Goal: Task Accomplishment & Management: Complete application form

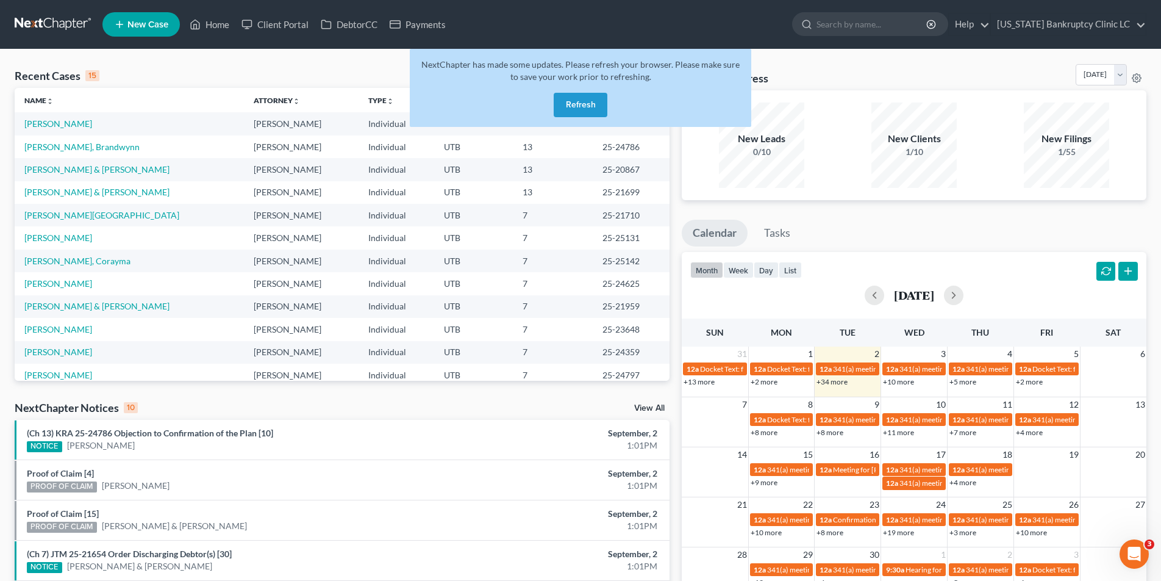
click at [596, 108] on button "Refresh" at bounding box center [581, 105] width 54 height 24
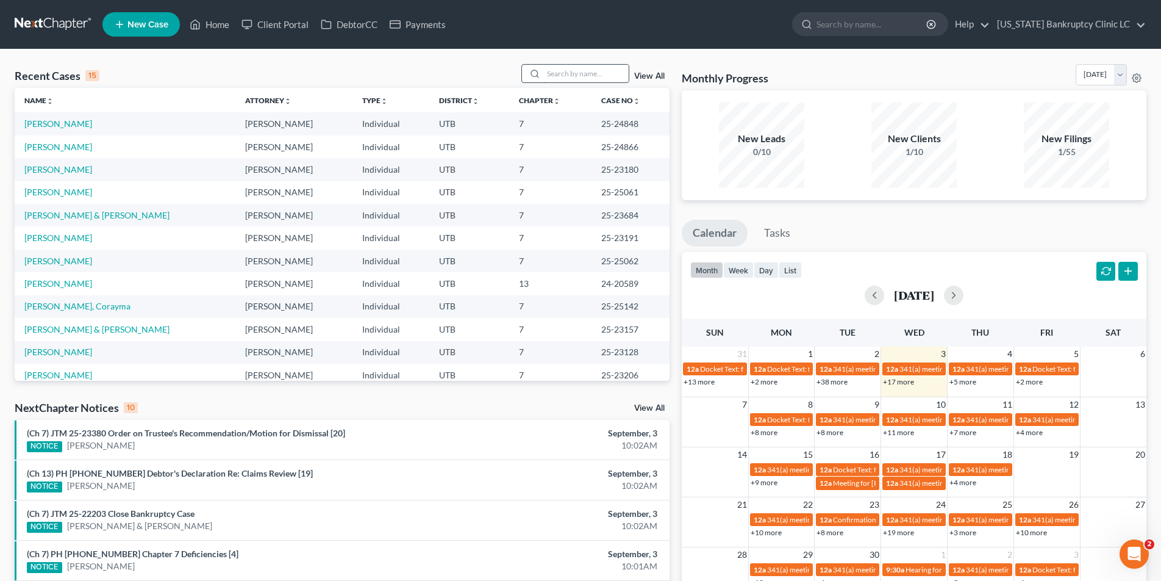
click at [569, 73] on input "search" at bounding box center [585, 74] width 85 height 18
type input "[PERSON_NAME]"
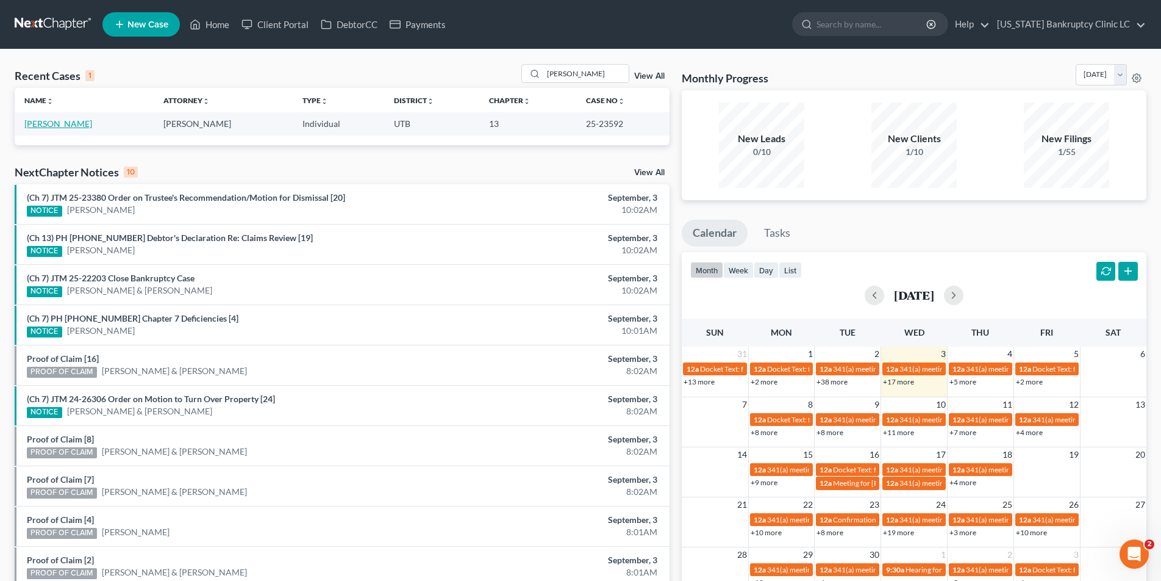
click at [69, 127] on link "[PERSON_NAME]" at bounding box center [58, 123] width 68 height 10
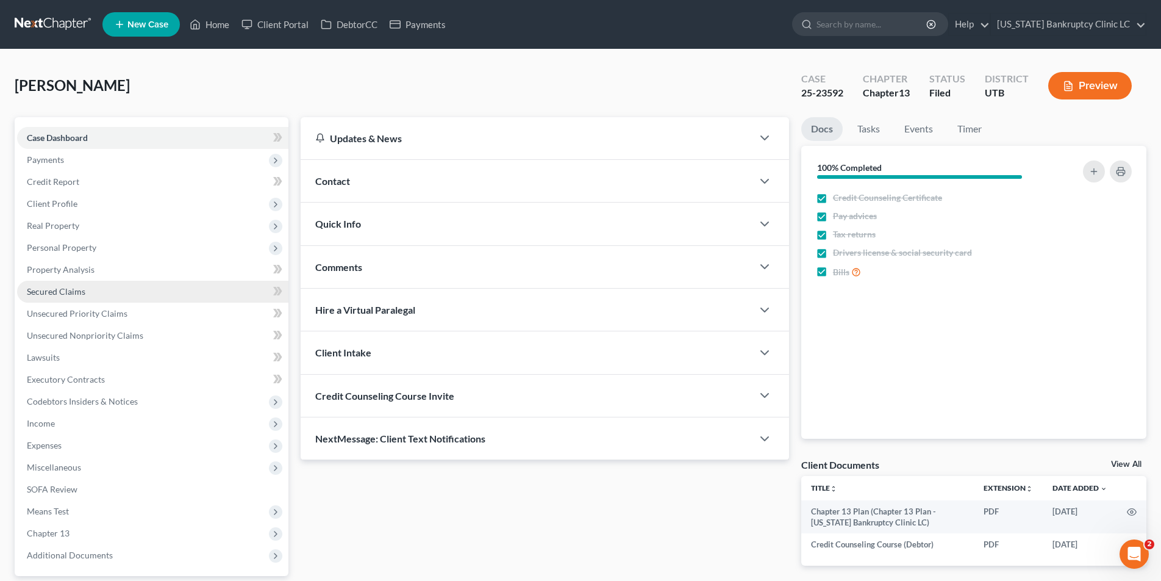
click at [57, 291] on span "Secured Claims" at bounding box center [56, 291] width 59 height 10
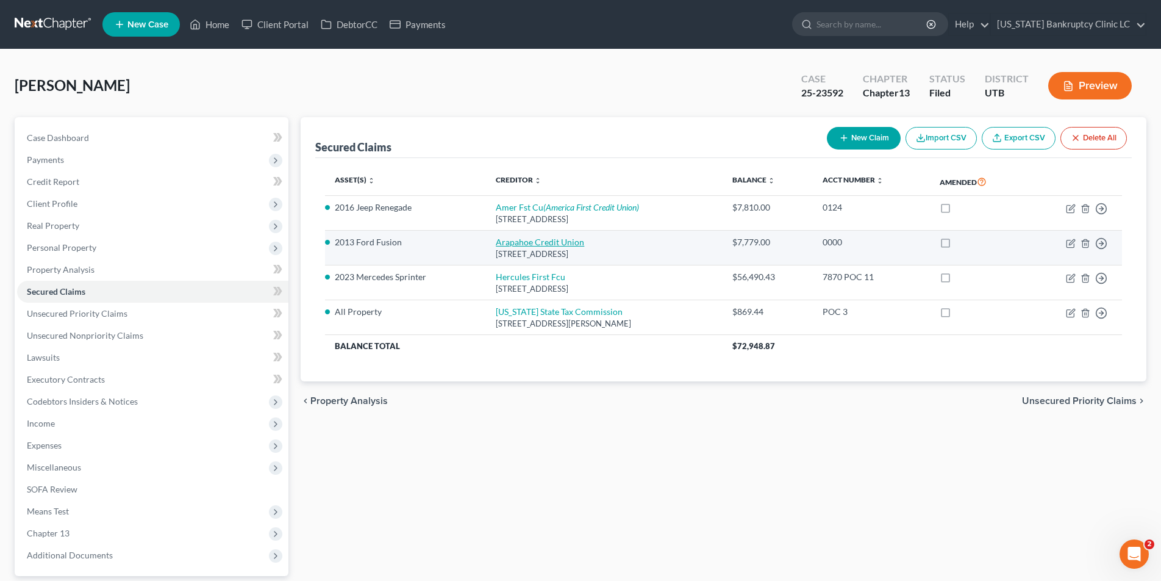
click at [496, 244] on link "Arapahoe Credit Union" at bounding box center [540, 242] width 88 height 10
select select "5"
select select "0"
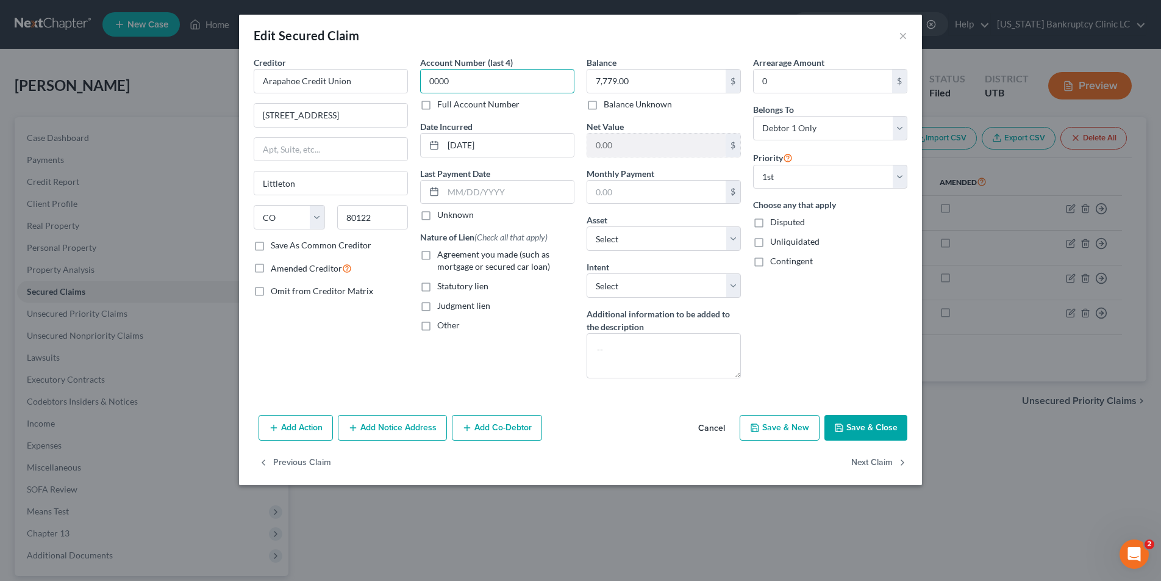
click at [461, 74] on input "0000" at bounding box center [497, 81] width 154 height 24
click at [437, 105] on label "Full Account Number" at bounding box center [478, 104] width 82 height 12
click at [442, 105] on input "Full Account Number" at bounding box center [446, 102] width 8 height 8
drag, startPoint x: 460, startPoint y: 81, endPoint x: 402, endPoint y: 80, distance: 57.3
click at [402, 80] on div "Creditor * Arapahoe Credit Union 3999 E Araphoe Rd Littleton State AL AK AR AZ …" at bounding box center [581, 222] width 666 height 332
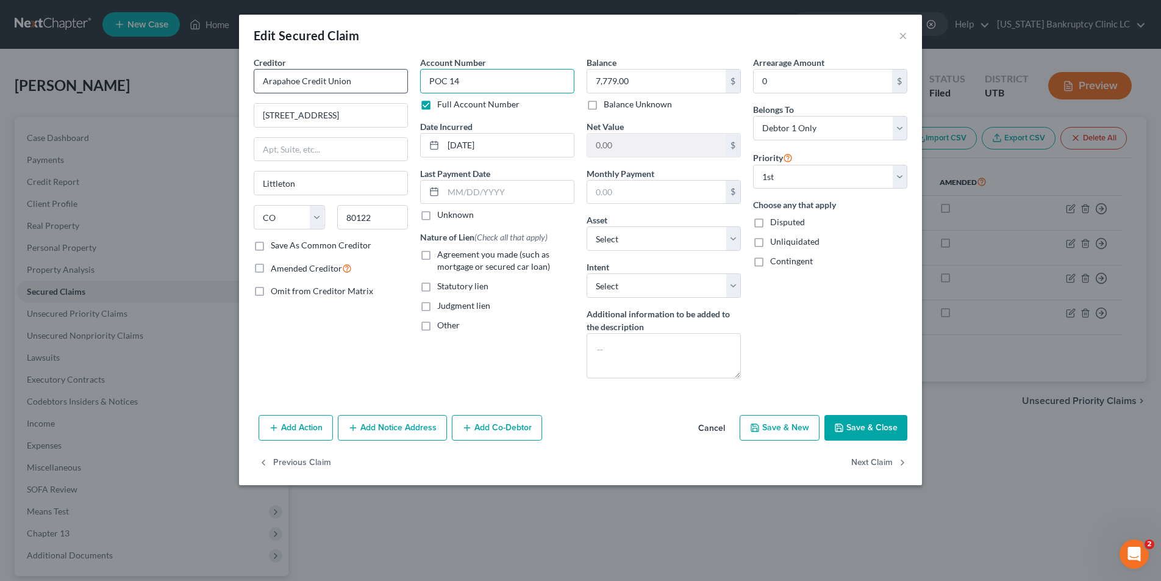
type input "POC 14"
click at [437, 254] on label "Agreement you made (such as mortgage or secured car loan)" at bounding box center [505, 260] width 137 height 24
click at [442, 254] on input "Agreement you made (such as mortgage or secured car loan)" at bounding box center [446, 252] width 8 height 8
checkbox input "true"
click at [658, 78] on input "7,779.00" at bounding box center [656, 81] width 138 height 23
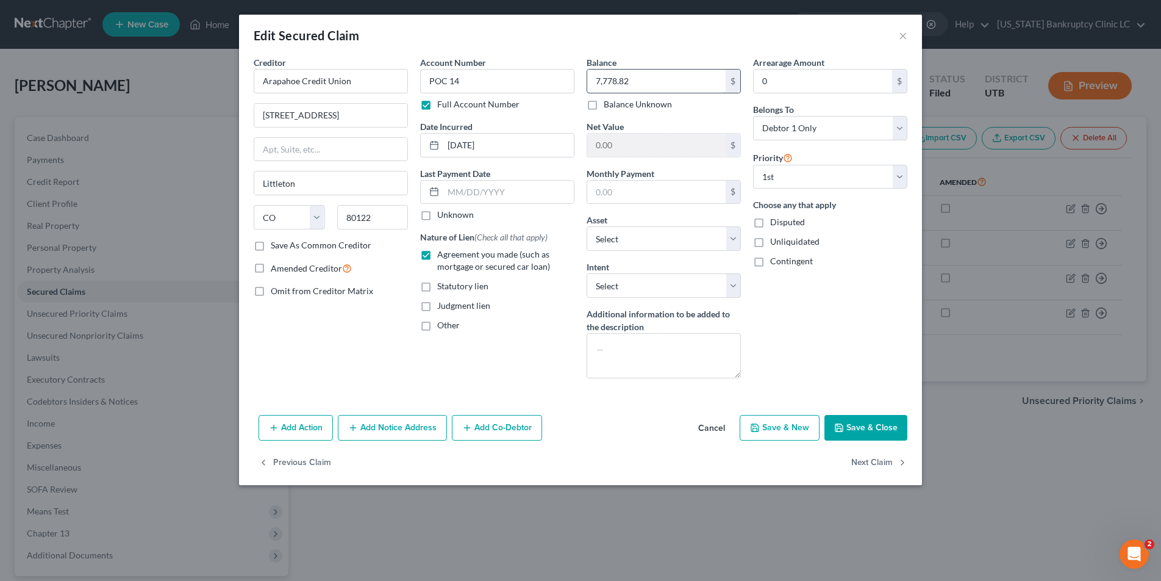
type input "7,778.82"
click at [859, 423] on button "Save & Close" at bounding box center [865, 428] width 83 height 26
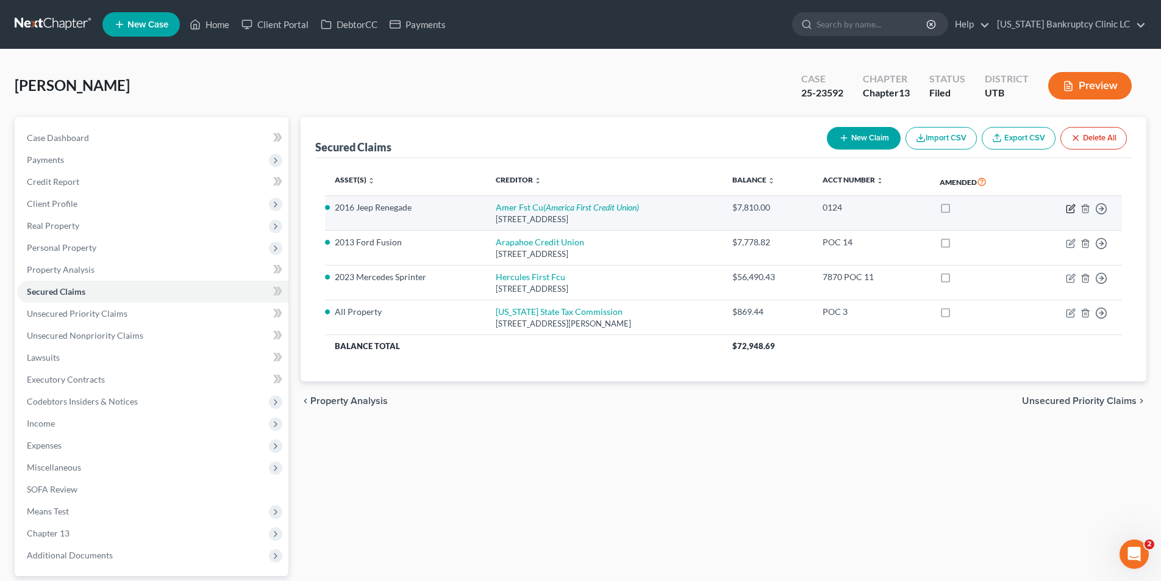
click at [1071, 210] on icon "button" at bounding box center [1071, 209] width 10 height 10
select select "46"
select select "5"
select select "0"
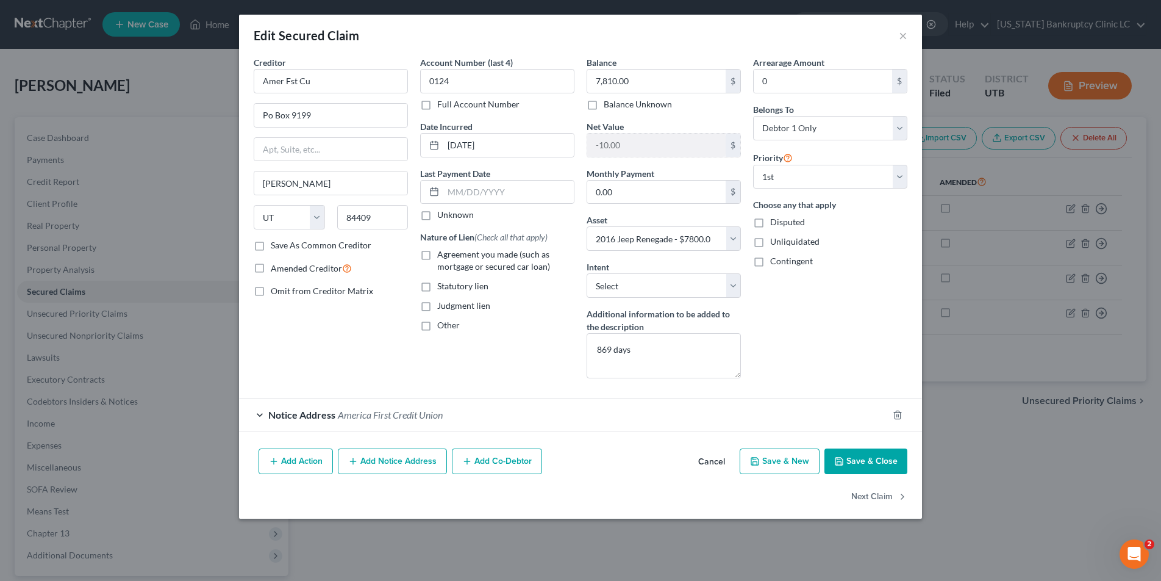
click at [873, 460] on button "Save & Close" at bounding box center [865, 461] width 83 height 26
select select
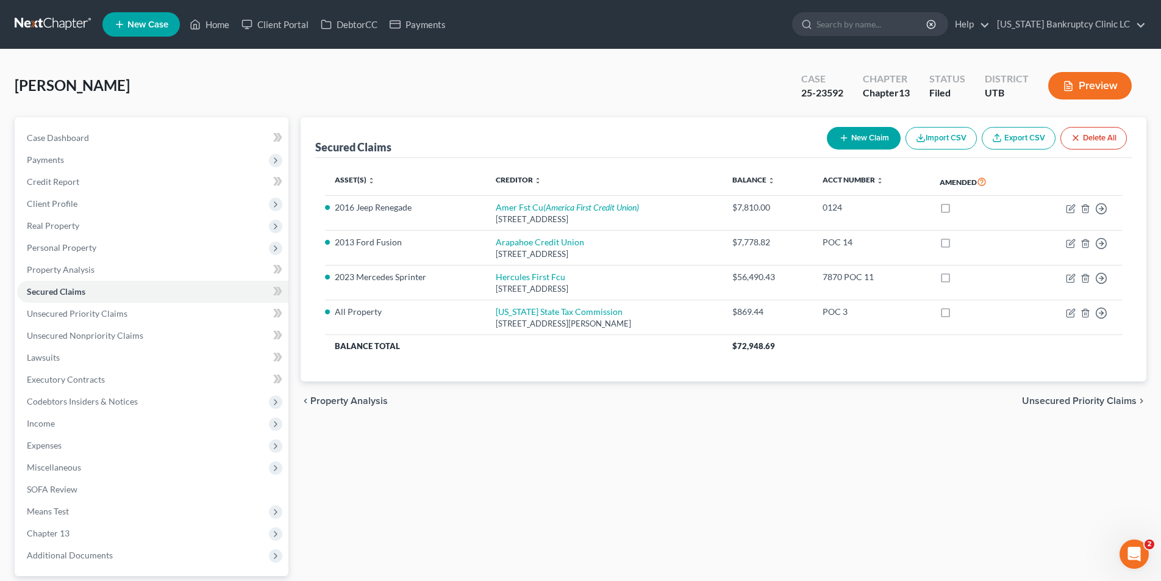
click at [65, 18] on link at bounding box center [54, 24] width 78 height 22
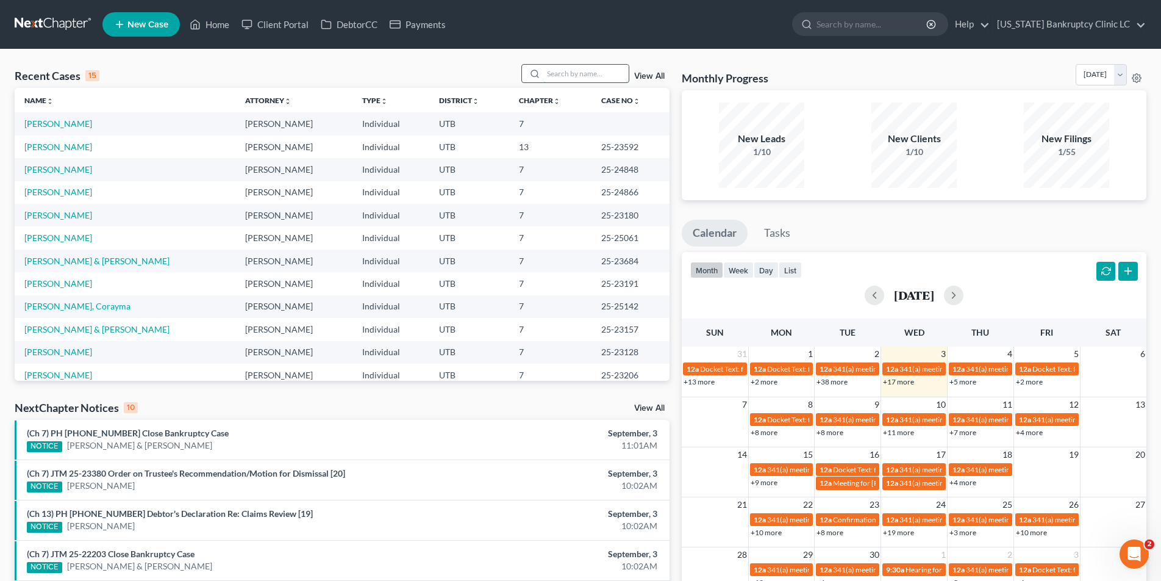
click at [588, 72] on input "search" at bounding box center [585, 74] width 85 height 18
type input "hawkins"
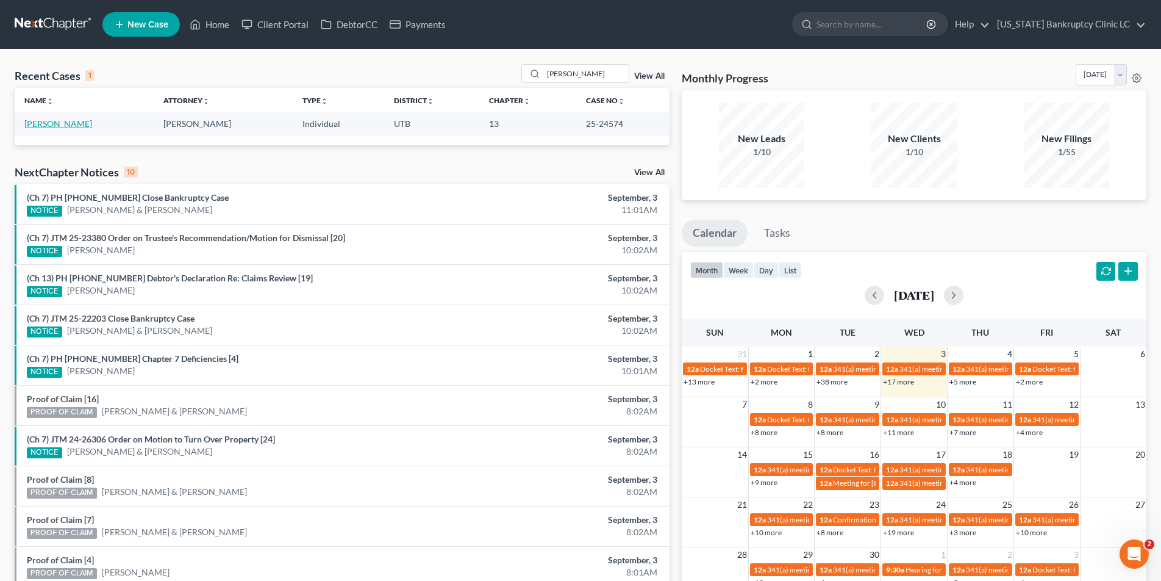
click at [74, 127] on link "[PERSON_NAME]" at bounding box center [58, 123] width 68 height 10
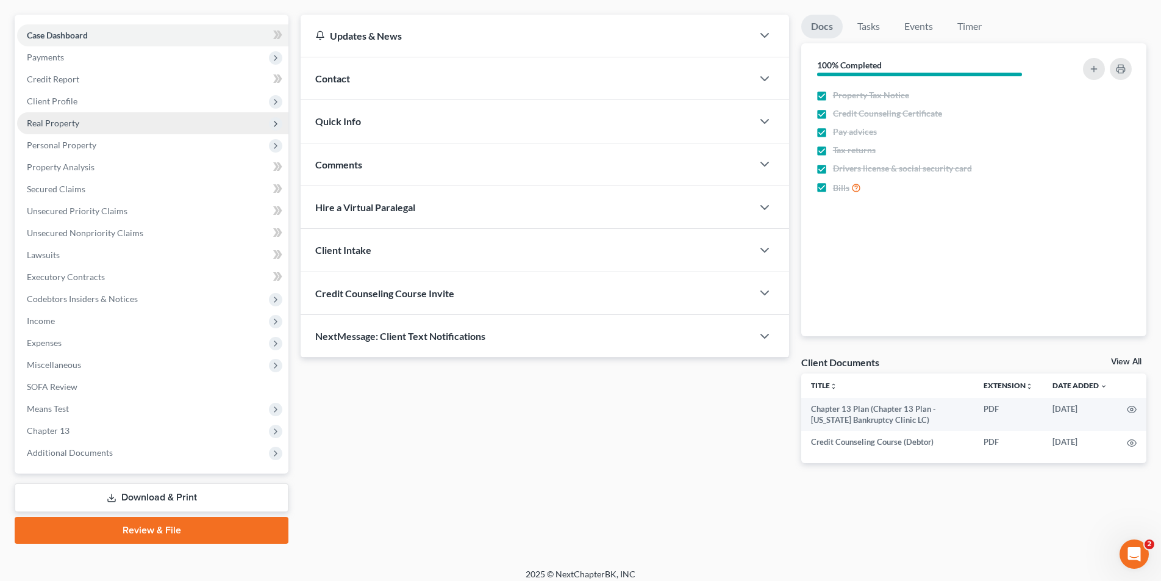
scroll to position [103, 0]
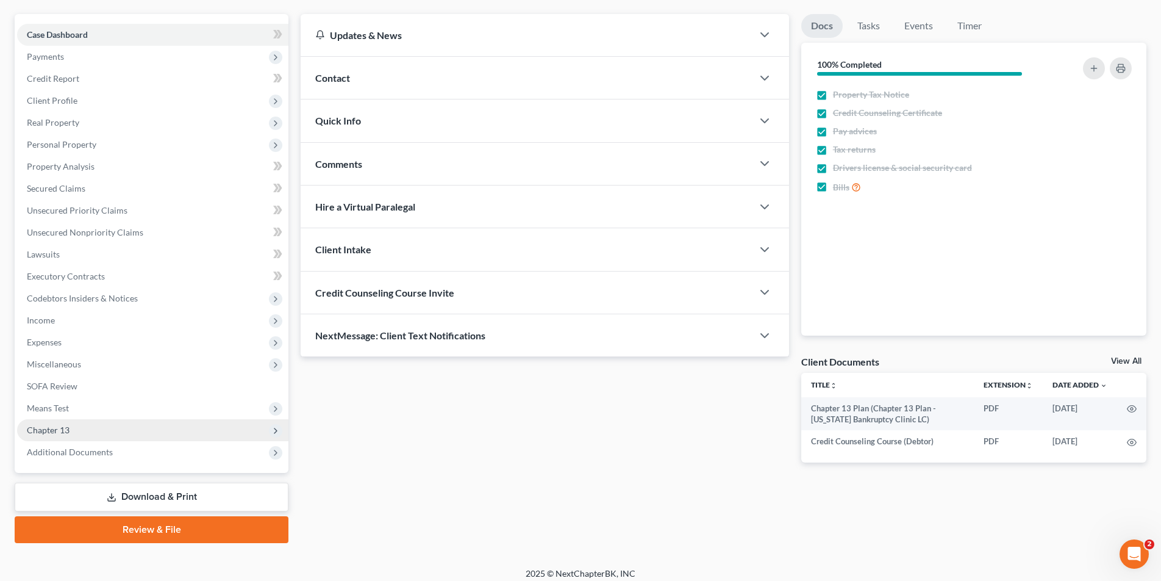
click at [81, 427] on span "Chapter 13" at bounding box center [152, 430] width 271 height 22
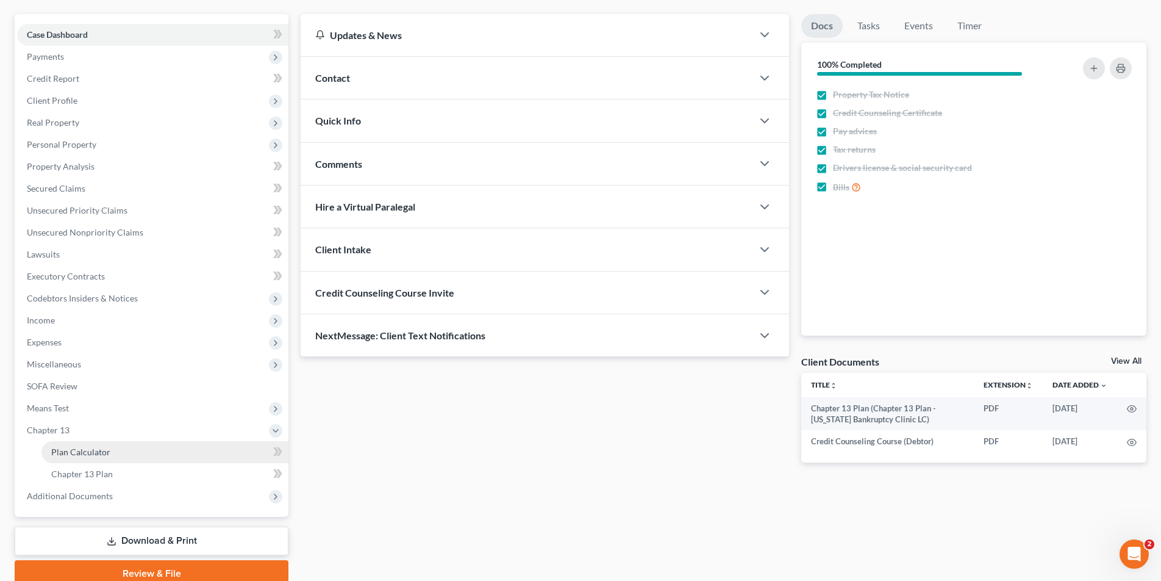
click at [71, 455] on span "Plan Calculator" at bounding box center [80, 451] width 59 height 10
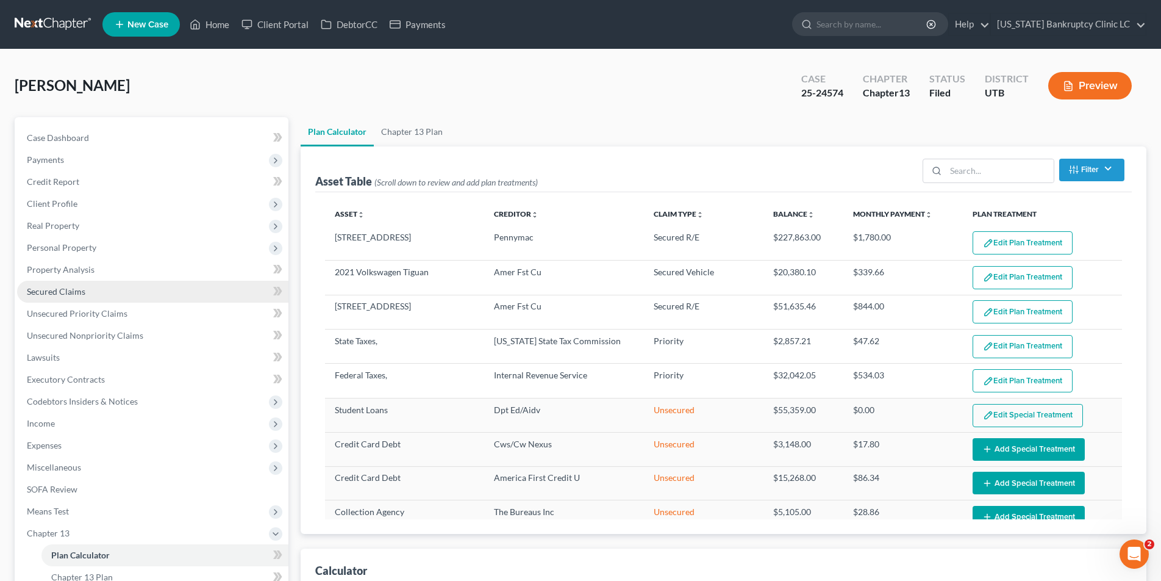
click at [71, 291] on span "Secured Claims" at bounding box center [56, 291] width 59 height 10
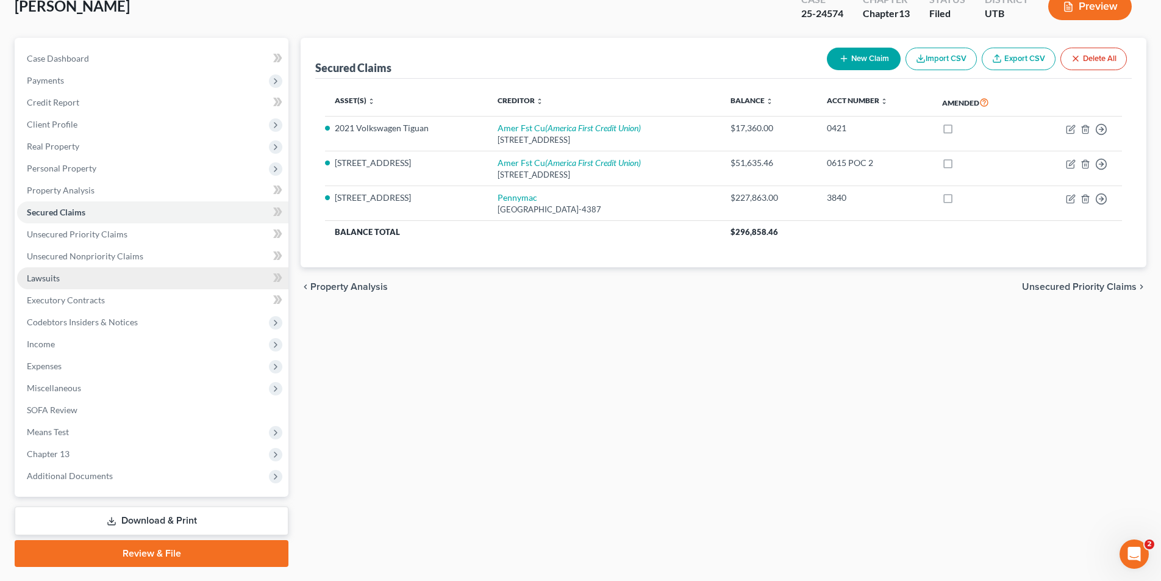
scroll to position [112, 0]
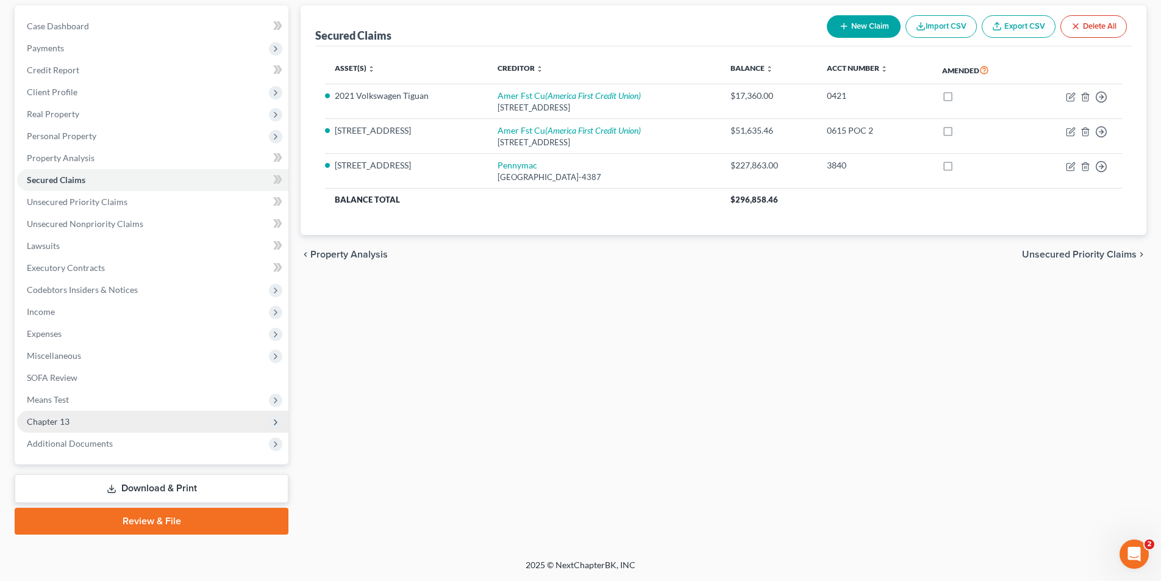
click at [50, 420] on span "Chapter 13" at bounding box center [48, 421] width 43 height 10
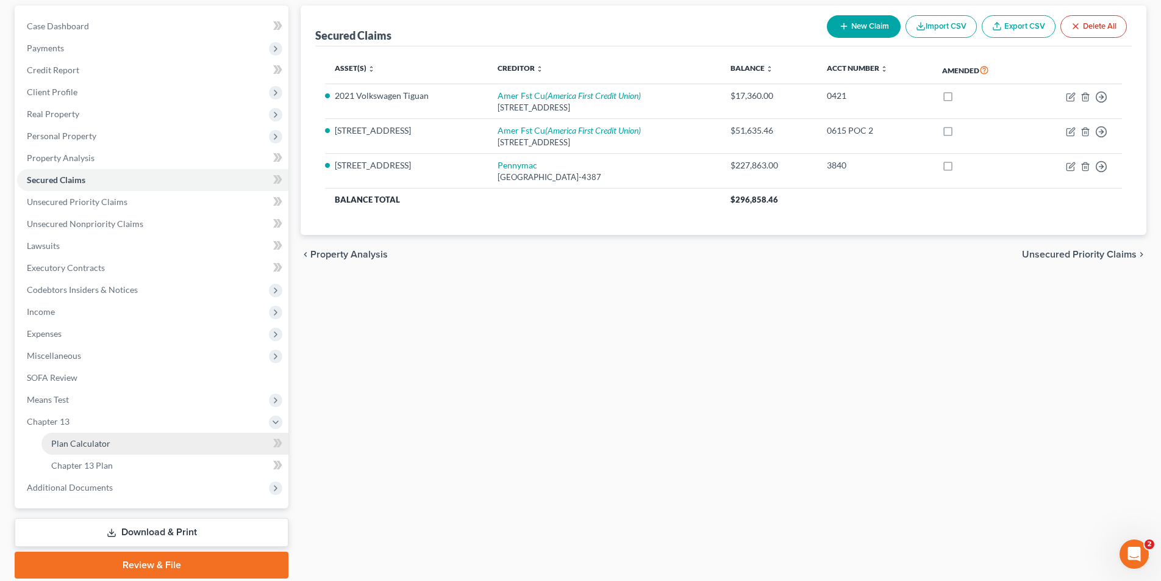
click at [62, 451] on link "Plan Calculator" at bounding box center [164, 443] width 247 height 22
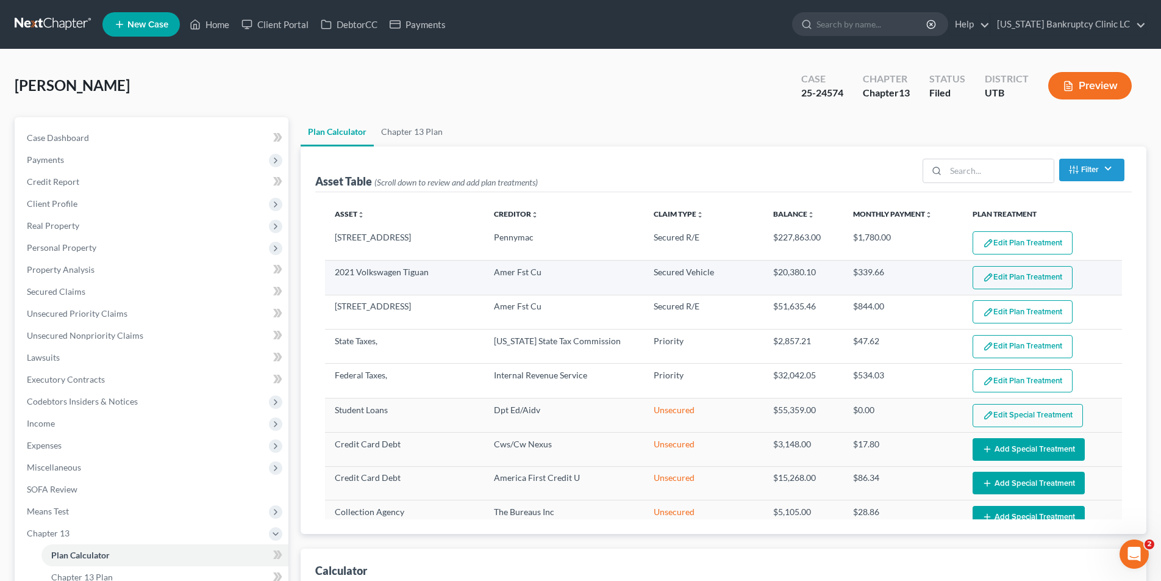
select select "59"
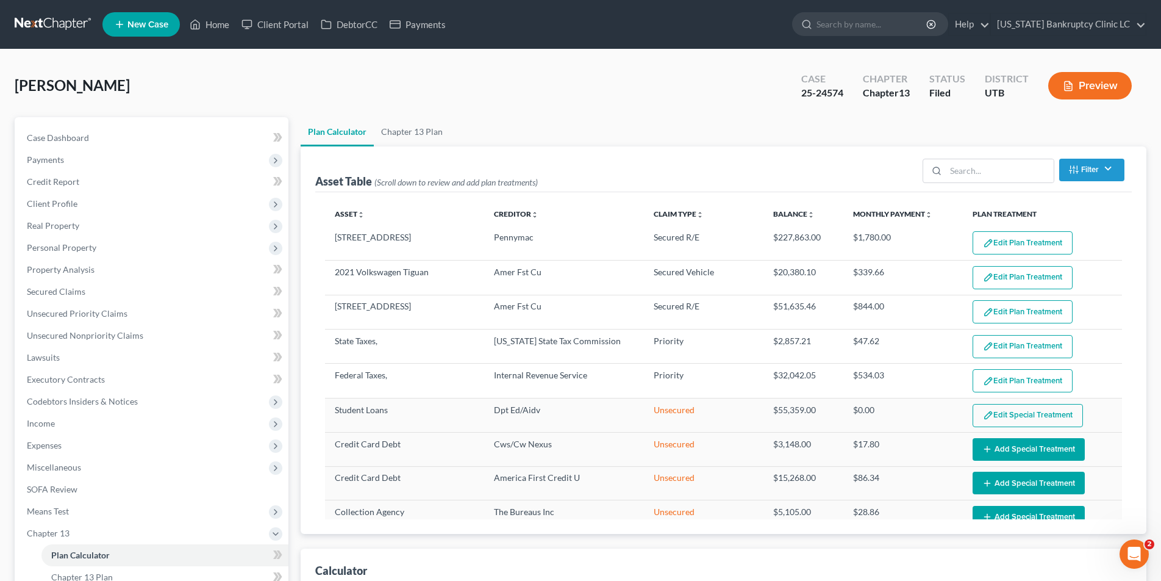
click at [1006, 279] on button "Edit Plan Treatment" at bounding box center [1023, 277] width 100 height 23
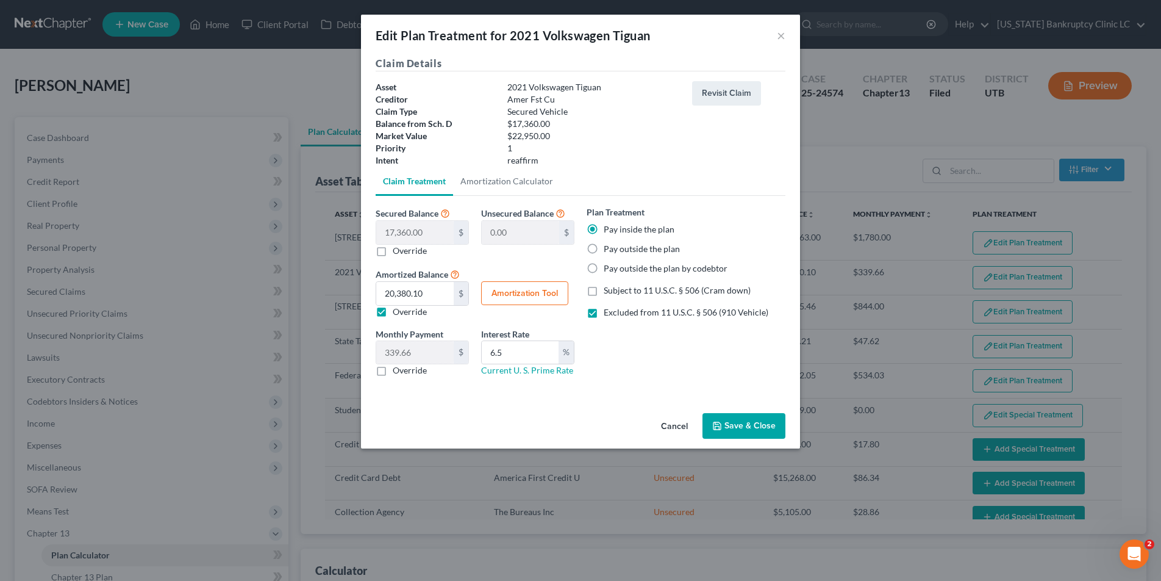
click at [754, 431] on button "Save & Close" at bounding box center [743, 426] width 83 height 26
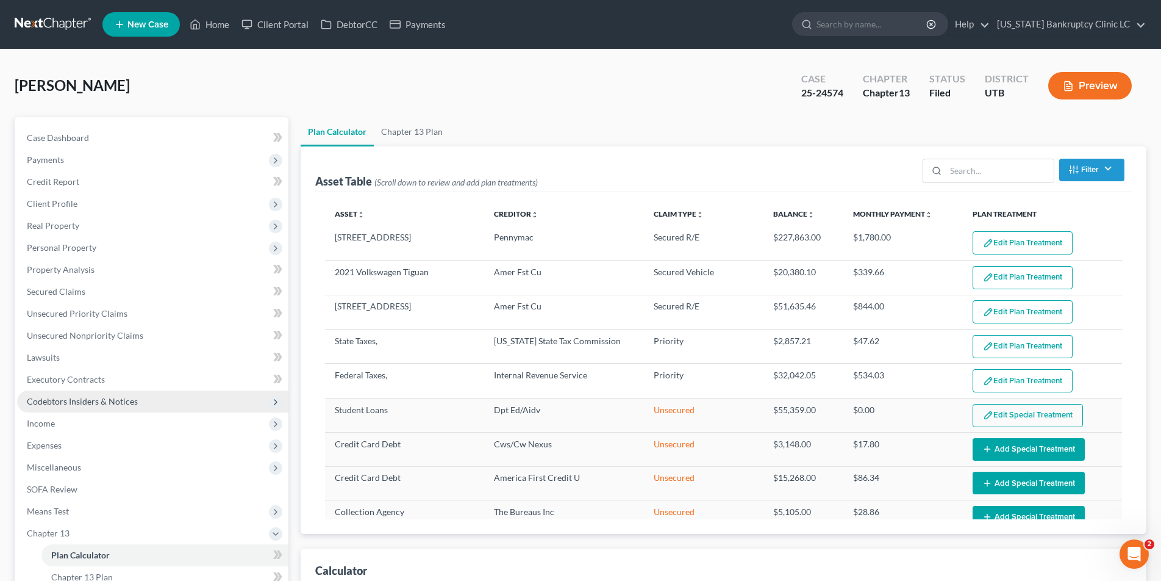
select select "59"
click at [60, 23] on link at bounding box center [54, 24] width 78 height 22
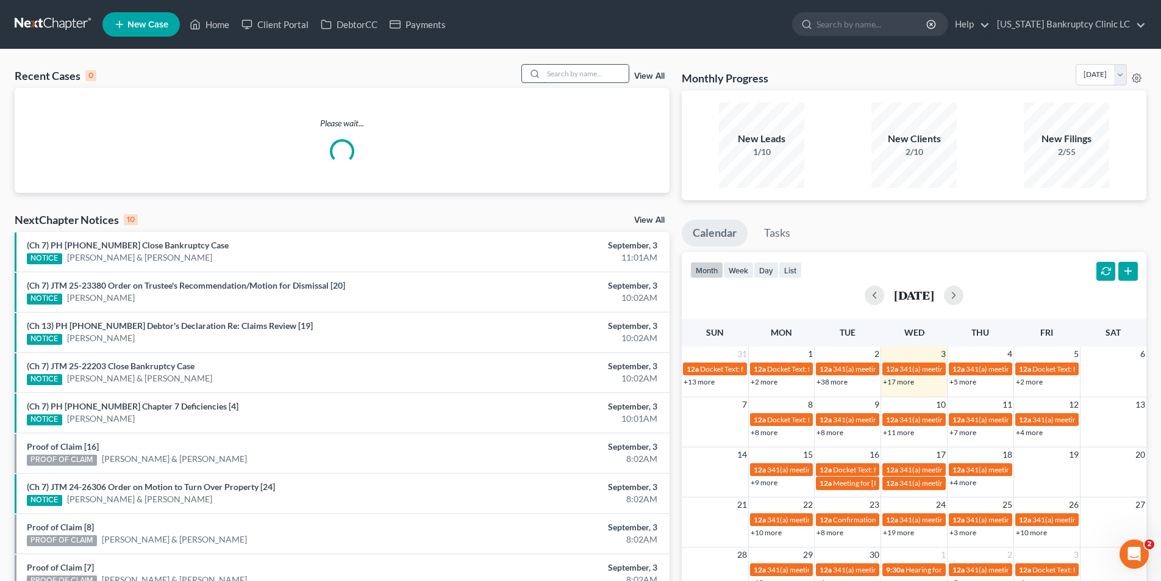
click at [567, 73] on input "search" at bounding box center [585, 74] width 85 height 18
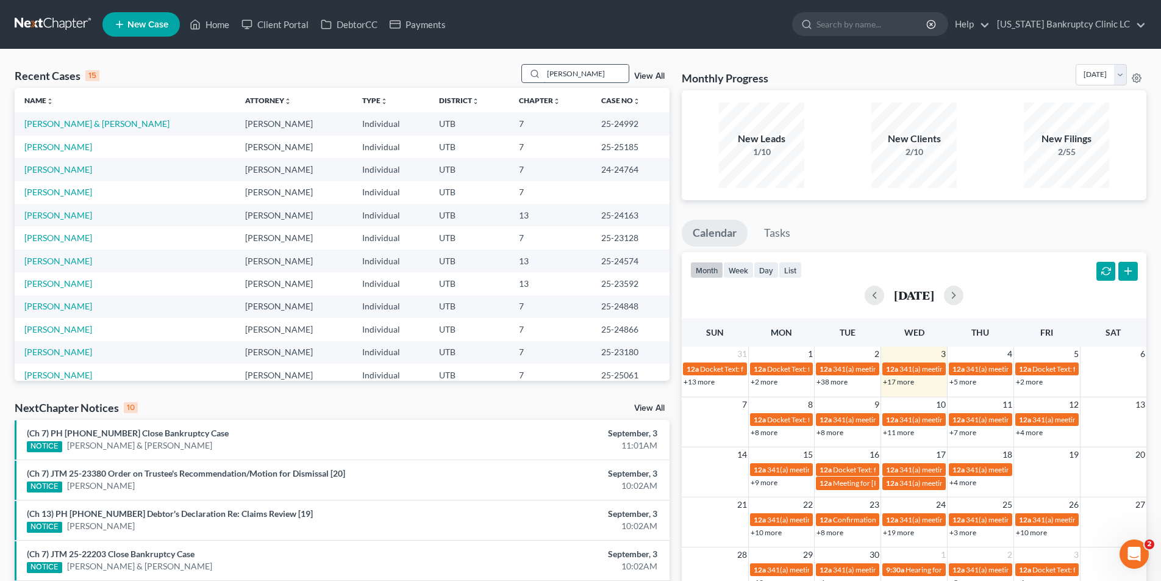
type input "[PERSON_NAME]"
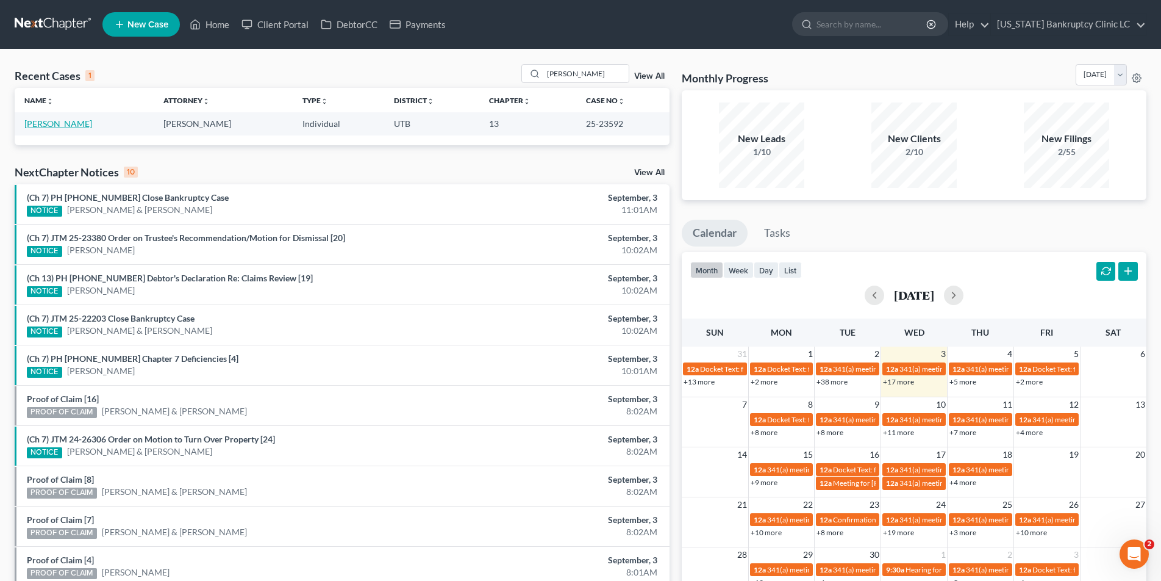
click at [49, 123] on link "[PERSON_NAME]" at bounding box center [58, 123] width 68 height 10
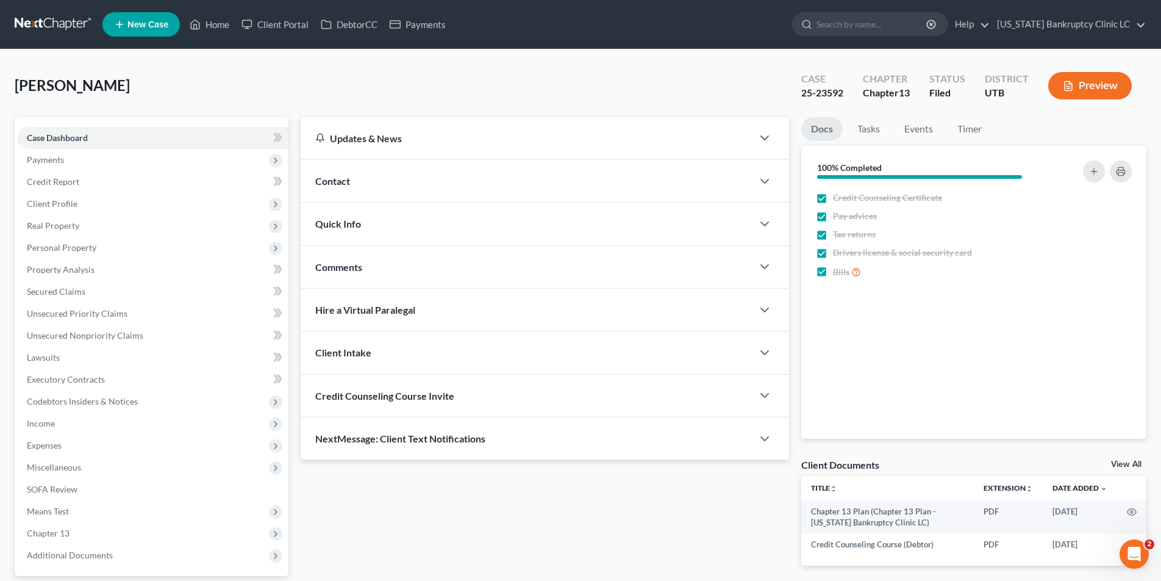
scroll to position [112, 0]
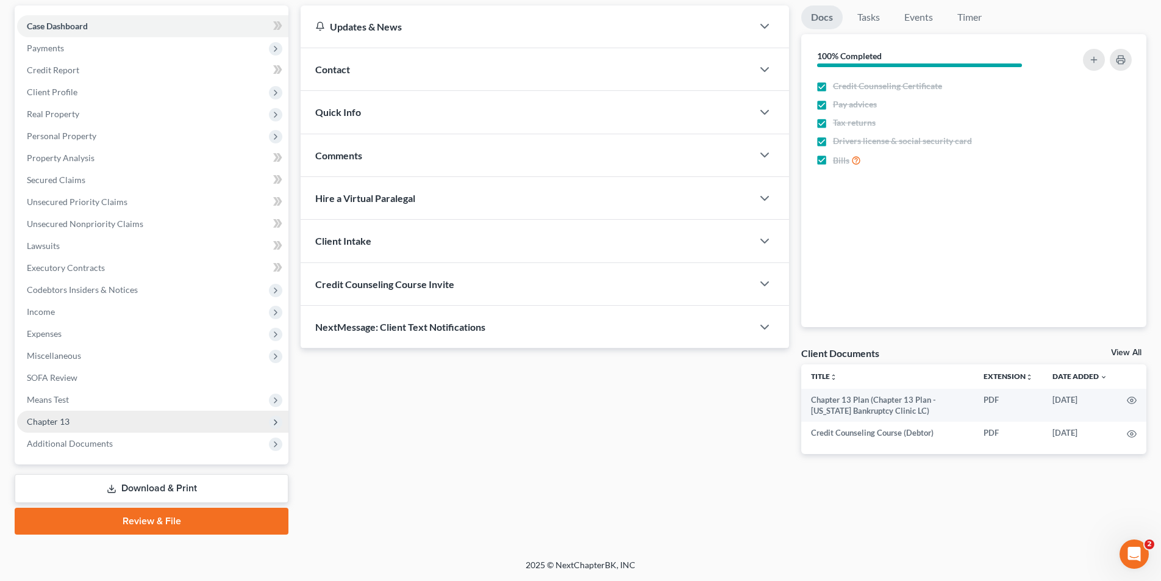
click at [61, 424] on span "Chapter 13" at bounding box center [48, 421] width 43 height 10
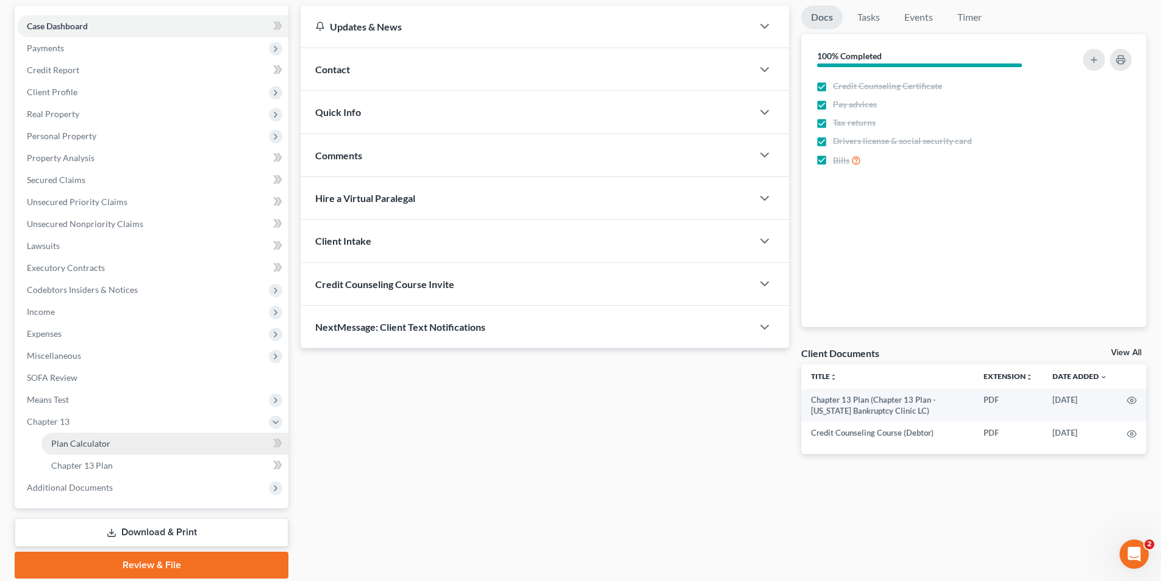
click at [63, 442] on span "Plan Calculator" at bounding box center [80, 443] width 59 height 10
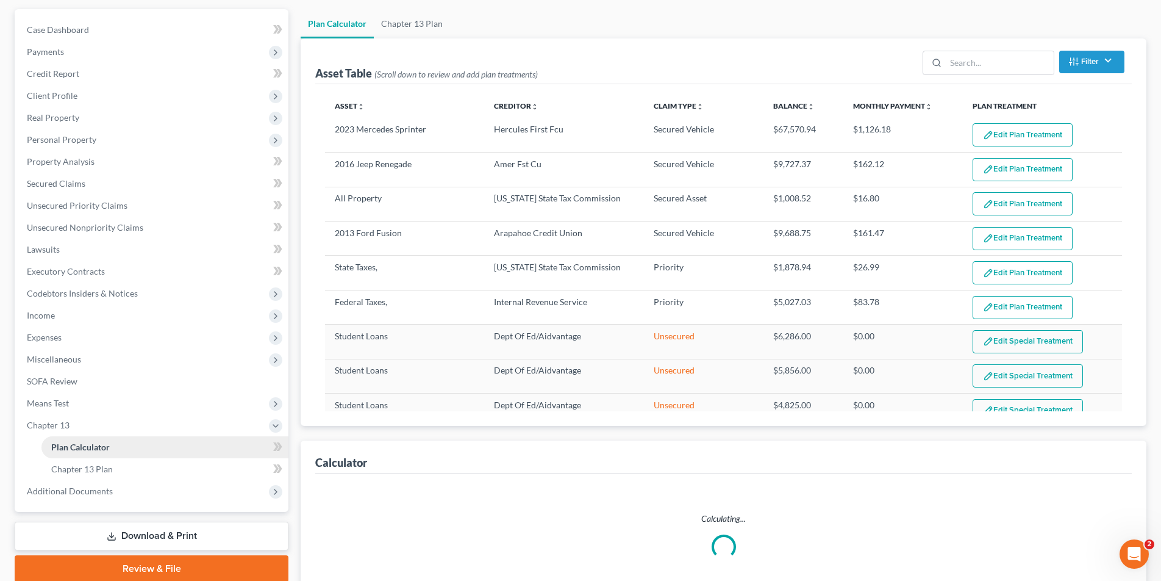
select select "59"
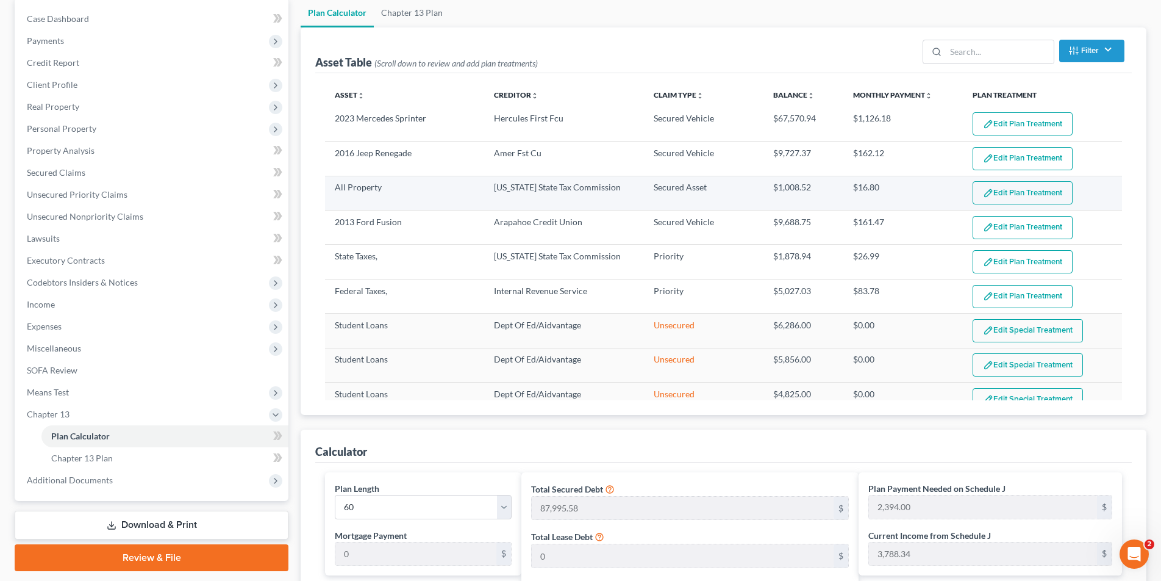
scroll to position [120, 0]
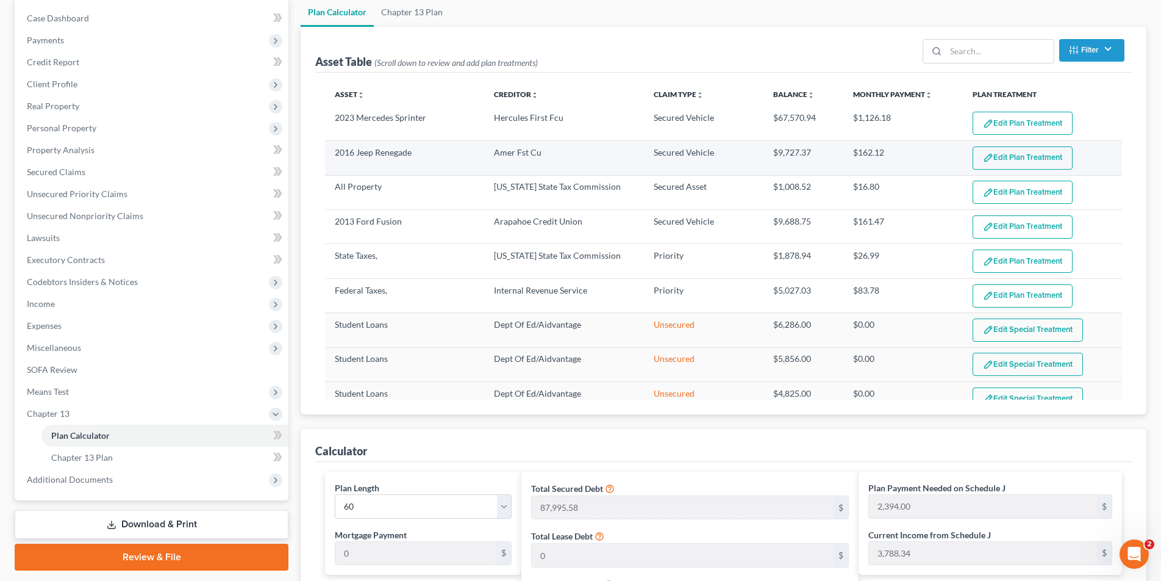
click at [1037, 159] on button "Edit Plan Treatment" at bounding box center [1023, 157] width 100 height 23
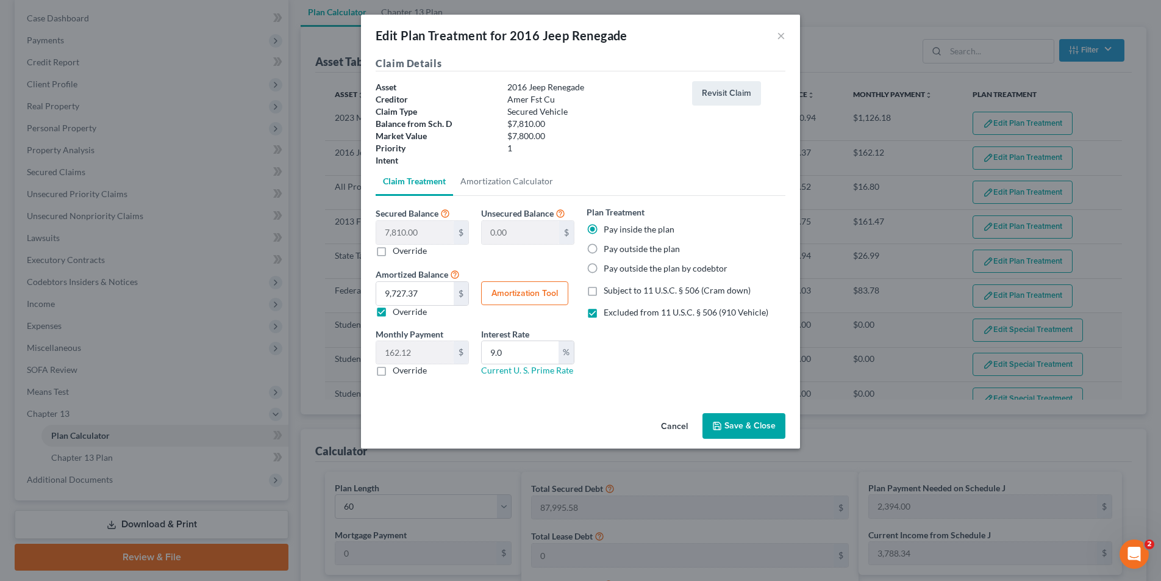
click at [757, 426] on button "Save & Close" at bounding box center [743, 426] width 83 height 26
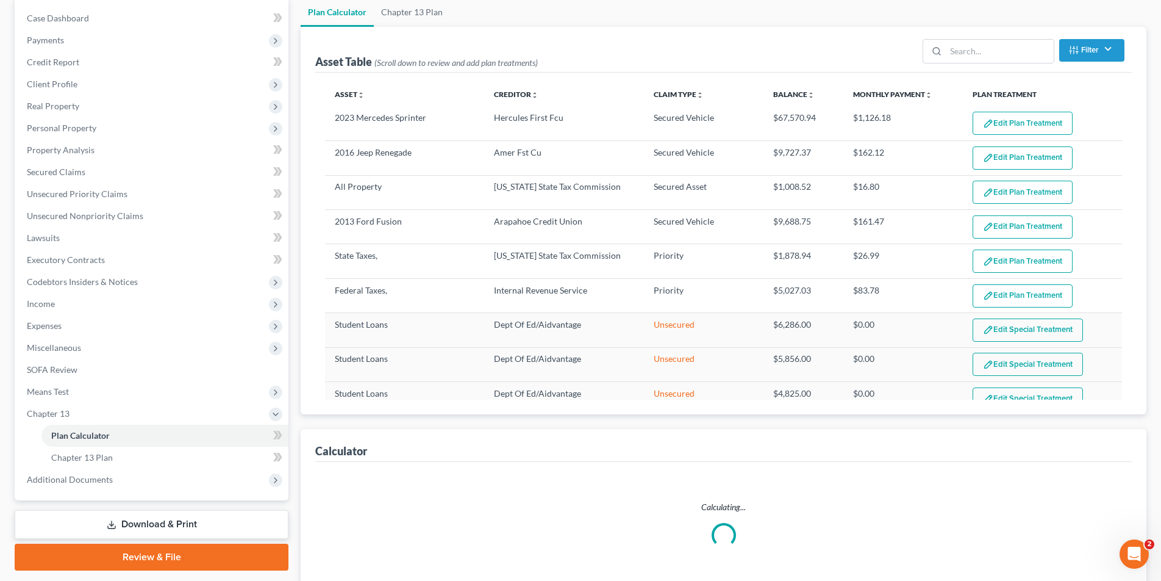
select select "59"
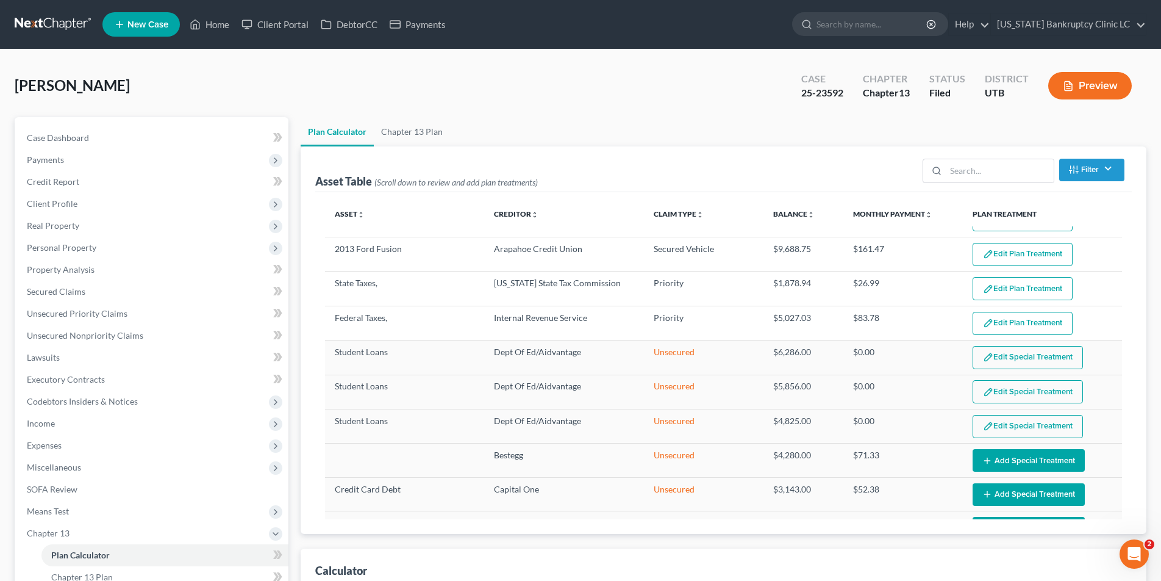
scroll to position [0, 0]
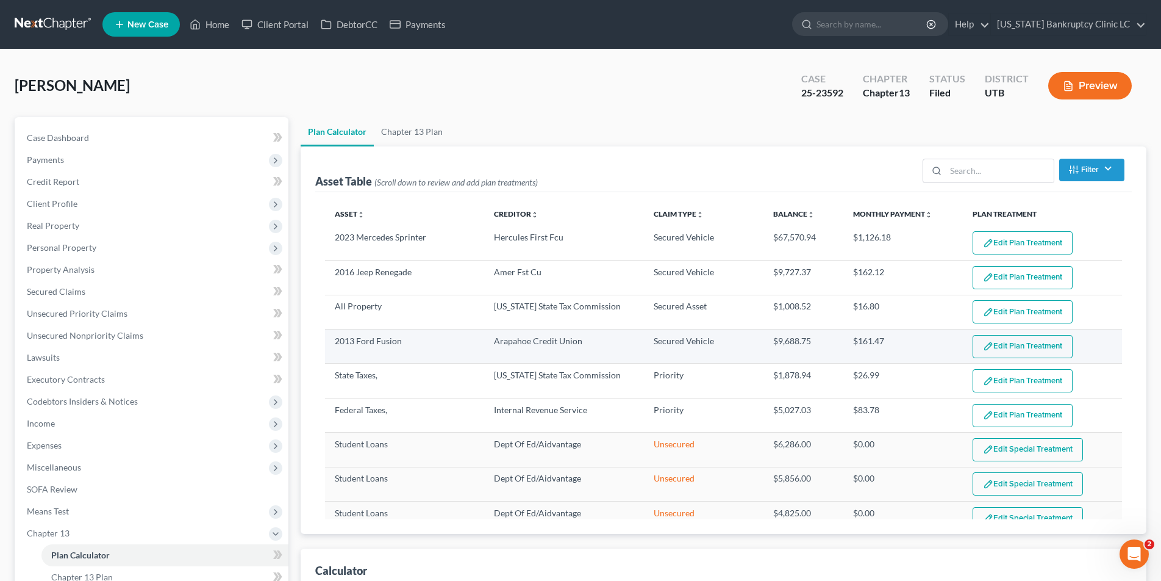
click at [1017, 345] on button "Edit Plan Treatment" at bounding box center [1023, 346] width 100 height 23
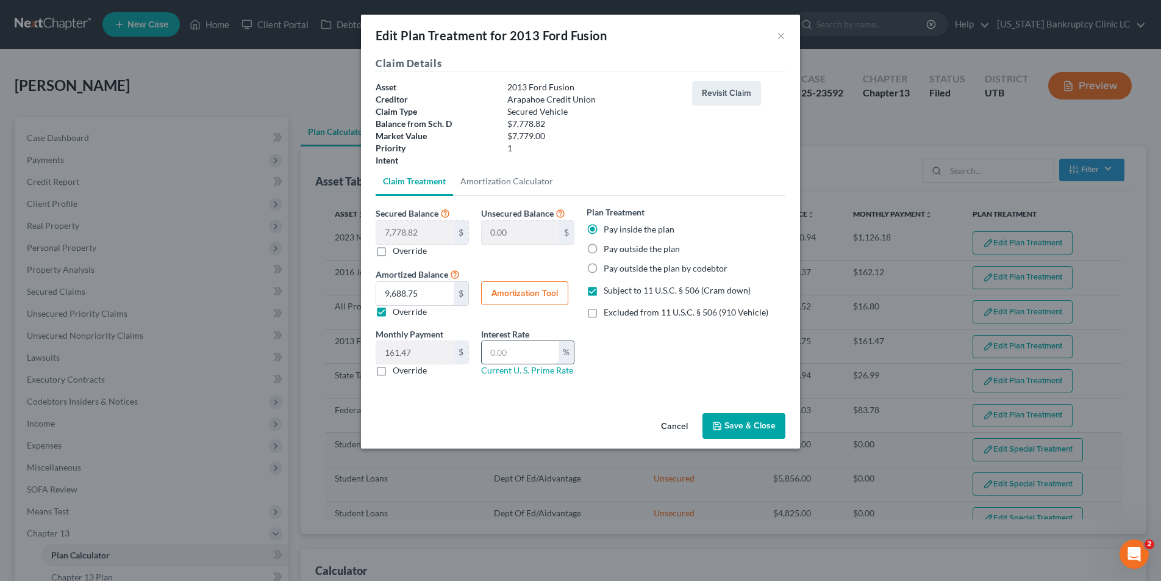
click at [517, 355] on input "text" at bounding box center [520, 352] width 77 height 23
type input "9.0.00"
click at [521, 291] on button "Amortization Tool" at bounding box center [524, 293] width 87 height 24
type input "7,778.82"
type input "9.0.00"
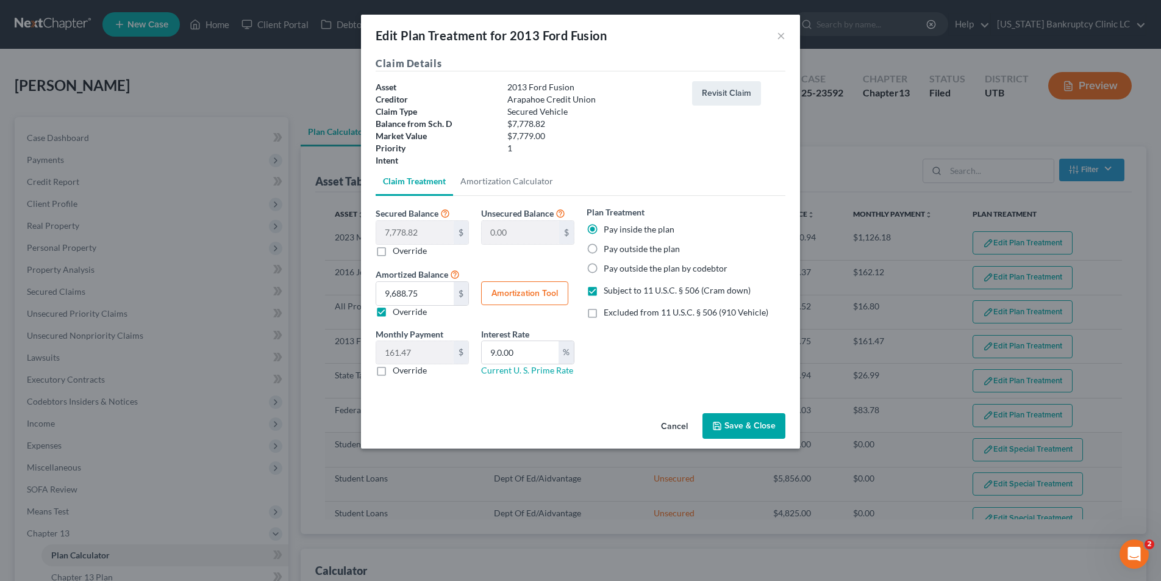
type input "60"
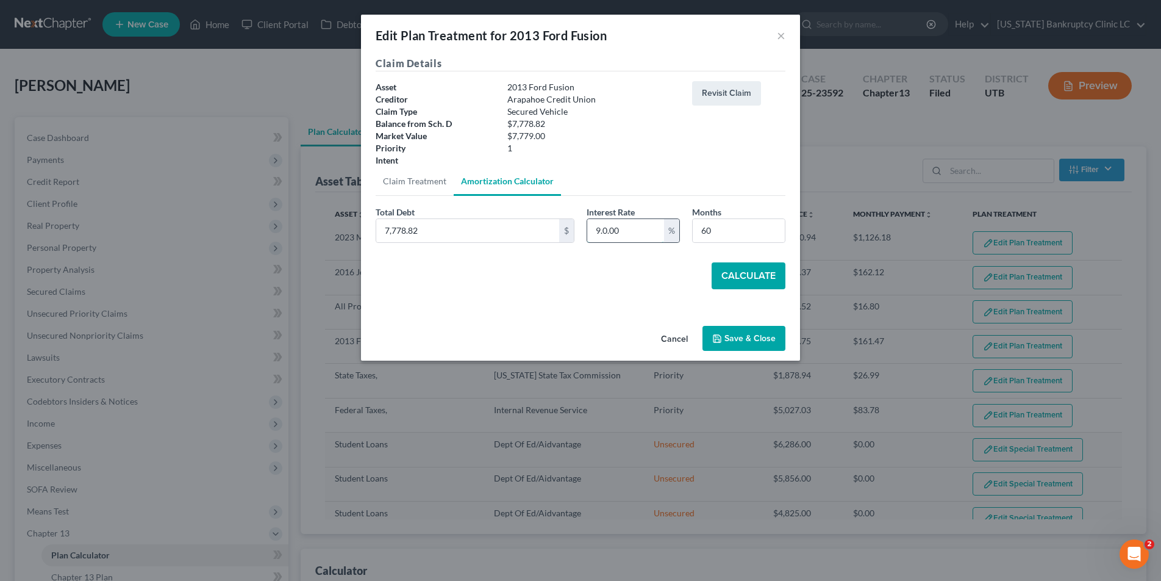
click at [622, 229] on input "9.0.00" at bounding box center [625, 230] width 77 height 23
type input "9.0"
click at [751, 275] on button "Calculate" at bounding box center [749, 275] width 74 height 27
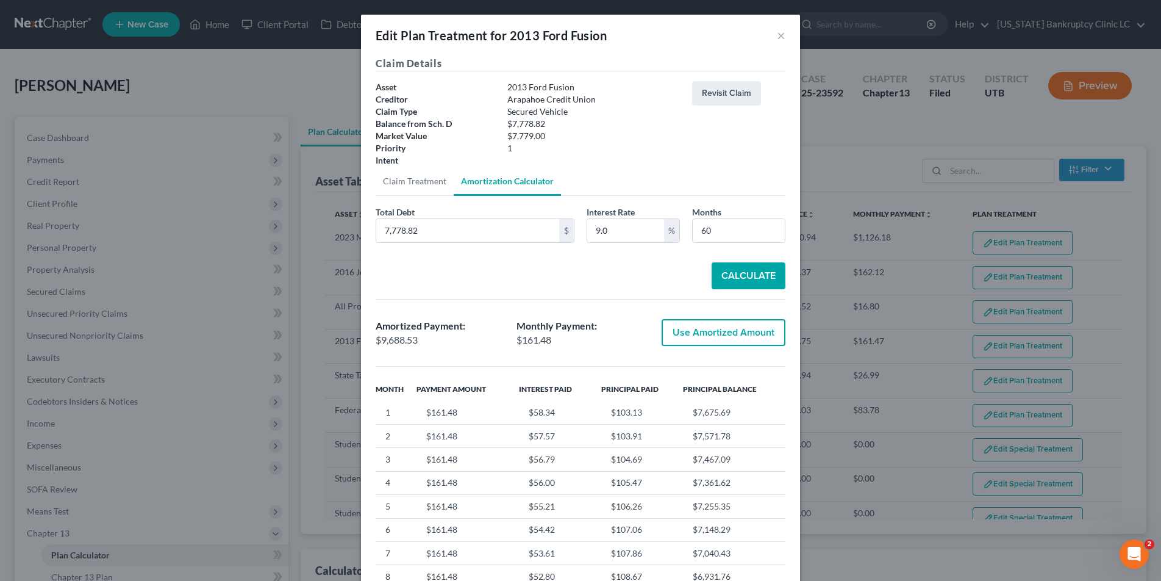
click at [696, 334] on button "Use Amortized Amount" at bounding box center [724, 332] width 124 height 27
type input "9,688.53"
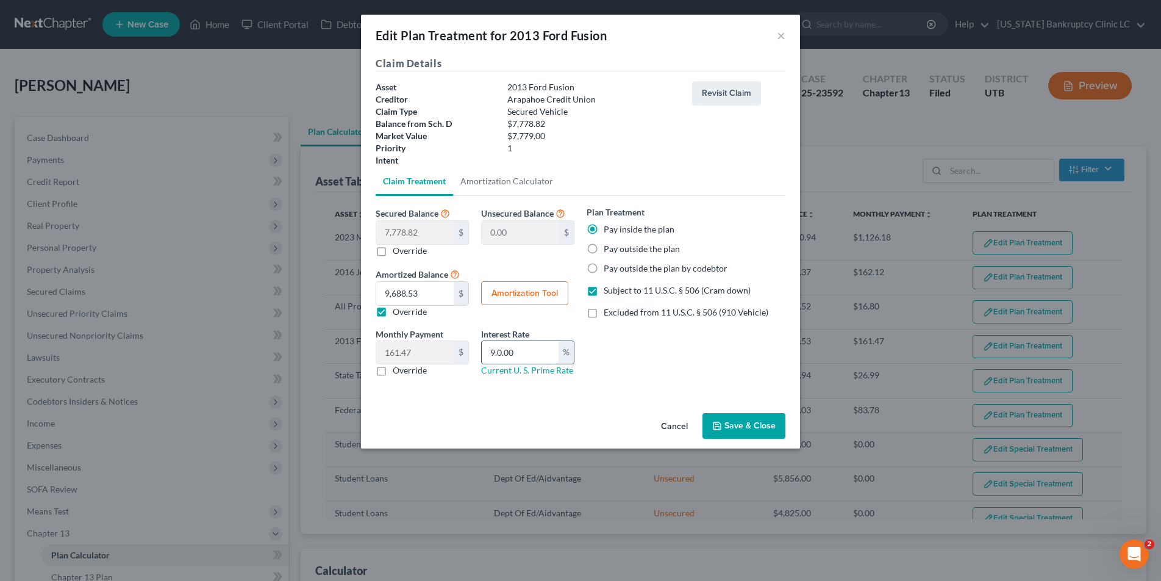
click at [502, 351] on input "9.0.00" at bounding box center [520, 352] width 77 height 23
type input "9.00"
click at [512, 290] on button "Amortization Tool" at bounding box center [524, 293] width 87 height 24
type input "9.00"
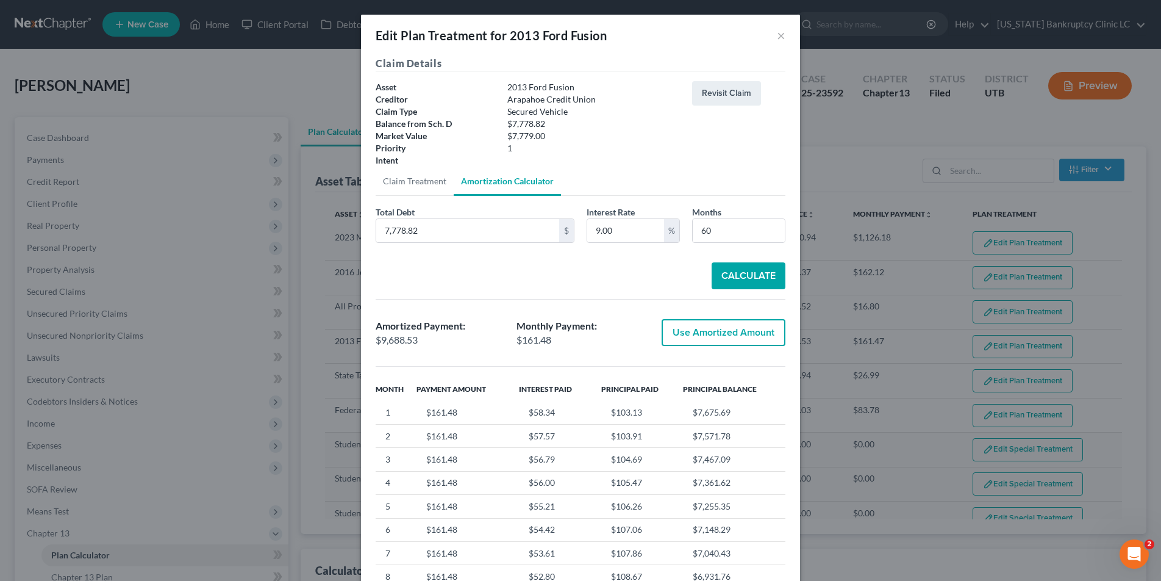
click at [745, 276] on button "Calculate" at bounding box center [749, 275] width 74 height 27
click at [710, 337] on button "Use Amortized Amount" at bounding box center [724, 332] width 124 height 27
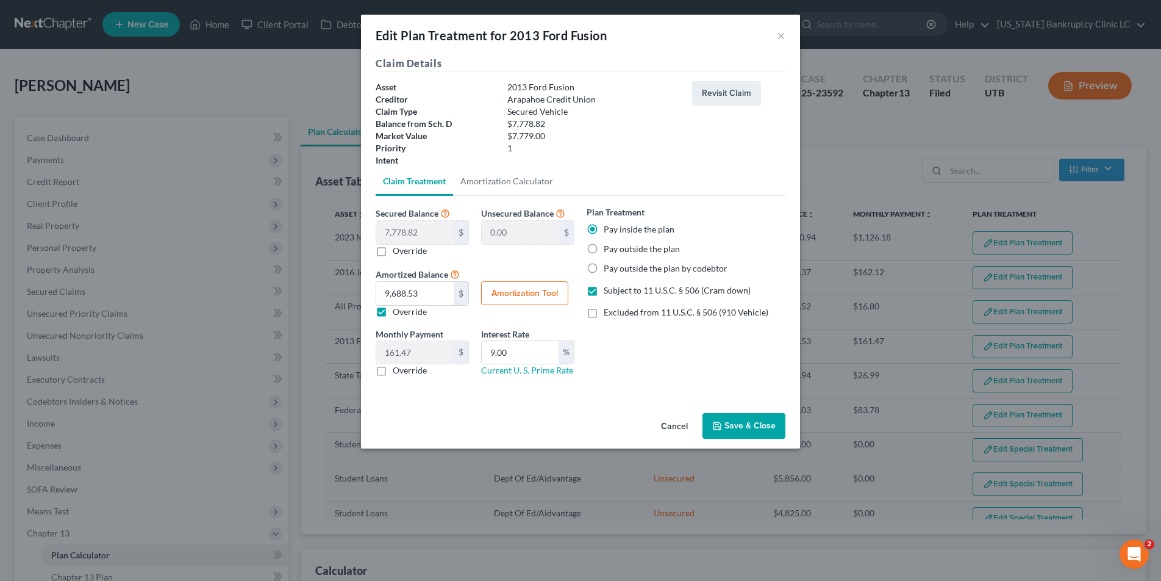
click at [729, 424] on button "Save & Close" at bounding box center [743, 426] width 83 height 26
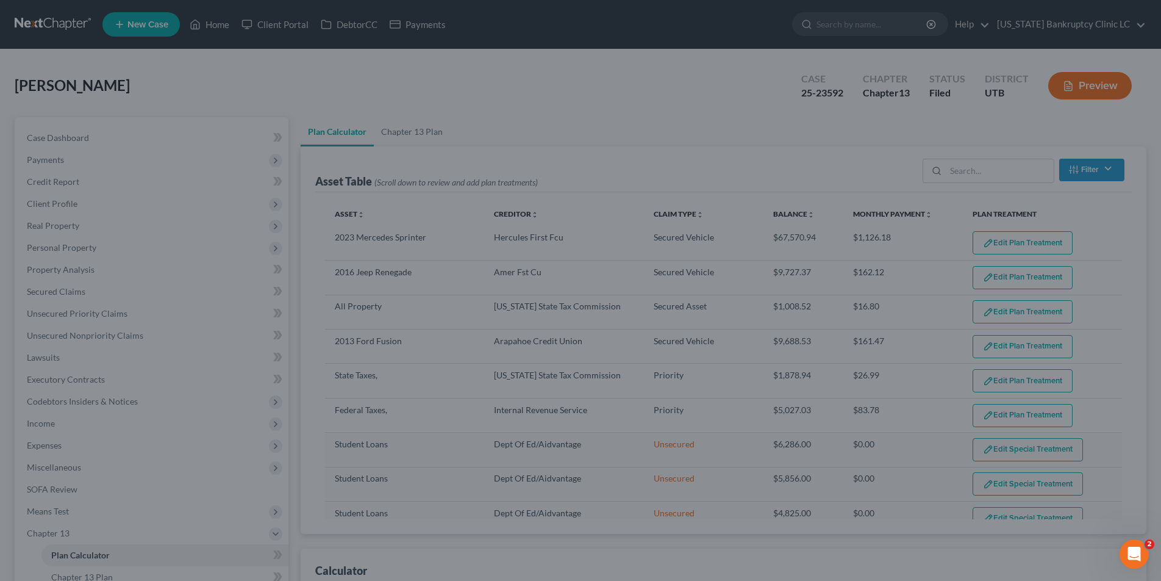
select select "59"
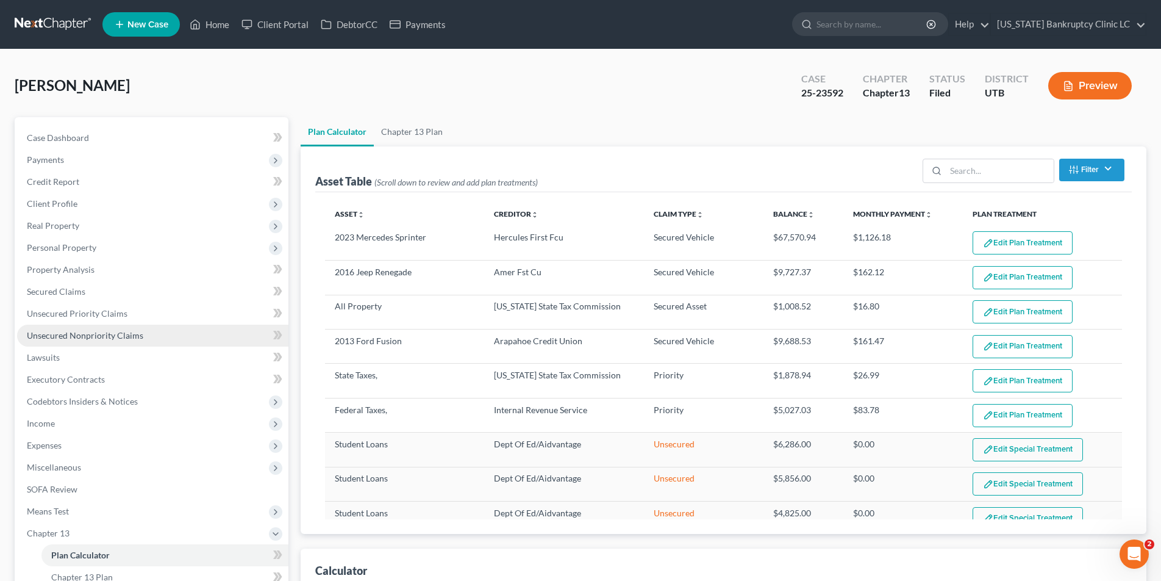
click at [57, 334] on span "Unsecured Nonpriority Claims" at bounding box center [85, 335] width 116 height 10
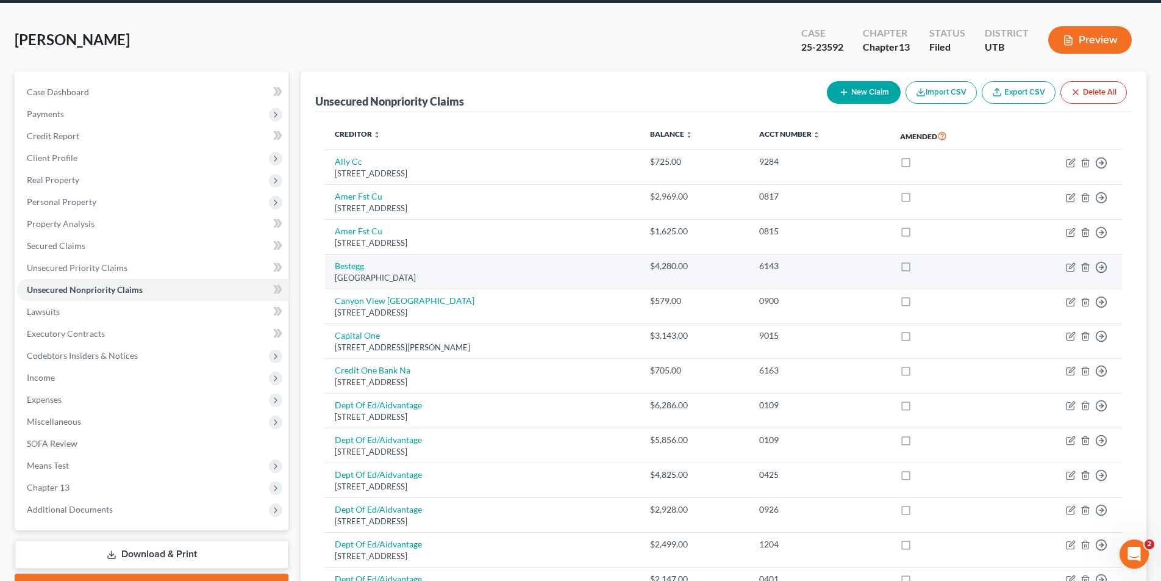
scroll to position [47, 0]
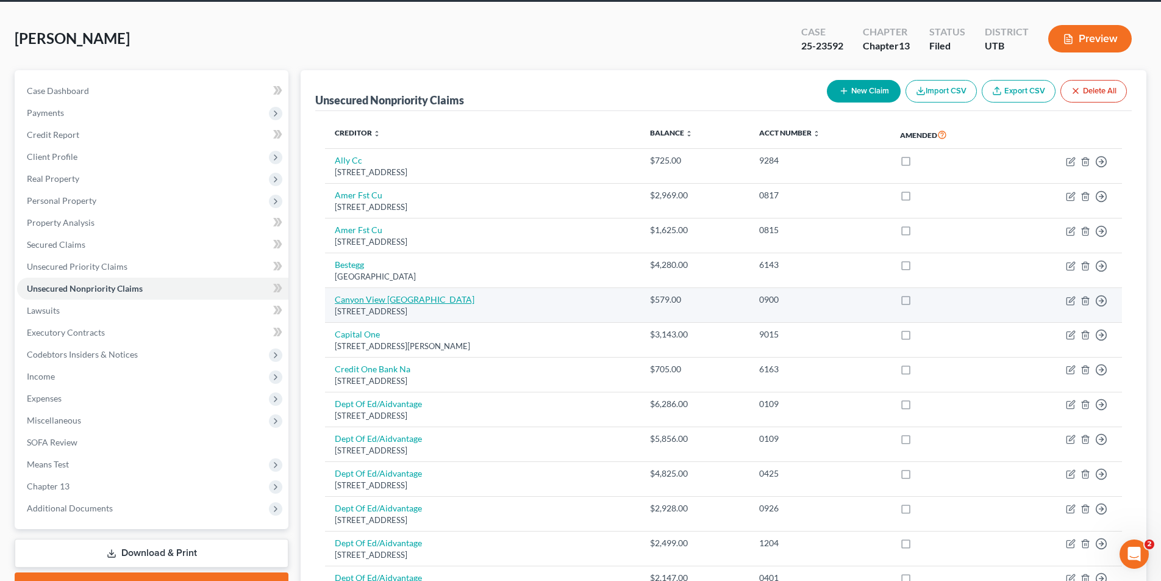
click at [381, 301] on link "Canyon View [GEOGRAPHIC_DATA]" at bounding box center [405, 299] width 140 height 10
select select "46"
select select "0"
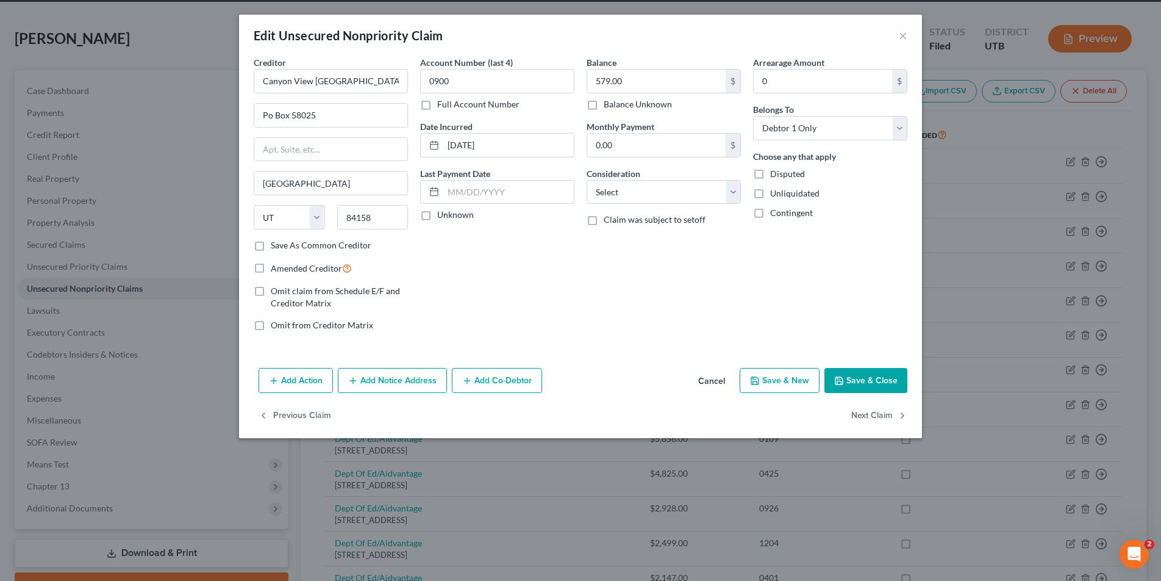
click at [437, 105] on label "Full Account Number" at bounding box center [478, 104] width 82 height 12
click at [442, 105] on input "Full Account Number" at bounding box center [446, 102] width 8 height 8
click at [470, 80] on input "0900" at bounding box center [497, 81] width 154 height 24
type input "0900 POC 1"
type input "570.53"
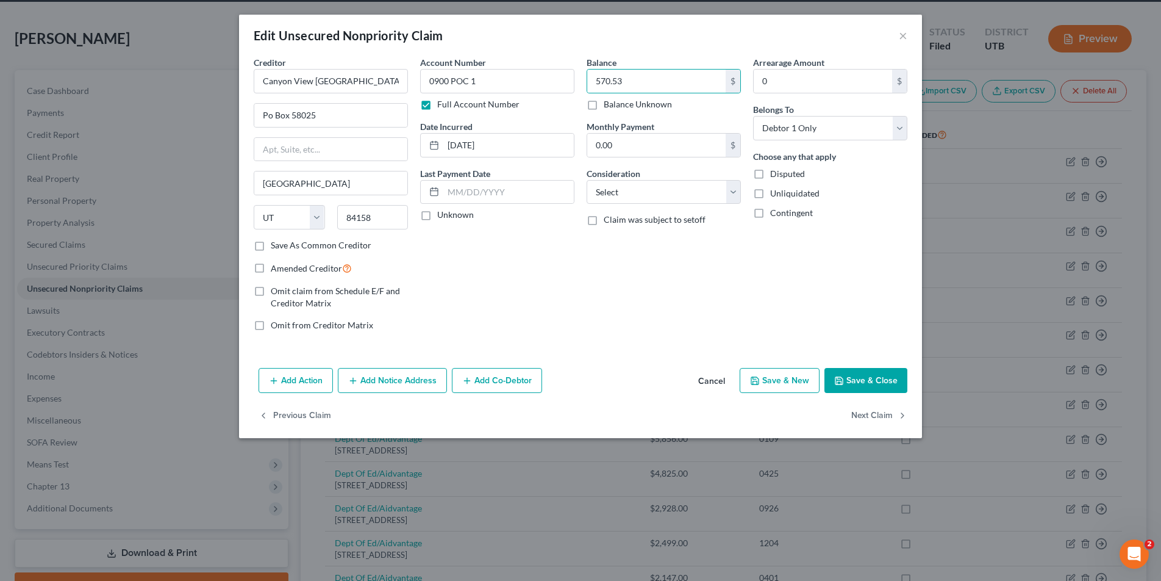
click at [848, 384] on button "Save & Close" at bounding box center [865, 381] width 83 height 26
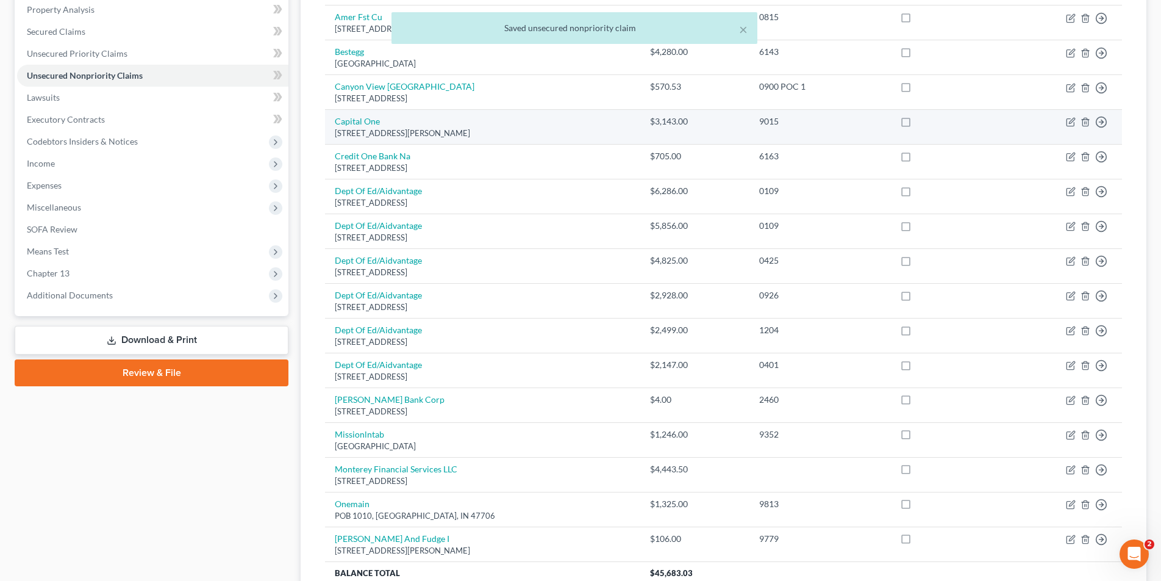
scroll to position [264, 0]
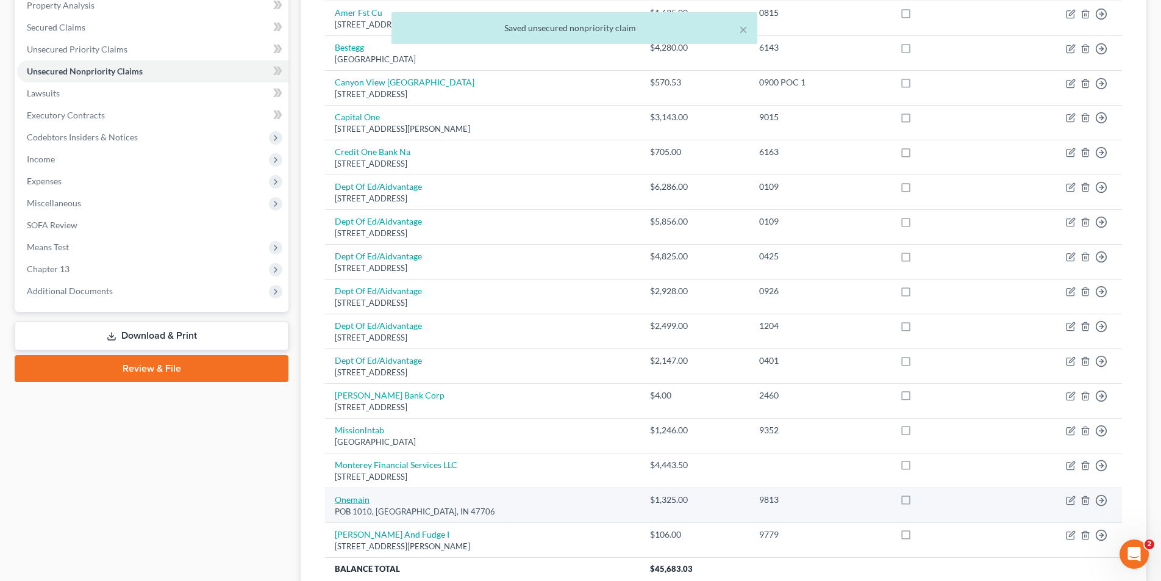
click at [353, 499] on link "Onemain" at bounding box center [352, 499] width 35 height 10
select select "15"
select select "0"
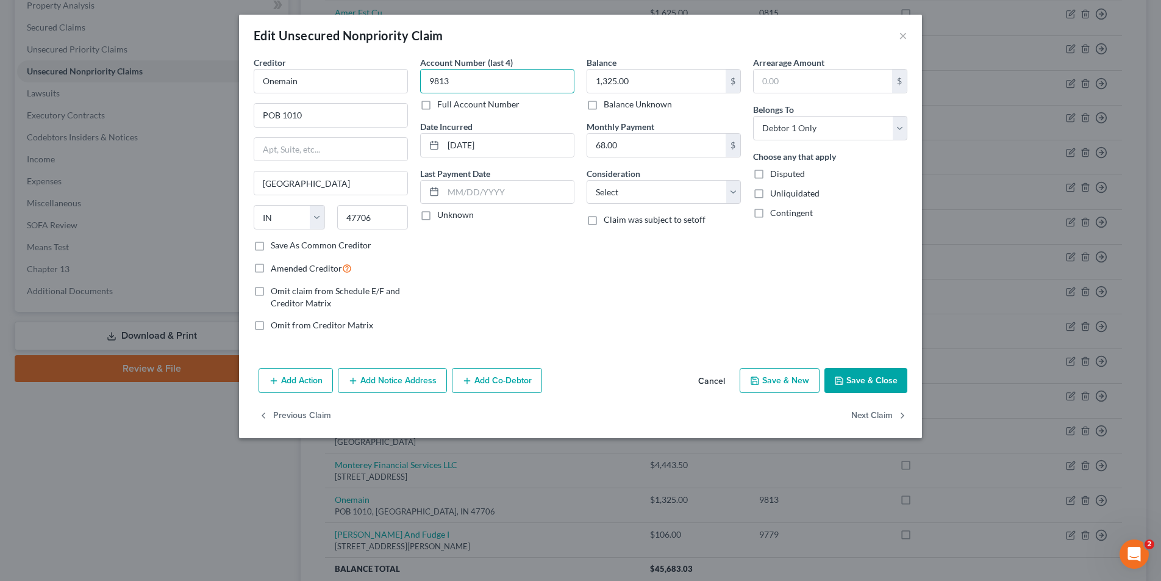
click at [488, 80] on input "9813" at bounding box center [497, 81] width 154 height 24
click at [437, 107] on label "Full Account Number" at bounding box center [478, 104] width 82 height 12
click at [442, 106] on input "Full Account Number" at bounding box center [446, 102] width 8 height 8
click at [481, 85] on input "9813" at bounding box center [497, 81] width 154 height 24
type input "9813 POC 2"
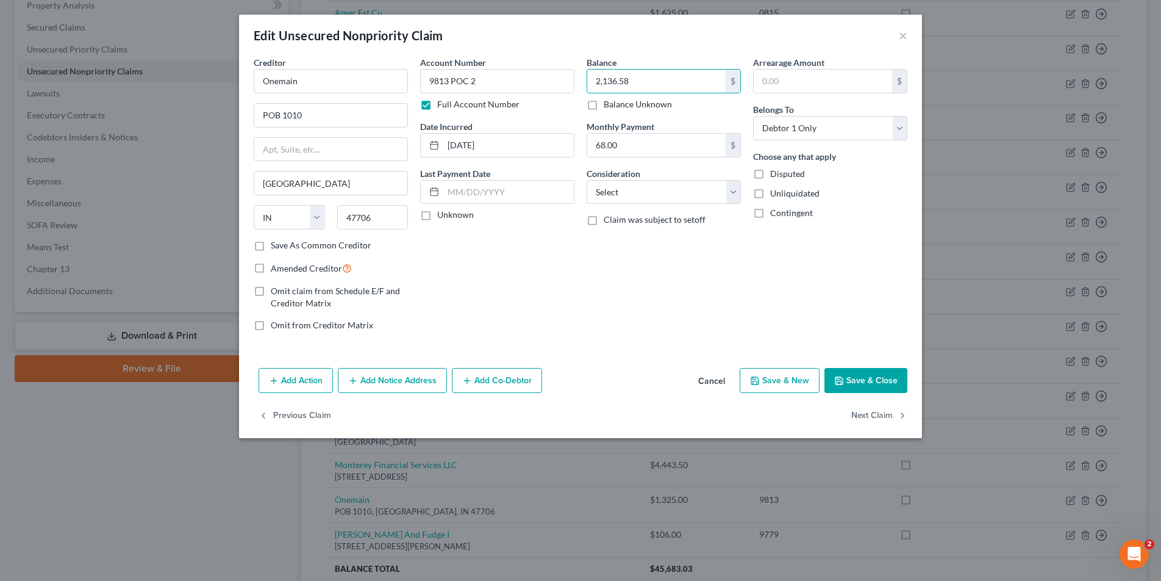
type input "2,136.58"
click at [870, 381] on button "Save & Close" at bounding box center [865, 381] width 83 height 26
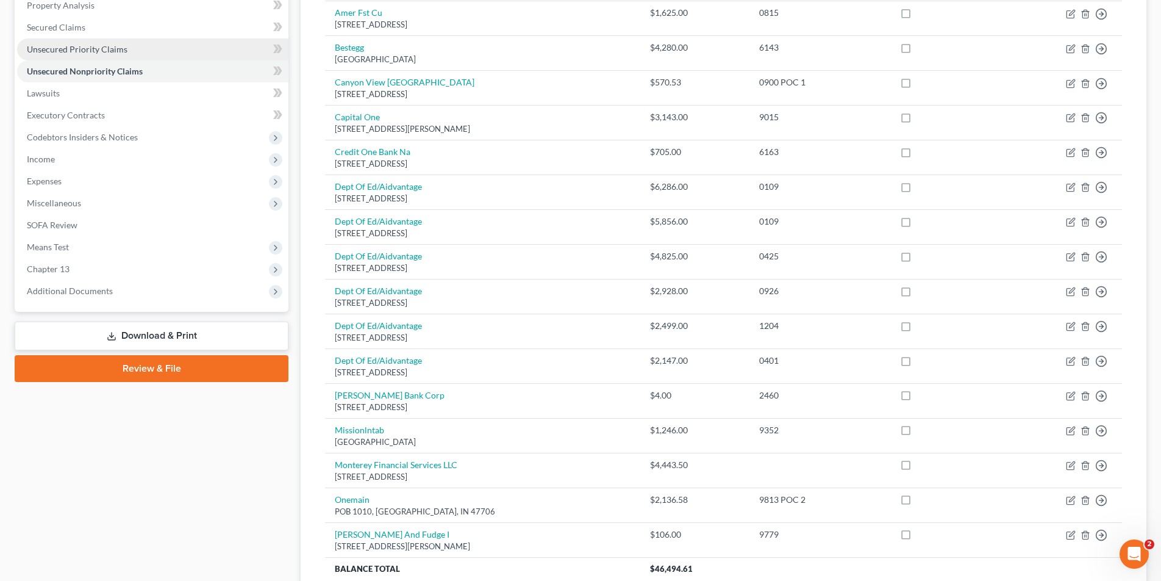
click at [82, 47] on span "Unsecured Priority Claims" at bounding box center [77, 49] width 101 height 10
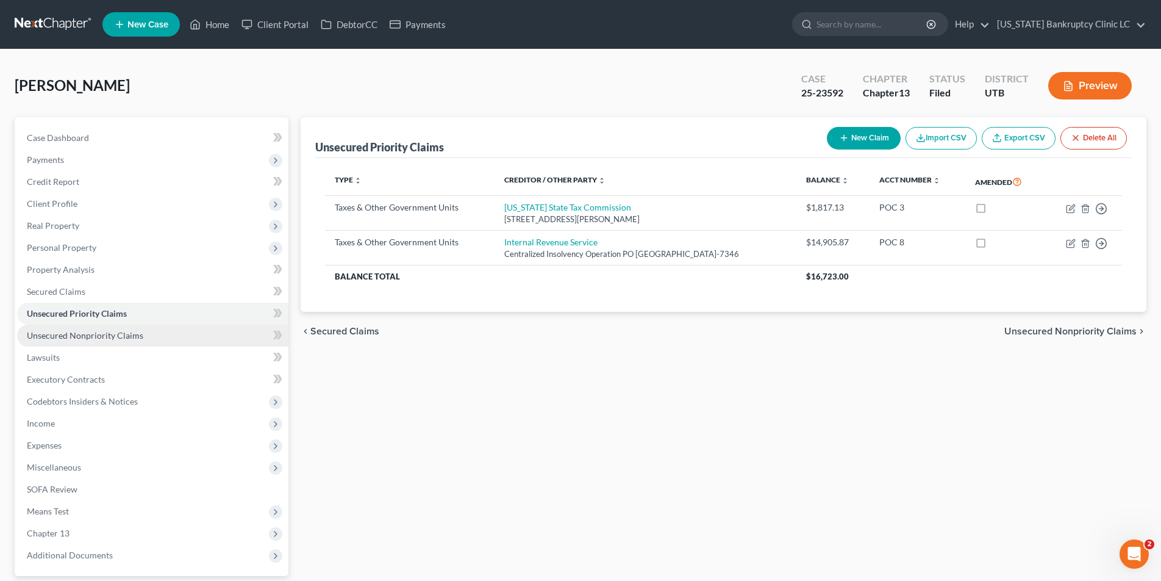
click at [65, 332] on span "Unsecured Nonpriority Claims" at bounding box center [85, 335] width 116 height 10
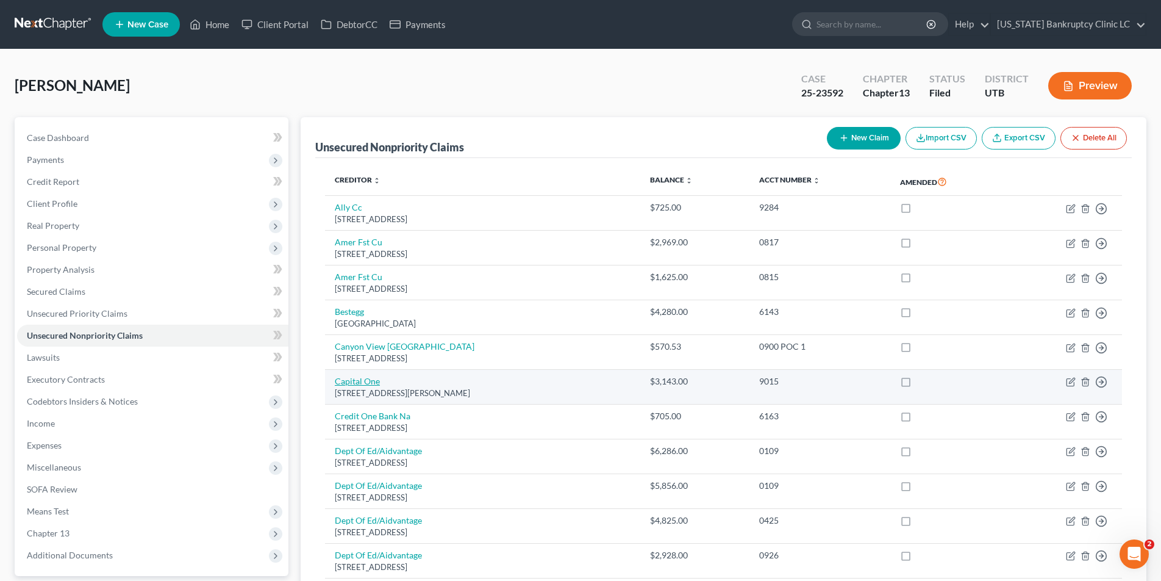
click at [365, 382] on link "Capital One" at bounding box center [357, 381] width 45 height 10
select select "48"
select select "2"
select select "0"
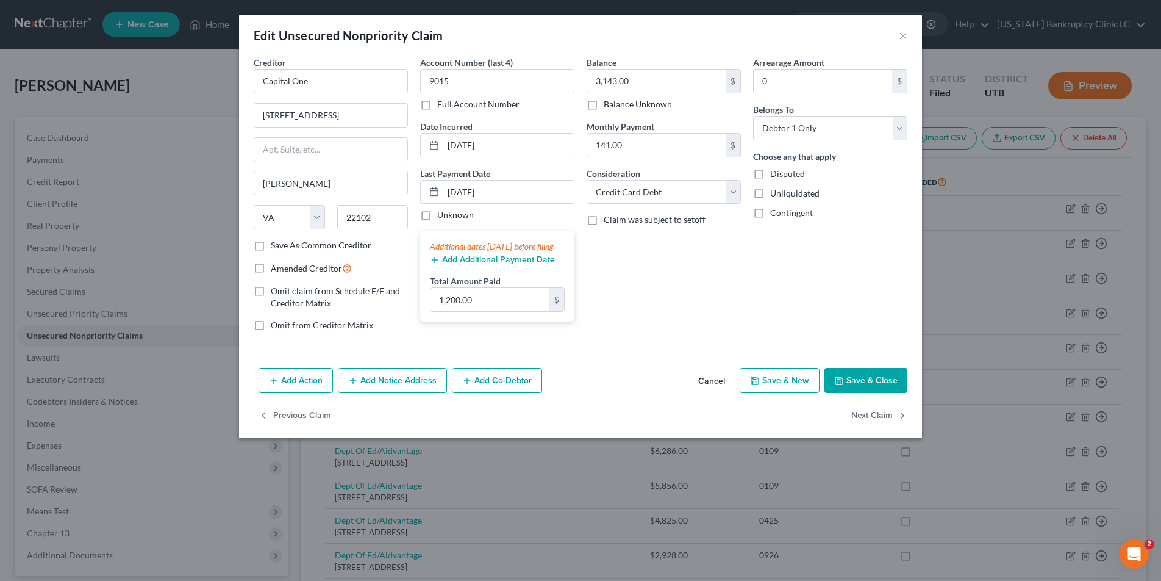
click at [437, 106] on label "Full Account Number" at bounding box center [478, 104] width 82 height 12
click at [442, 106] on input "Full Account Number" at bounding box center [446, 102] width 8 height 8
click at [465, 82] on input "9015" at bounding box center [497, 81] width 154 height 24
type input "9015 POC 4"
type input "2,977.98"
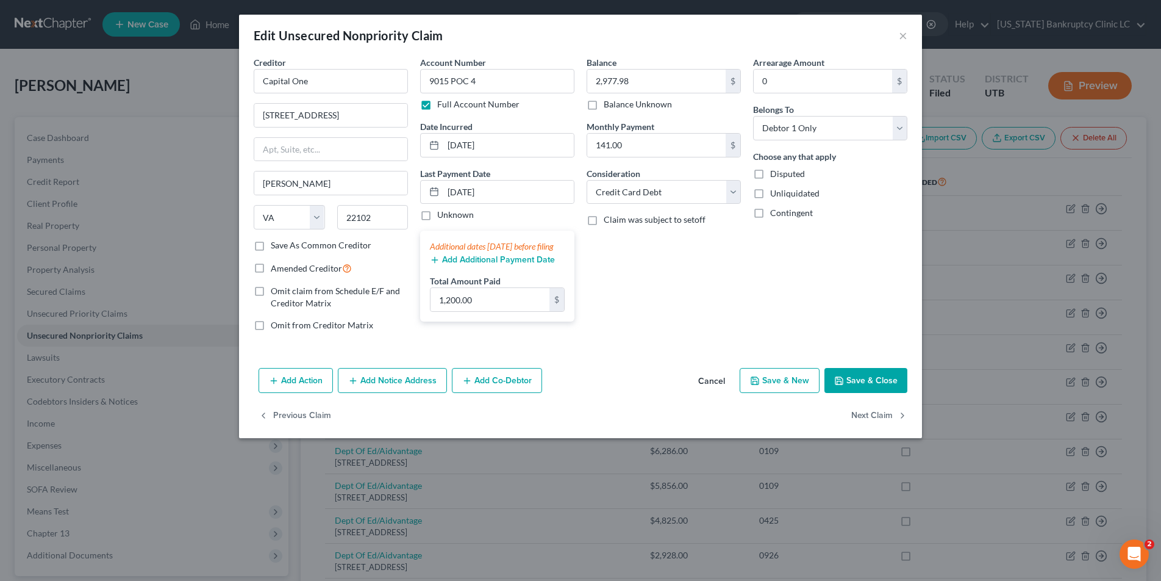
click at [866, 386] on button "Save & Close" at bounding box center [865, 381] width 83 height 26
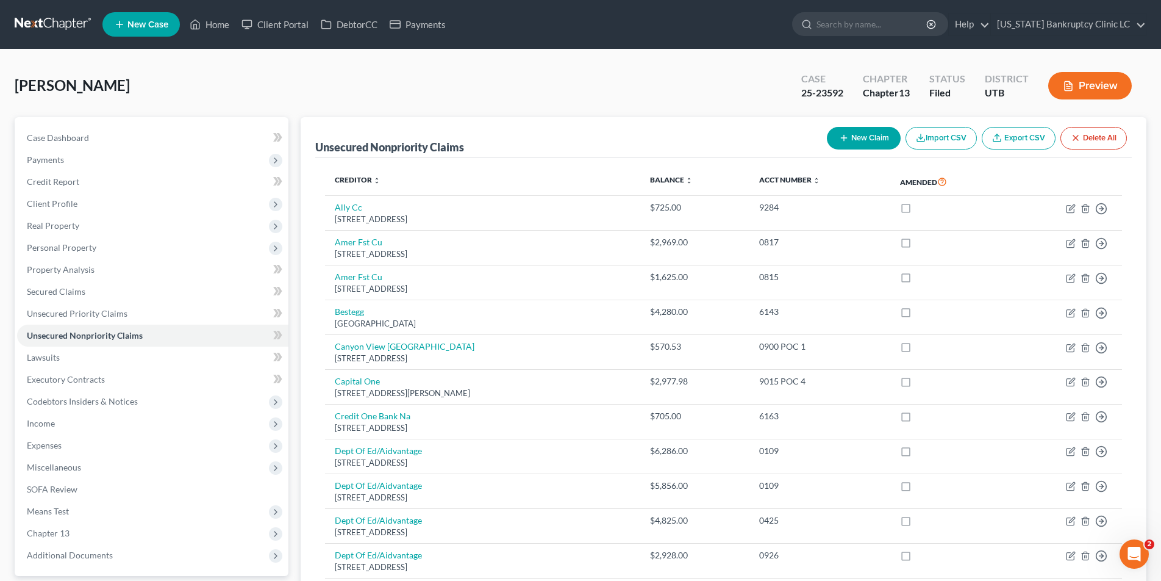
click at [861, 133] on button "New Claim" at bounding box center [864, 138] width 74 height 23
select select "0"
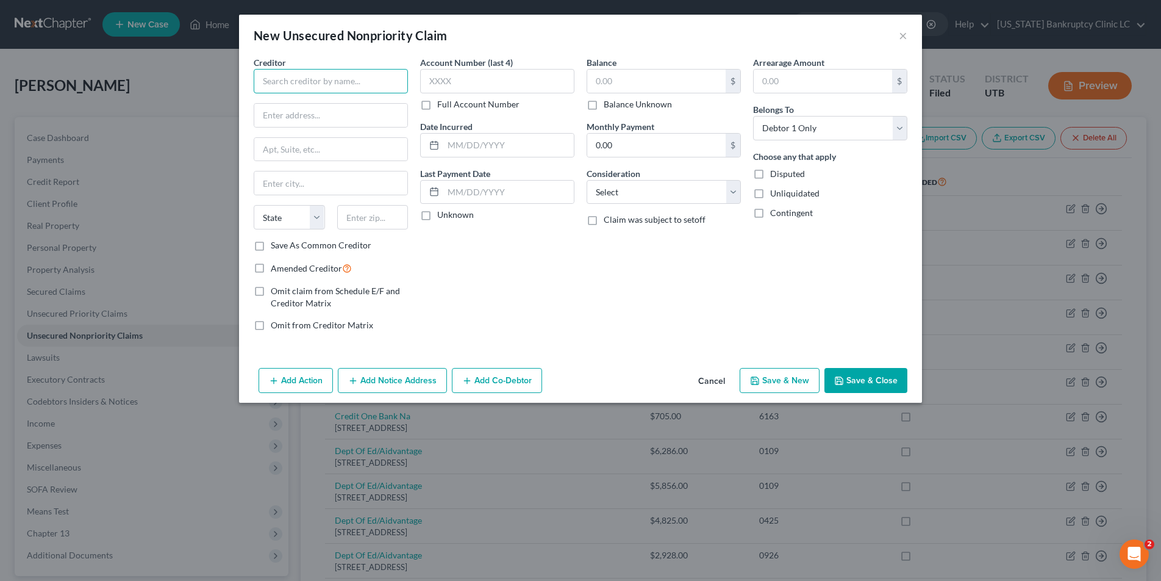
click at [341, 79] on input "text" at bounding box center [331, 81] width 154 height 24
type input "OneMain Financial Group, LLC"
type input "PO Box 3251"
type input "[GEOGRAPHIC_DATA]"
select select "15"
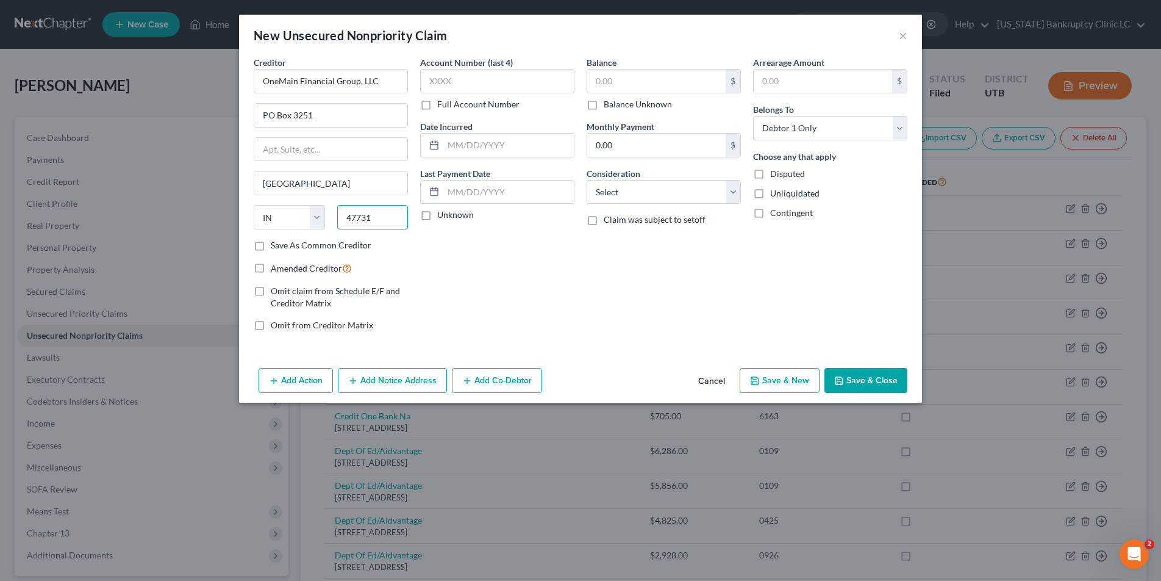
type input "47731"
click at [271, 248] on label "Save As Common Creditor" at bounding box center [321, 245] width 101 height 12
click at [276, 247] on input "Save As Common Creditor" at bounding box center [280, 243] width 8 height 8
checkbox input "true"
click at [437, 104] on label "Full Account Number" at bounding box center [478, 104] width 82 height 12
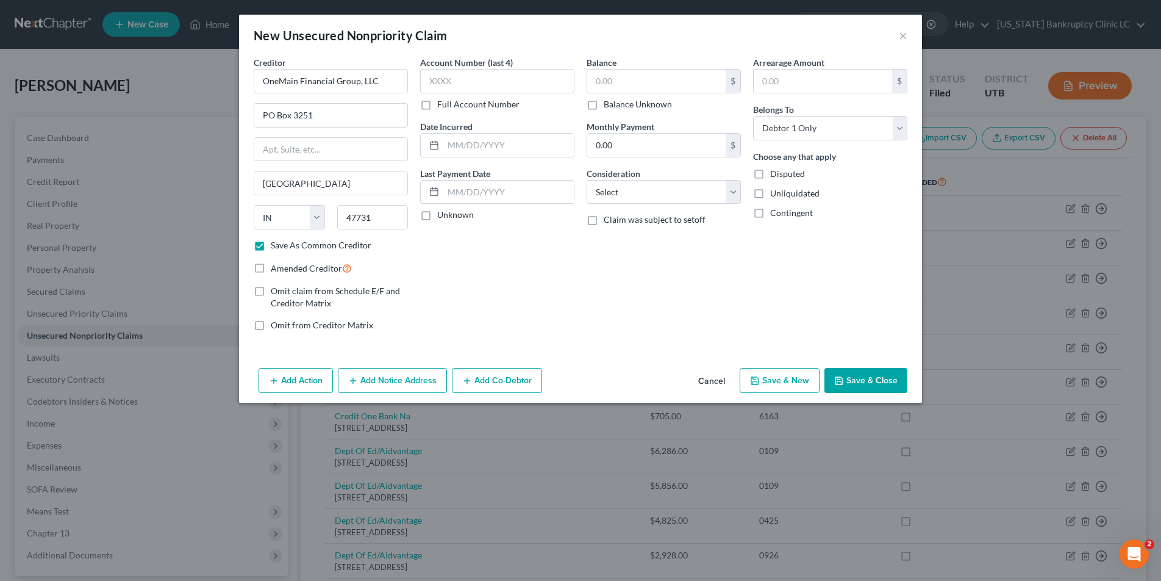
click at [442, 104] on input "Full Account Number" at bounding box center [446, 102] width 8 height 8
click at [461, 80] on input "text" at bounding box center [497, 81] width 154 height 24
type input "POC 5"
type input "1,284.64"
click at [856, 382] on button "Save & Close" at bounding box center [865, 381] width 83 height 26
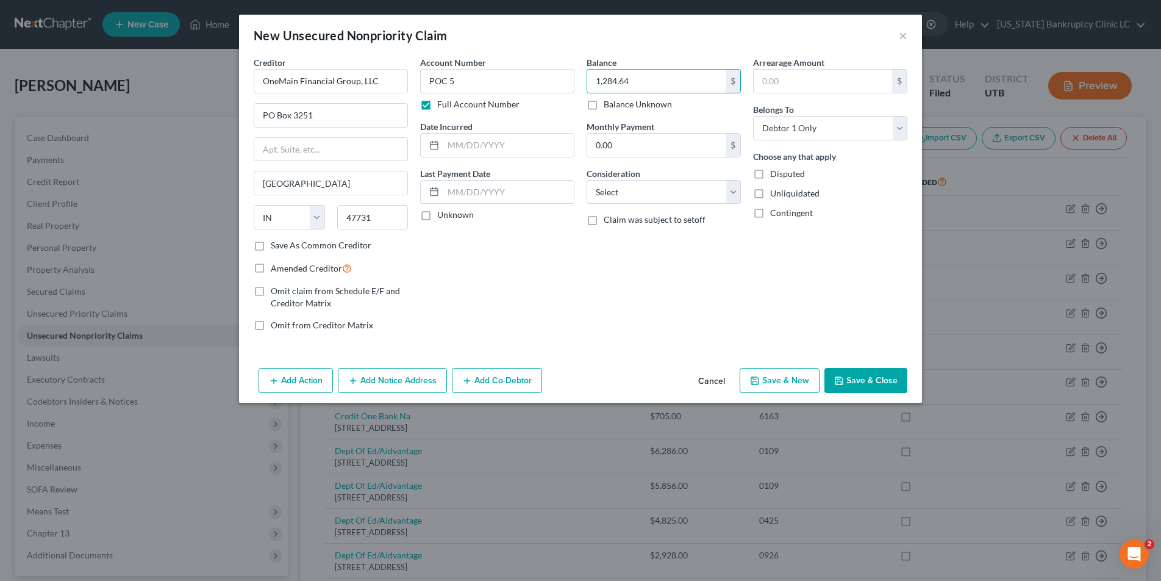
checkbox input "false"
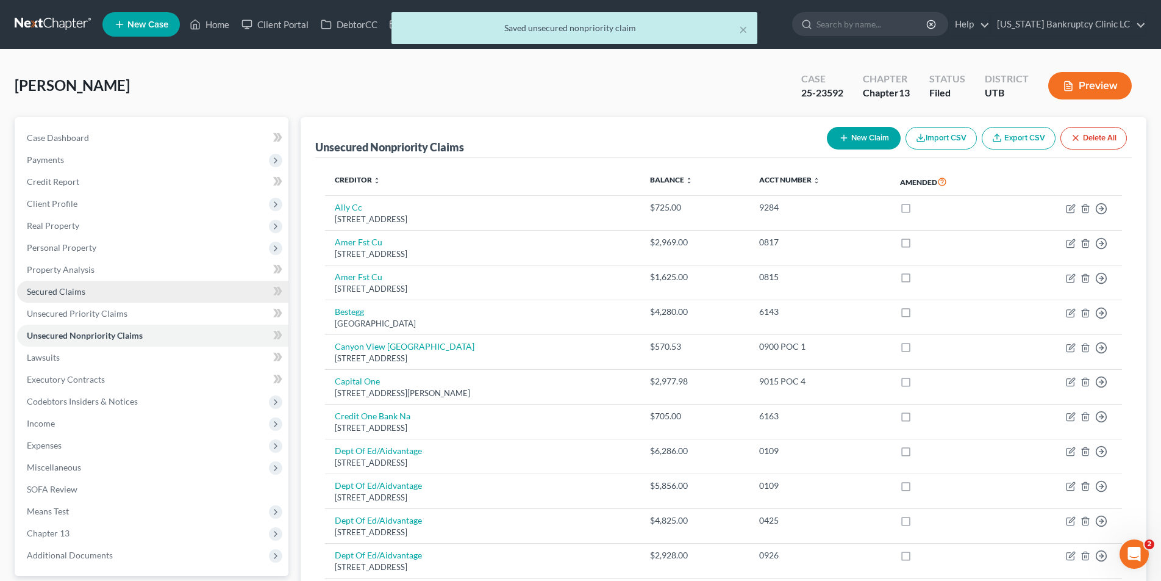
click at [59, 289] on span "Secured Claims" at bounding box center [56, 291] width 59 height 10
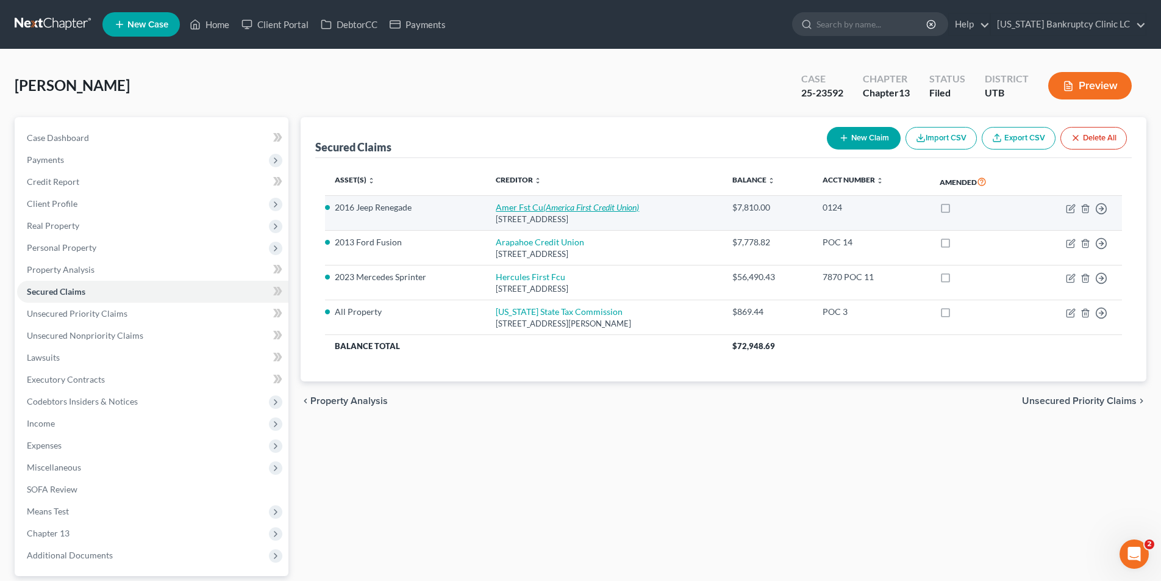
click at [543, 210] on icon "(America First Credit Union)" at bounding box center [591, 207] width 96 height 10
select select "46"
select select "0"
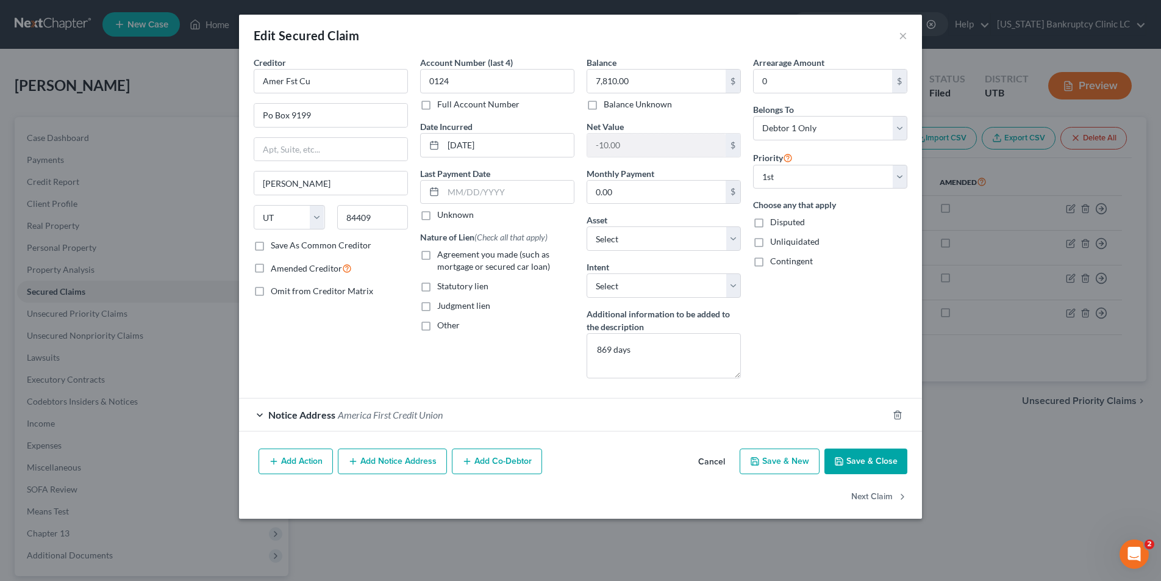
click at [437, 254] on label "Agreement you made (such as mortgage or secured car loan)" at bounding box center [505, 260] width 137 height 24
click at [442, 254] on input "Agreement you made (such as mortgage or secured car loan)" at bounding box center [446, 252] width 8 height 8
checkbox input "true"
click at [437, 105] on label "Full Account Number" at bounding box center [478, 104] width 82 height 12
click at [442, 105] on input "Full Account Number" at bounding box center [446, 102] width 8 height 8
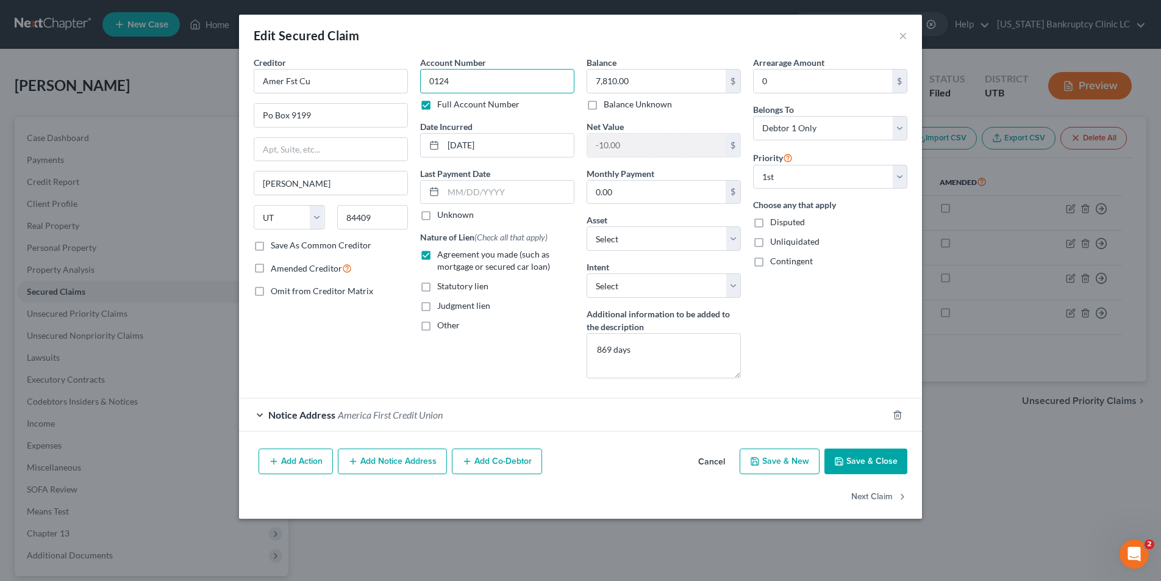
click at [484, 80] on input "0124" at bounding box center [497, 81] width 154 height 24
type input "0124 POC 6"
click at [648, 82] on input "7,810.00" at bounding box center [656, 81] width 138 height 23
click at [635, 79] on input "7,810.00" at bounding box center [656, 81] width 138 height 23
type input "7,832.03"
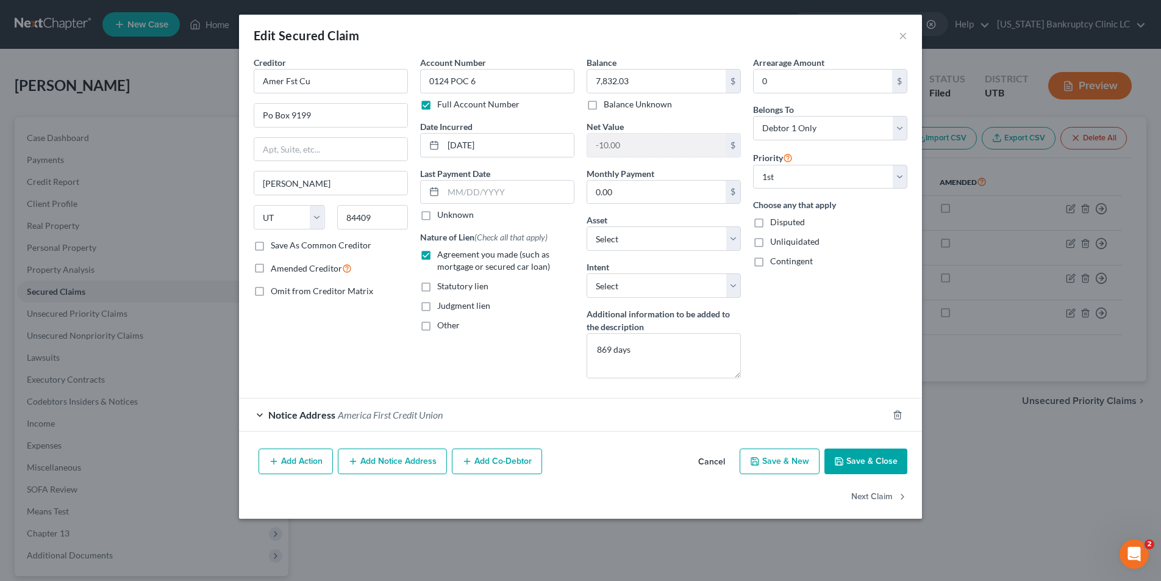
click at [872, 461] on button "Save & Close" at bounding box center [865, 461] width 83 height 26
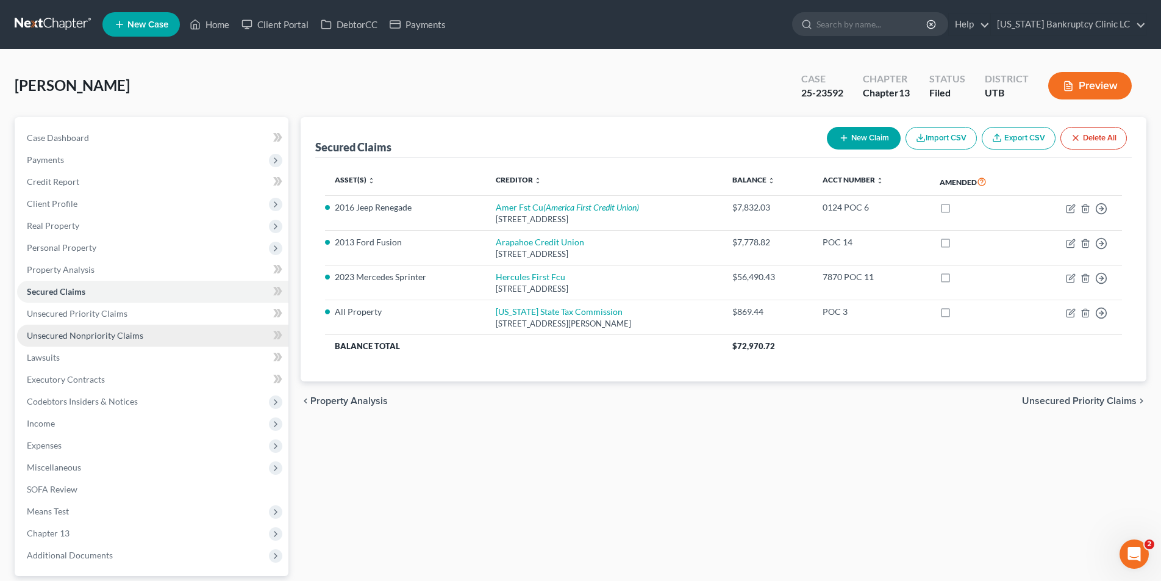
click at [99, 335] on span "Unsecured Nonpriority Claims" at bounding box center [85, 335] width 116 height 10
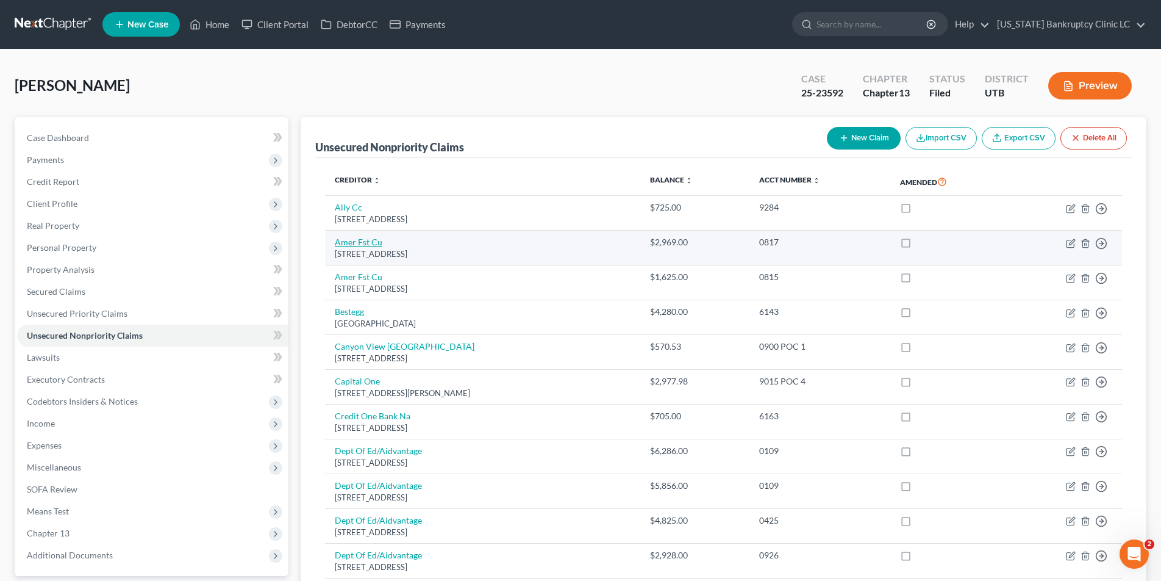
click at [357, 241] on link "Amer Fst Cu" at bounding box center [359, 242] width 48 height 10
select select "46"
select select "2"
select select "0"
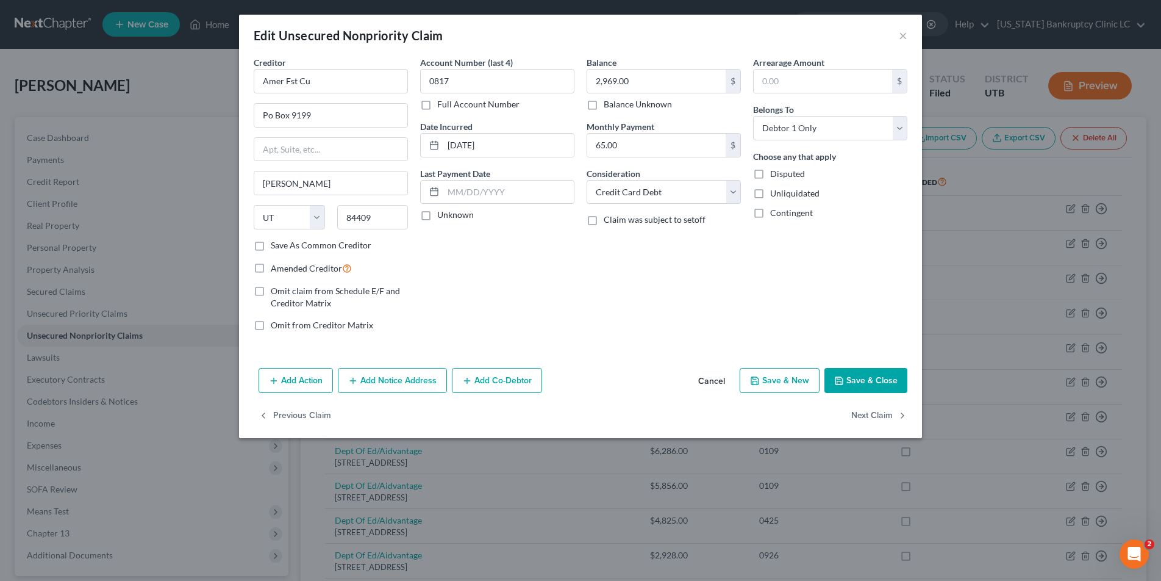
click at [437, 105] on label "Full Account Number" at bounding box center [478, 104] width 82 height 12
click at [442, 105] on input "Full Account Number" at bounding box center [446, 102] width 8 height 8
click at [482, 85] on input "0817" at bounding box center [497, 81] width 154 height 24
type input "0817 POC 7"
type input "4,620.56"
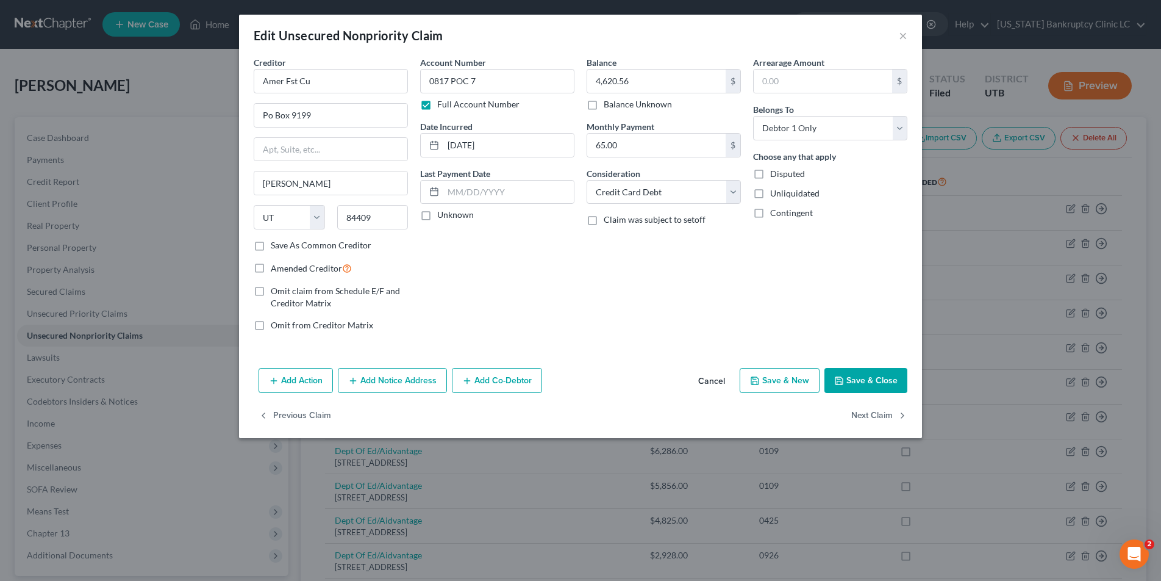
drag, startPoint x: 857, startPoint y: 383, endPoint x: 849, endPoint y: 383, distance: 7.3
click at [856, 383] on button "Save & Close" at bounding box center [865, 381] width 83 height 26
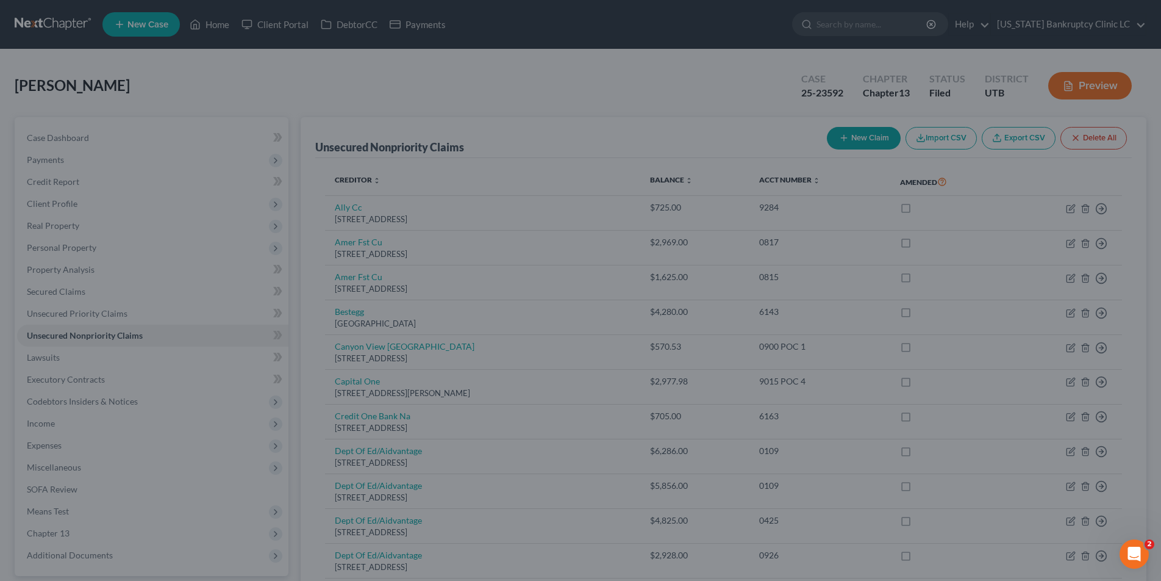
type input "0"
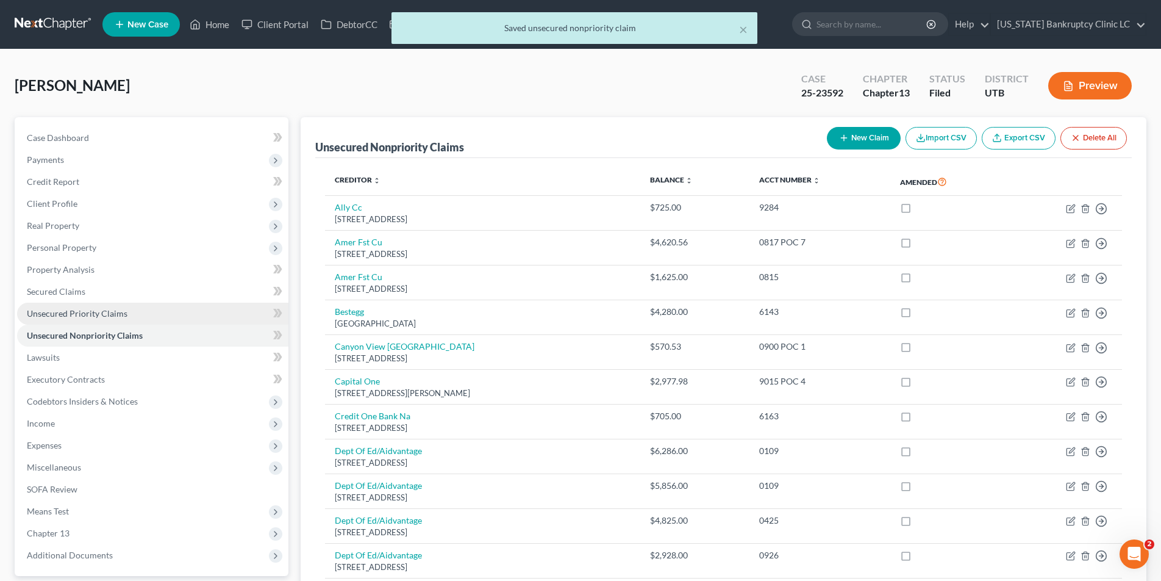
click at [48, 312] on span "Unsecured Priority Claims" at bounding box center [77, 313] width 101 height 10
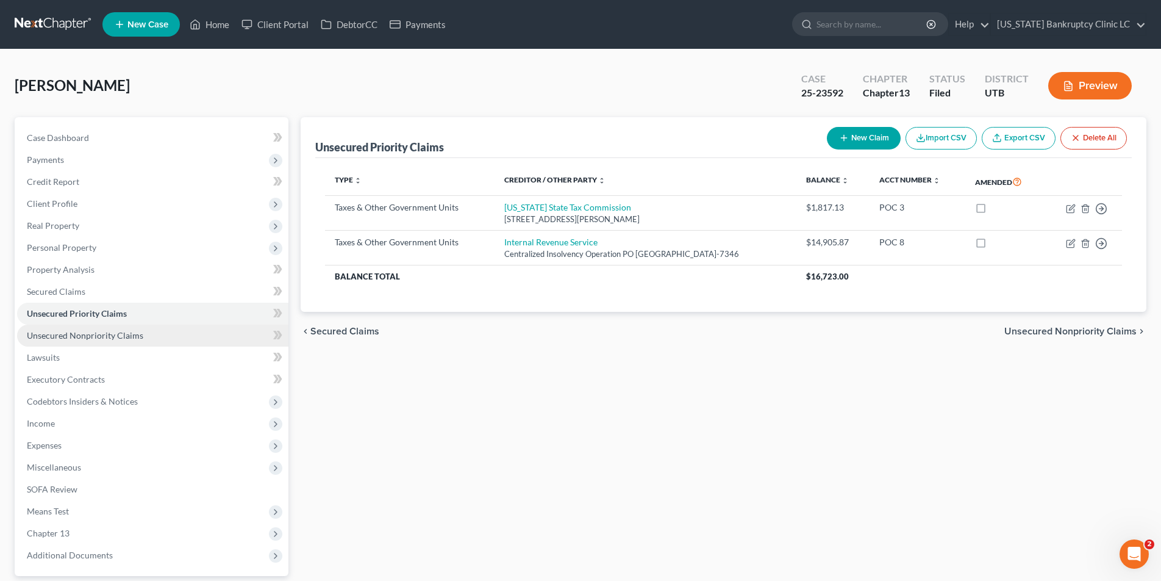
click at [39, 335] on span "Unsecured Nonpriority Claims" at bounding box center [85, 335] width 116 height 10
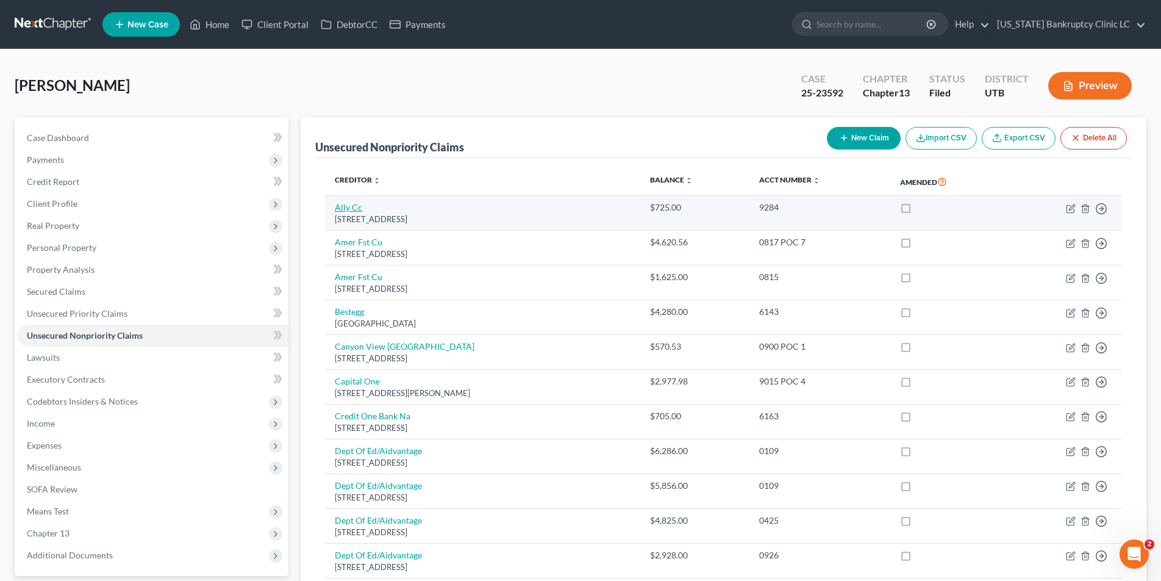
click at [350, 210] on link "Ally Cc" at bounding box center [348, 207] width 27 height 10
select select "35"
select select "2"
select select "0"
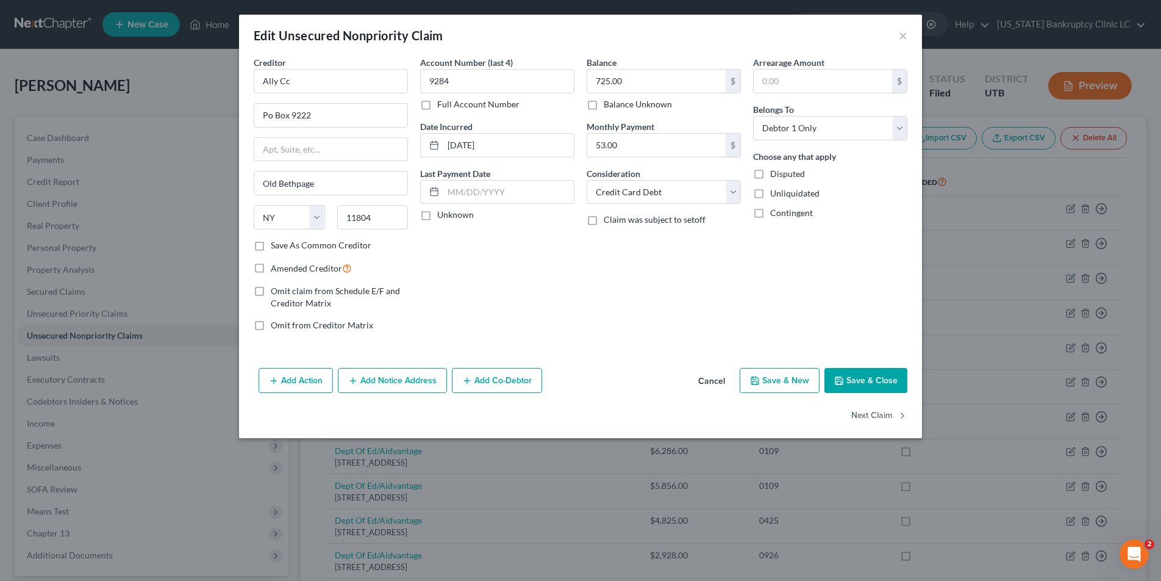
click at [437, 105] on label "Full Account Number" at bounding box center [478, 104] width 82 height 12
click at [442, 105] on input "Full Account Number" at bounding box center [446, 102] width 8 height 8
click at [476, 90] on input "9284" at bounding box center [497, 81] width 154 height 24
type input "9284 POC 9"
type input "661.30"
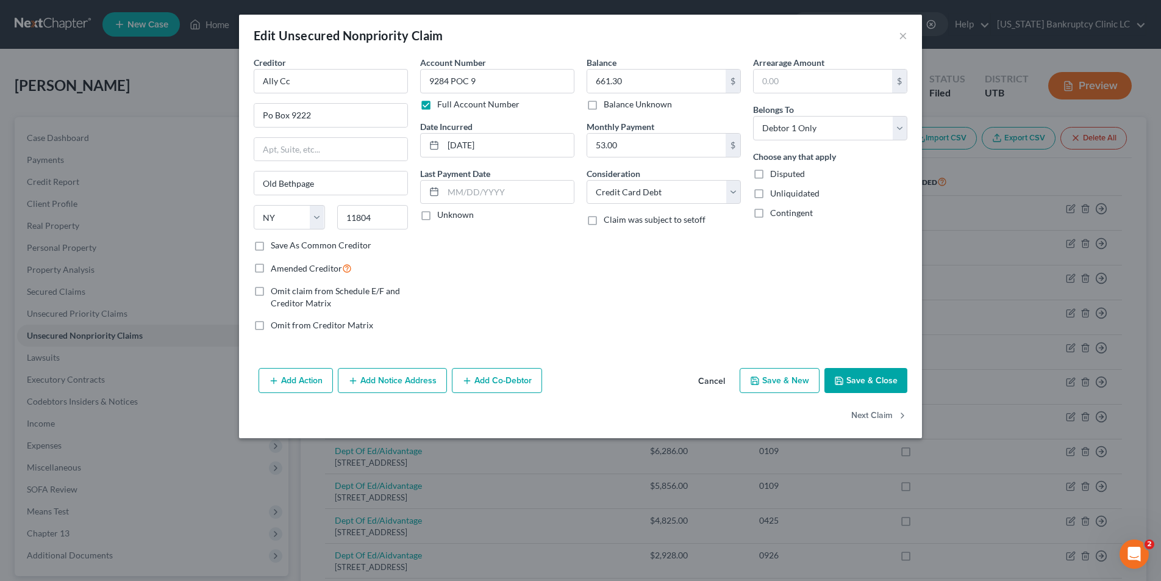
click at [867, 378] on button "Save & Close" at bounding box center [865, 381] width 83 height 26
type input "0"
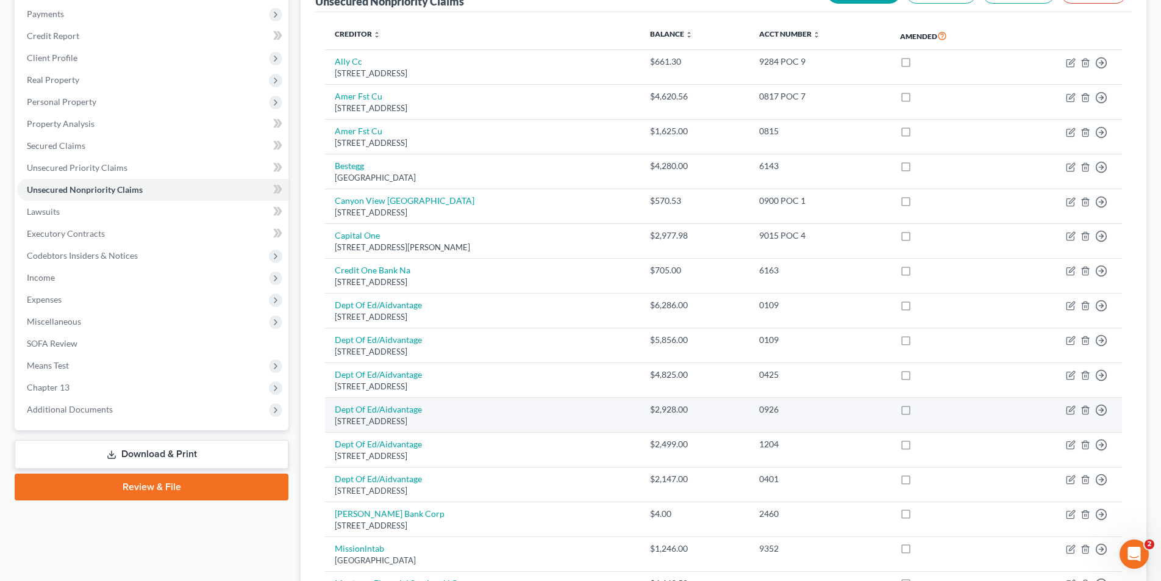
scroll to position [143, 0]
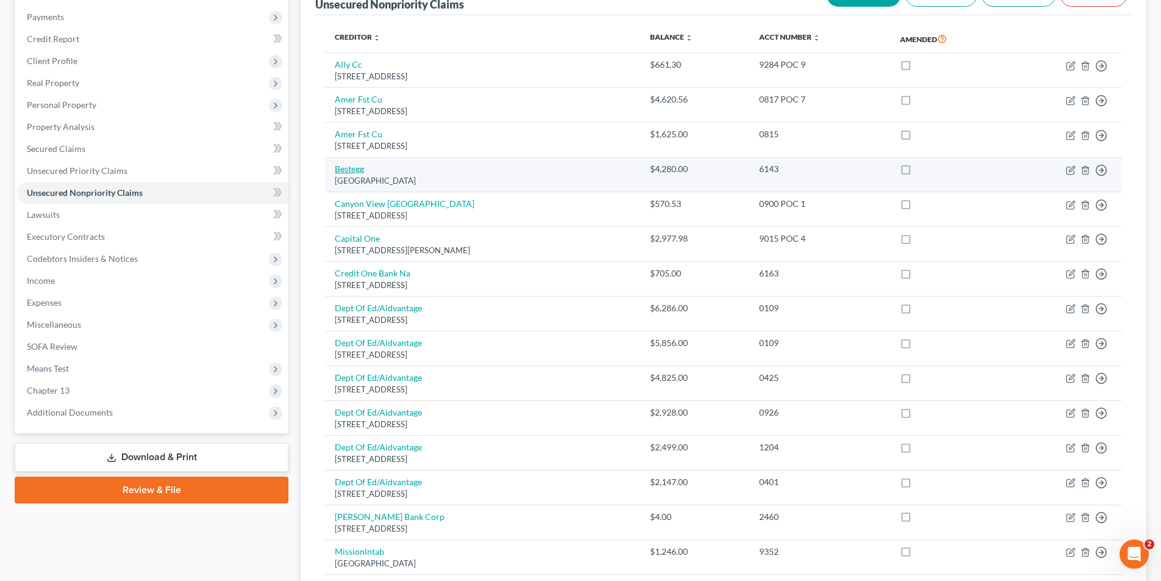
click at [348, 168] on link "Bestegg" at bounding box center [349, 168] width 29 height 10
select select "39"
select select "0"
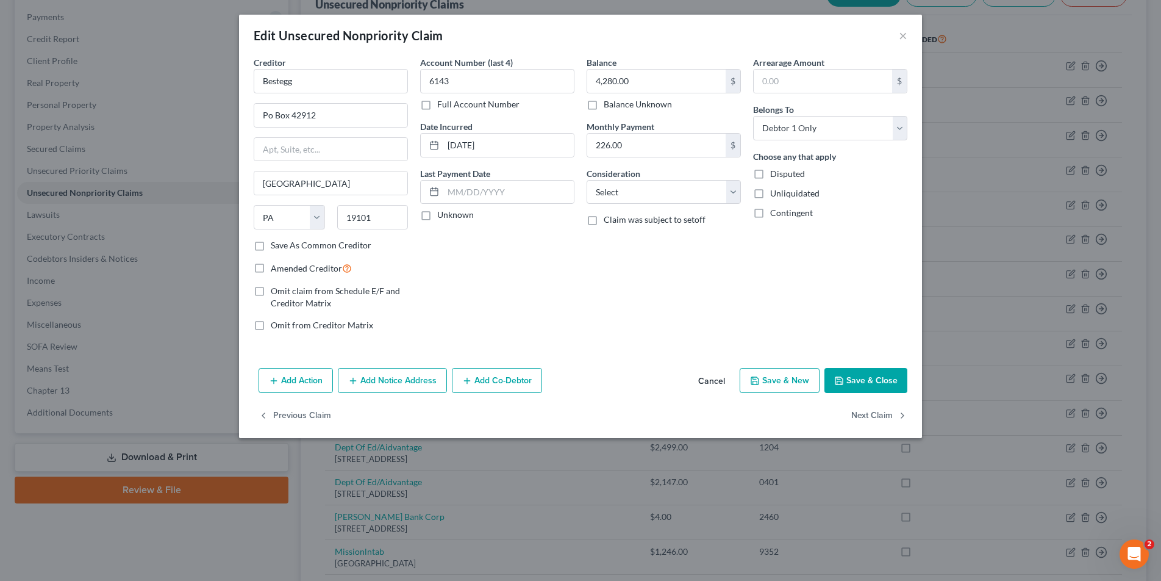
click at [437, 105] on label "Full Account Number" at bounding box center [478, 104] width 82 height 12
click at [442, 105] on input "Full Account Number" at bounding box center [446, 102] width 8 height 8
click at [481, 75] on input "6143" at bounding box center [497, 81] width 154 height 24
type input "6143 POC 10"
type input "4,109.57"
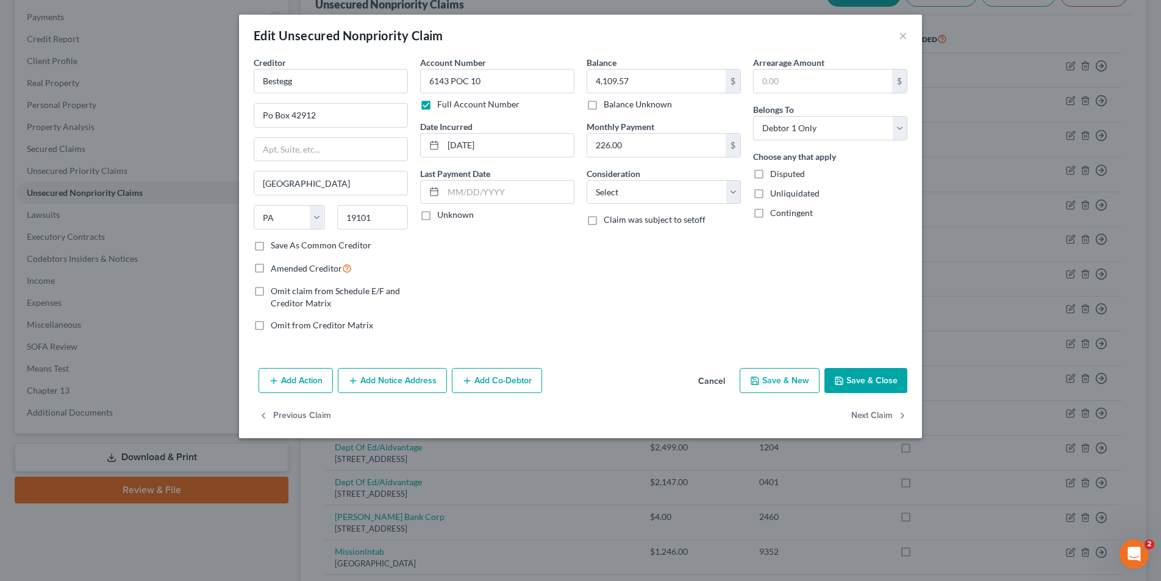
click at [852, 379] on button "Save & Close" at bounding box center [865, 381] width 83 height 26
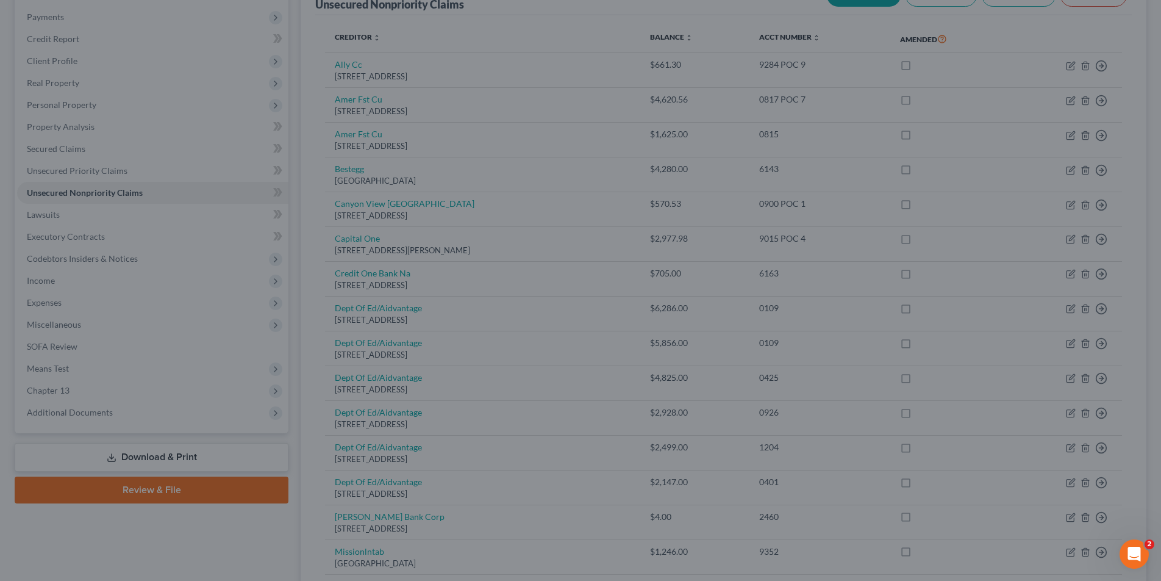
type input "0"
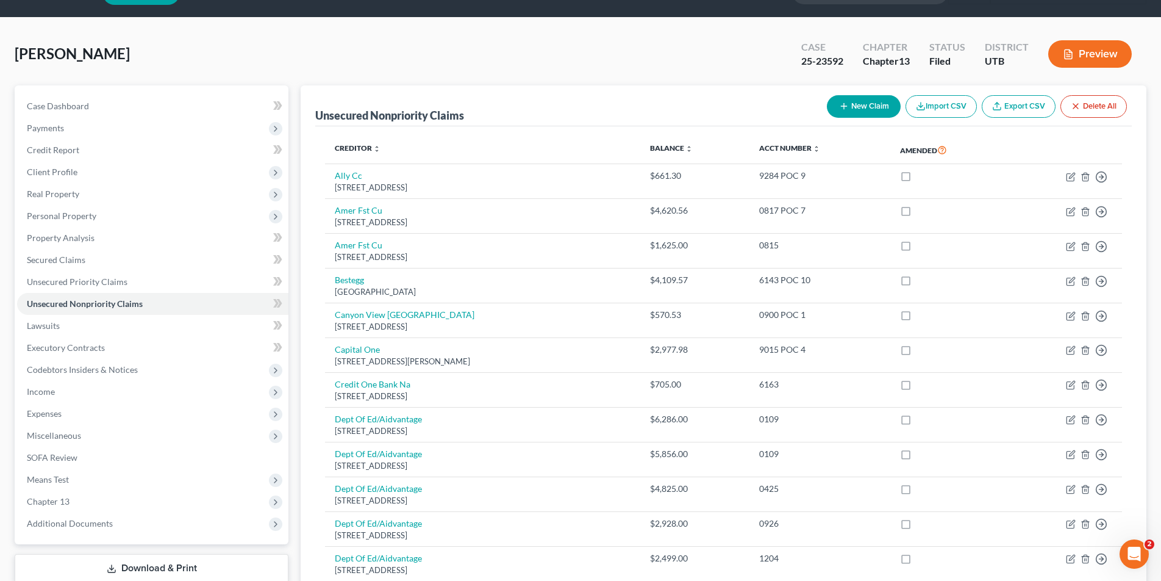
scroll to position [30, 0]
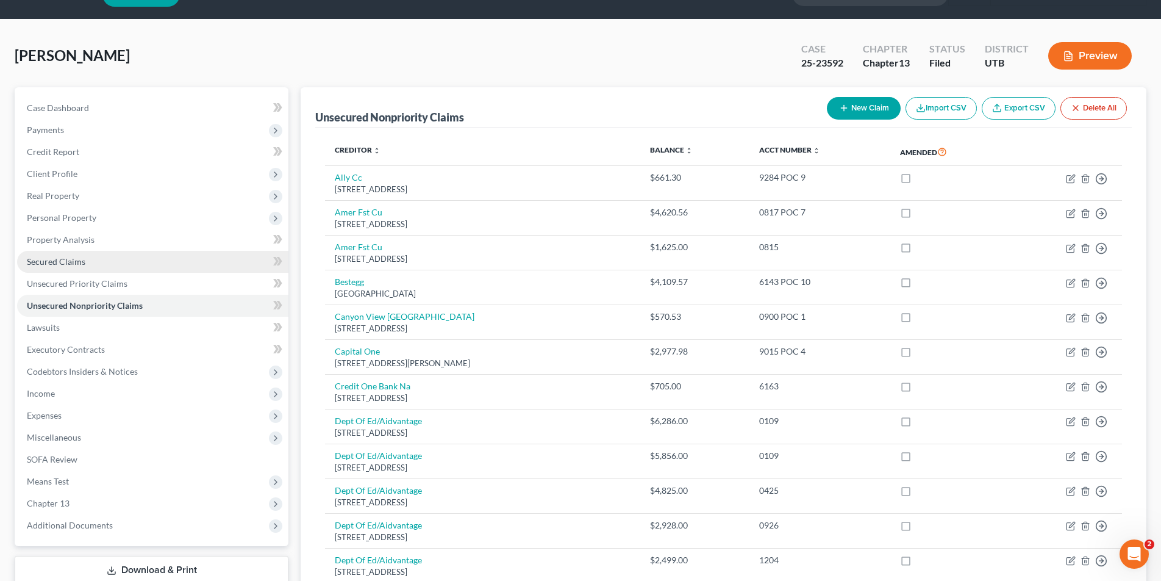
click at [48, 259] on span "Secured Claims" at bounding box center [56, 261] width 59 height 10
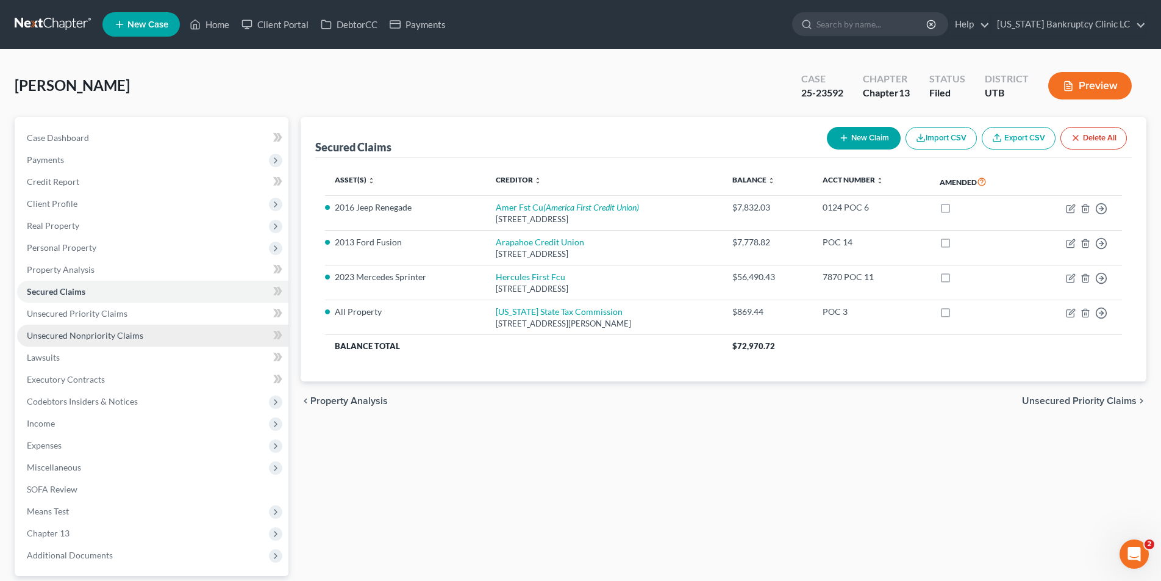
click at [75, 336] on span "Unsecured Nonpriority Claims" at bounding box center [85, 335] width 116 height 10
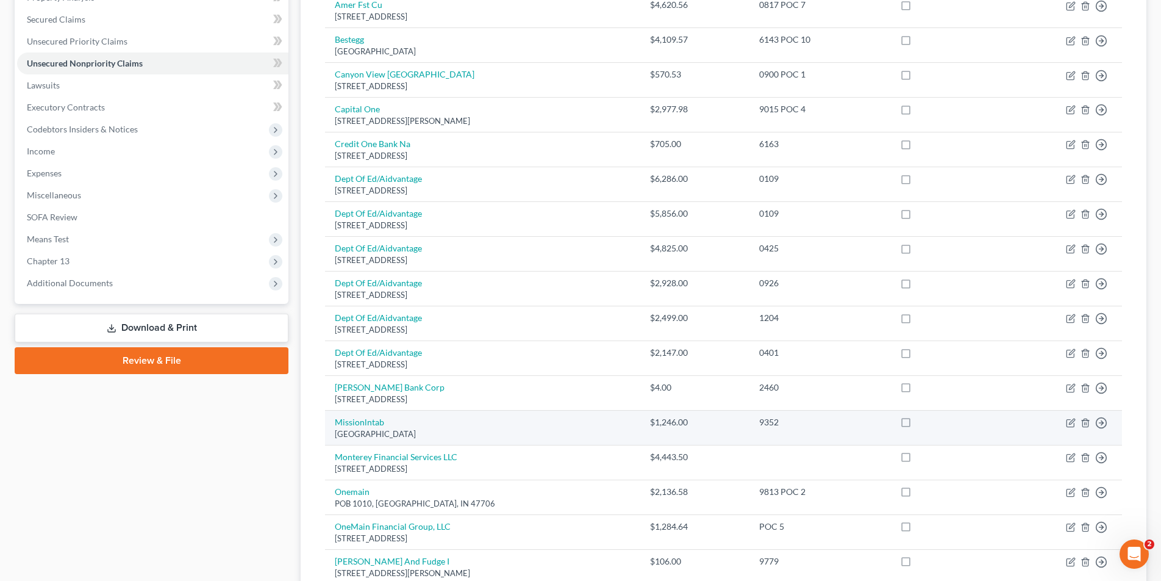
scroll to position [264, 0]
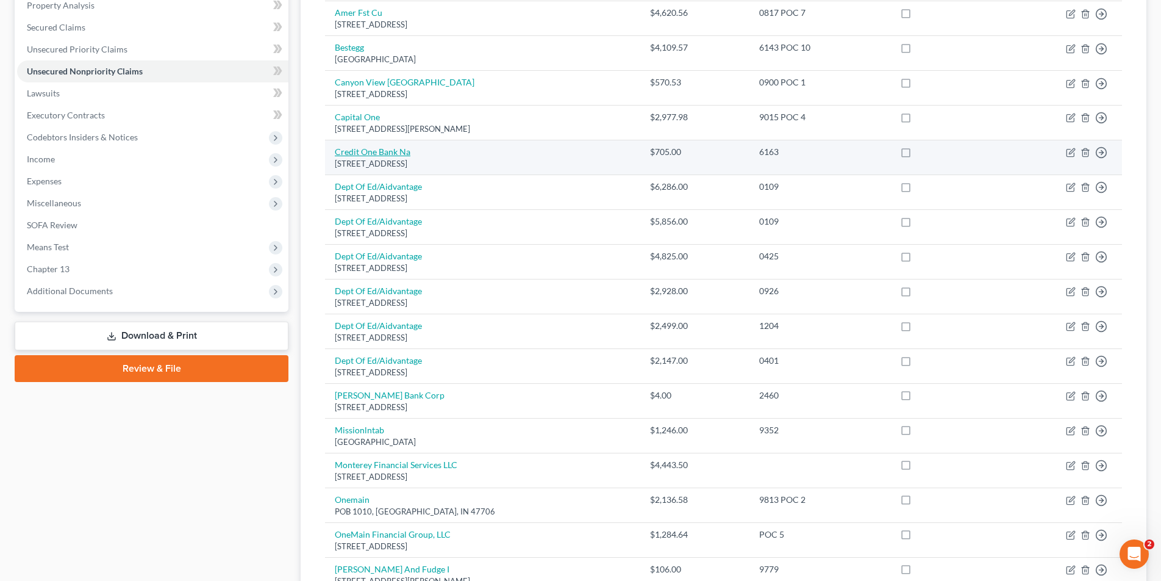
click at [384, 148] on link "Credit One Bank Na" at bounding box center [373, 151] width 76 height 10
select select "31"
select select "2"
select select "0"
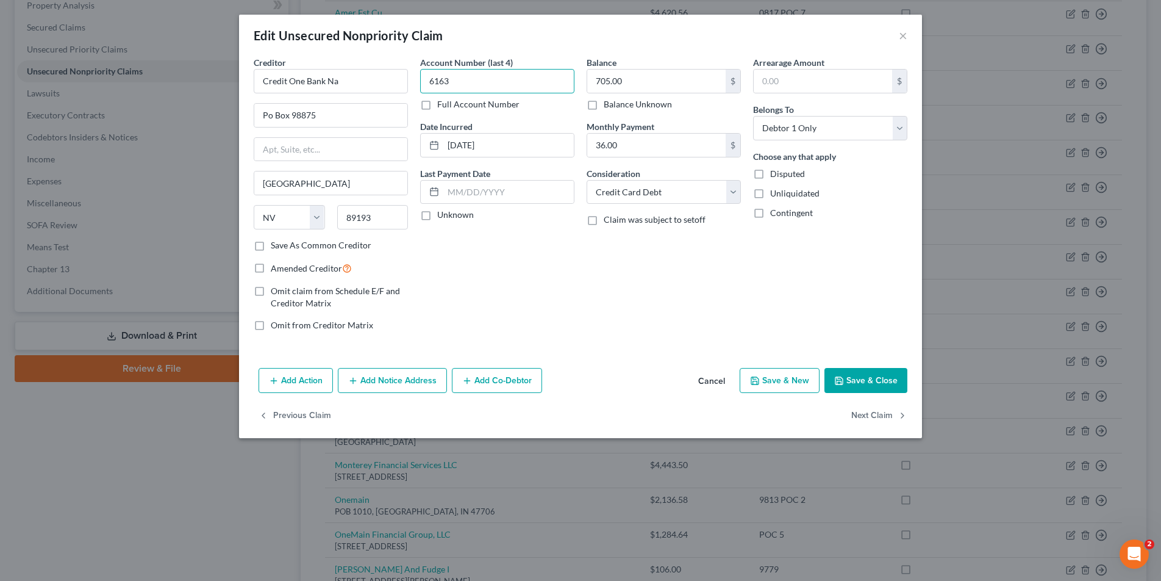
click at [499, 83] on input "6163" at bounding box center [497, 81] width 154 height 24
click at [437, 104] on label "Full Account Number" at bounding box center [478, 104] width 82 height 12
click at [442, 104] on input "Full Account Number" at bounding box center [446, 102] width 8 height 8
click at [484, 85] on input "6163" at bounding box center [497, 81] width 154 height 24
type input "6163 POC 12"
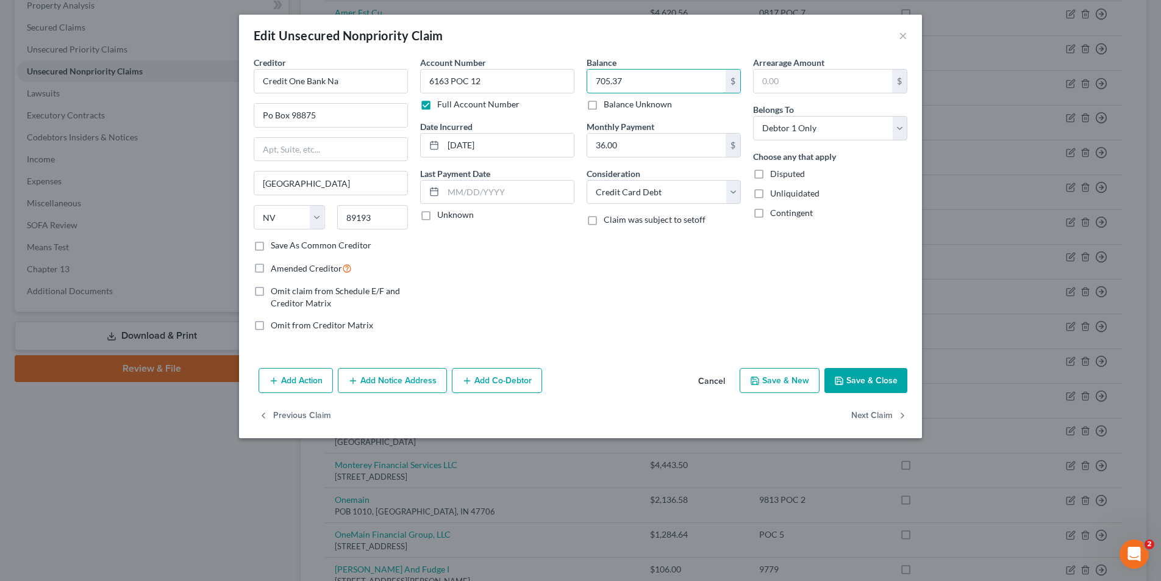
type input "705.37"
click at [870, 383] on button "Save & Close" at bounding box center [865, 381] width 83 height 26
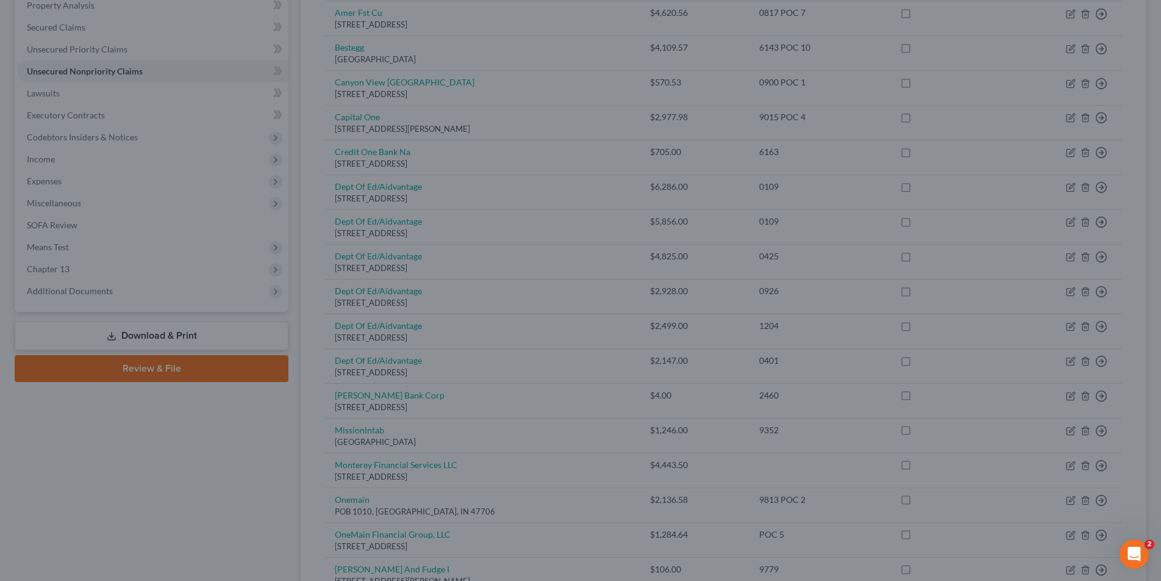
type input "0"
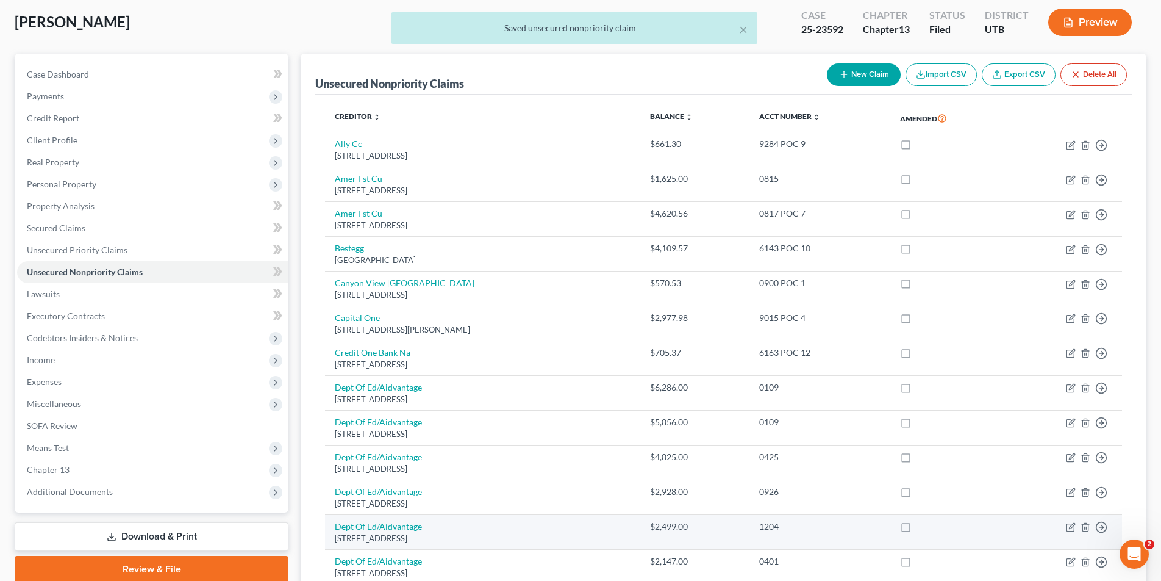
scroll to position [0, 0]
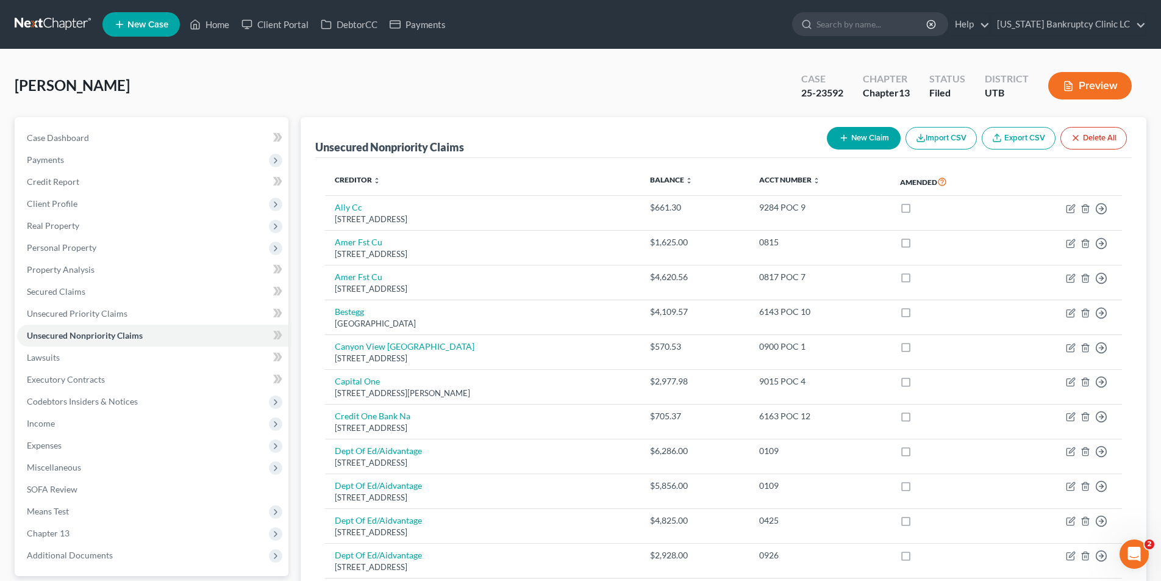
click at [860, 135] on button "New Claim" at bounding box center [864, 138] width 74 height 23
select select "0"
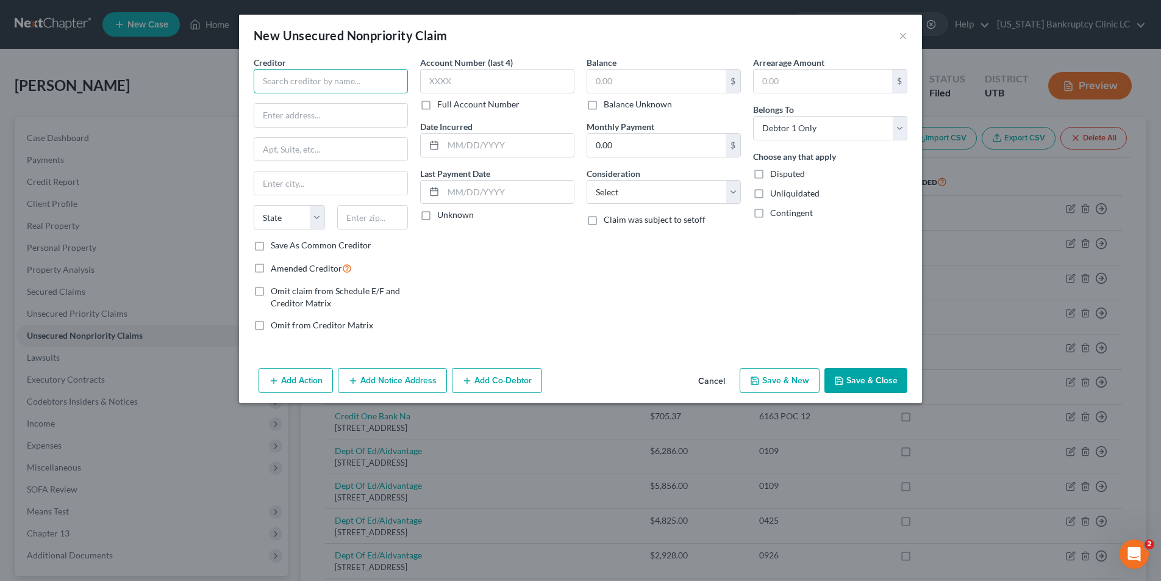
click at [379, 76] on input "text" at bounding box center [331, 81] width 154 height 24
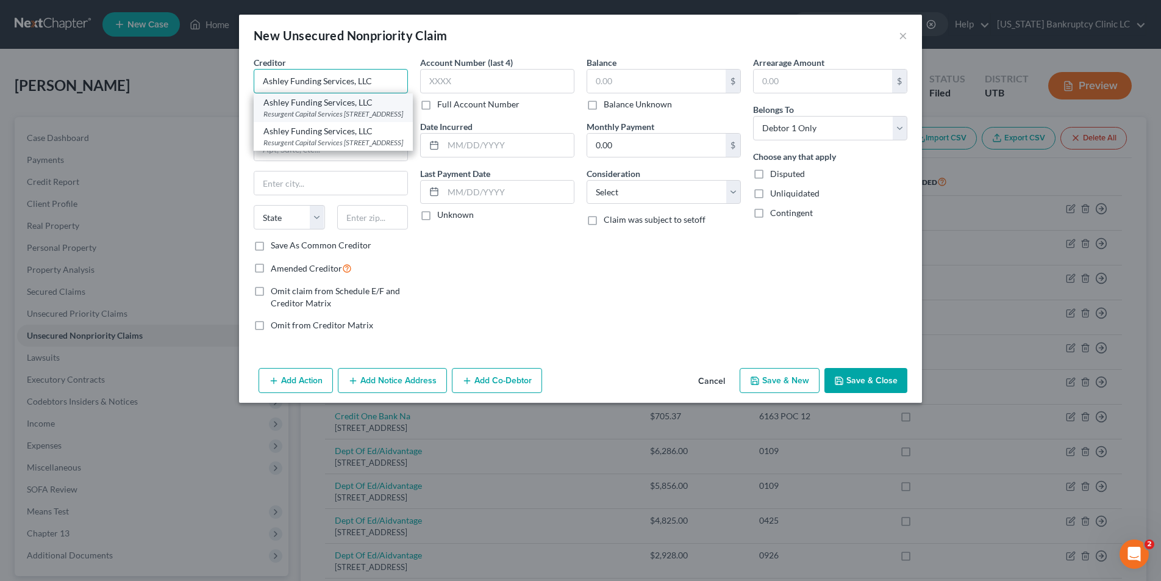
type input "Ashley Funding Services, LLC"
click at [312, 117] on div "Resurgent Capital Services [STREET_ADDRESS]" at bounding box center [333, 114] width 140 height 10
type input "Resurgent Capital Services"
type input "PO Box 10587"
type input "[GEOGRAPHIC_DATA]"
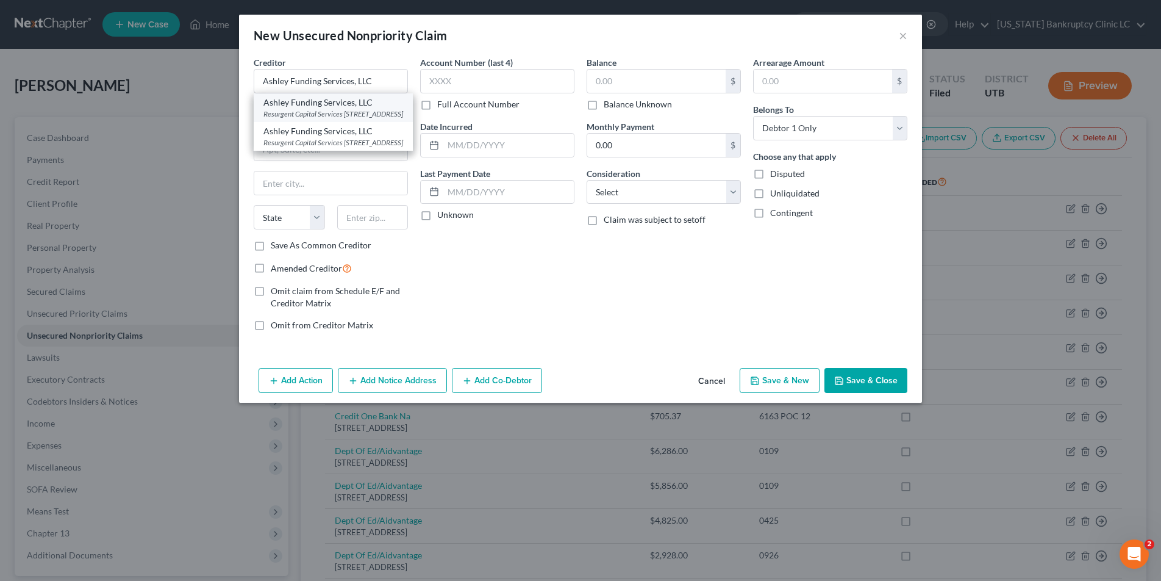
select select "42"
type input "29603"
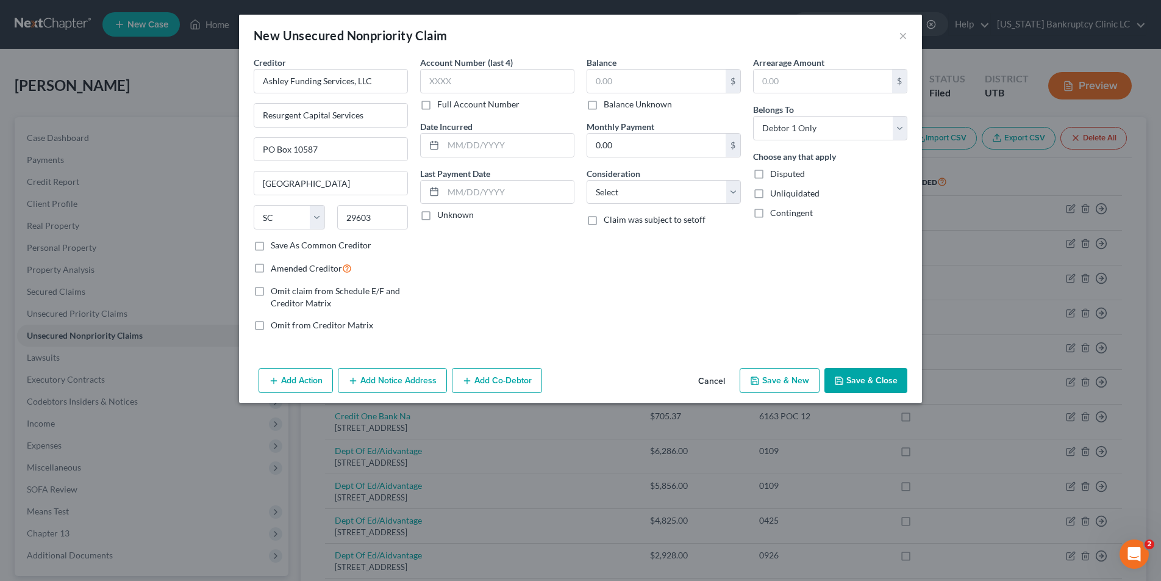
click at [437, 107] on label "Full Account Number" at bounding box center [478, 104] width 82 height 12
click at [442, 106] on input "Full Account Number" at bounding box center [446, 102] width 8 height 8
click at [453, 90] on input "text" at bounding box center [497, 81] width 154 height 24
type input "POC 13"
type input "22.70"
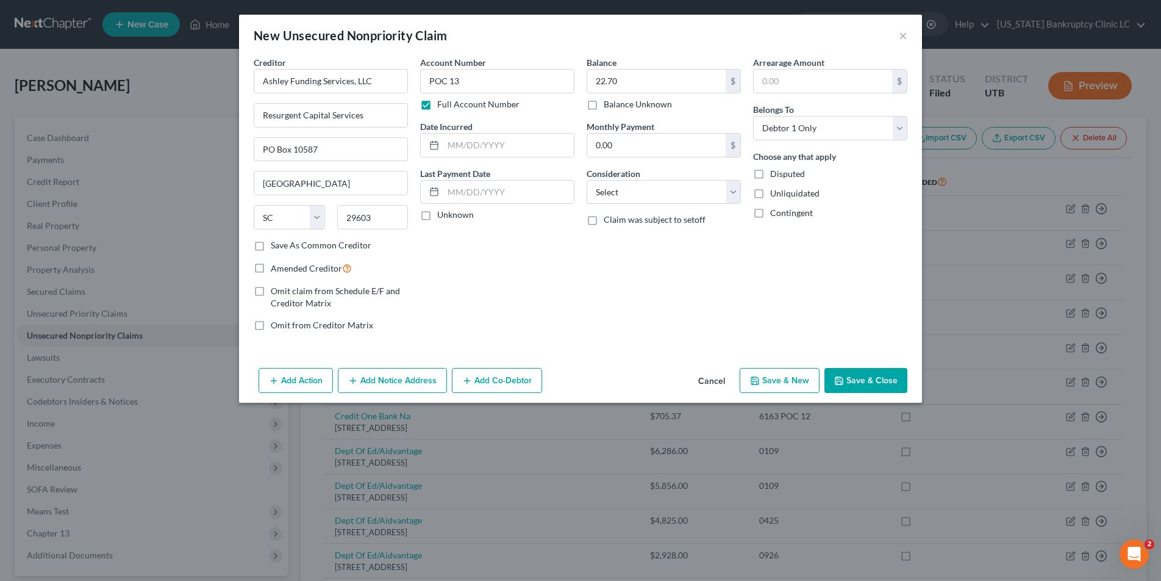
click at [854, 381] on button "Save & Close" at bounding box center [865, 381] width 83 height 26
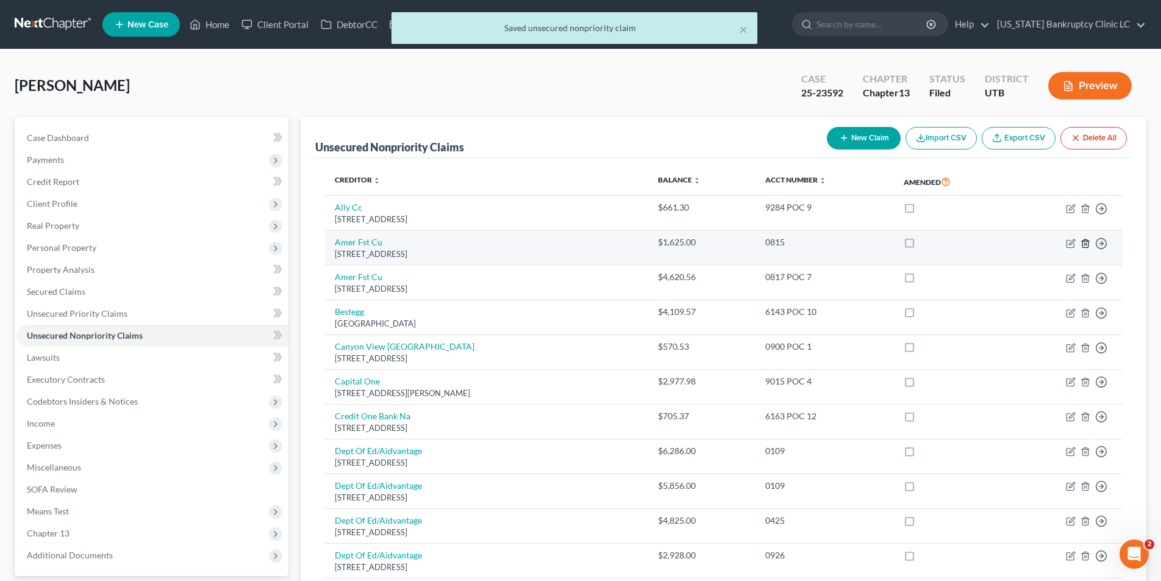
click at [1085, 245] on icon "button" at bounding box center [1086, 243] width 10 height 10
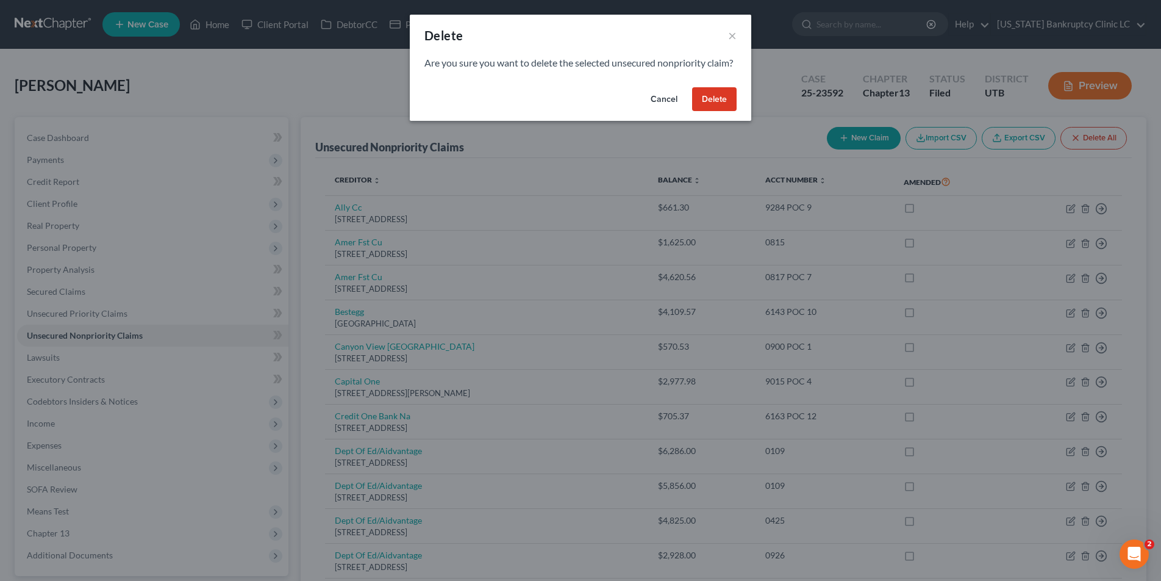
click at [715, 112] on button "Delete" at bounding box center [714, 99] width 45 height 24
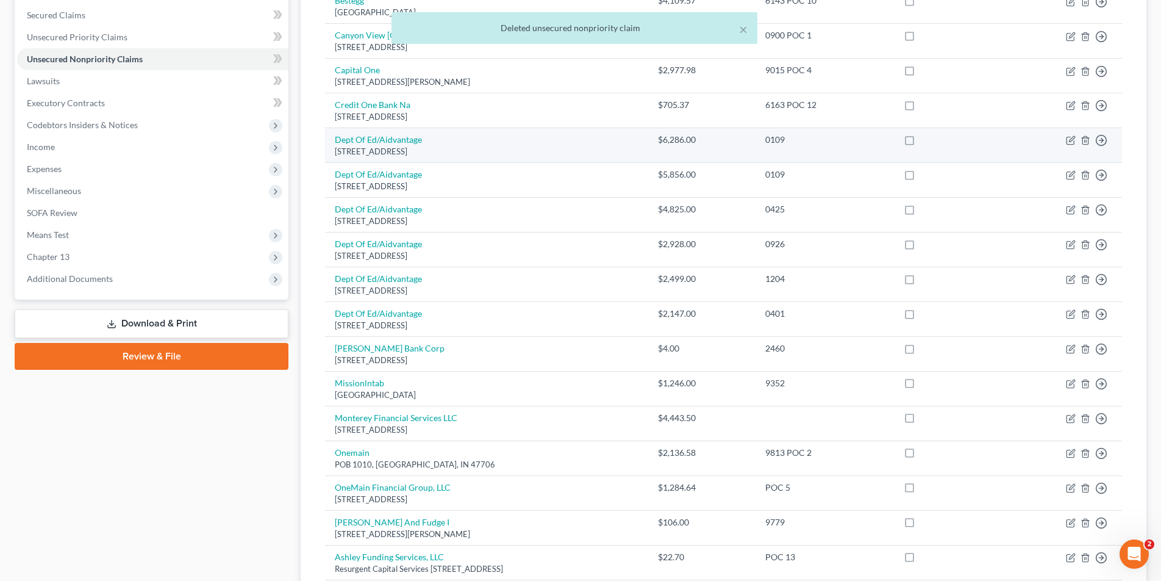
scroll to position [281, 0]
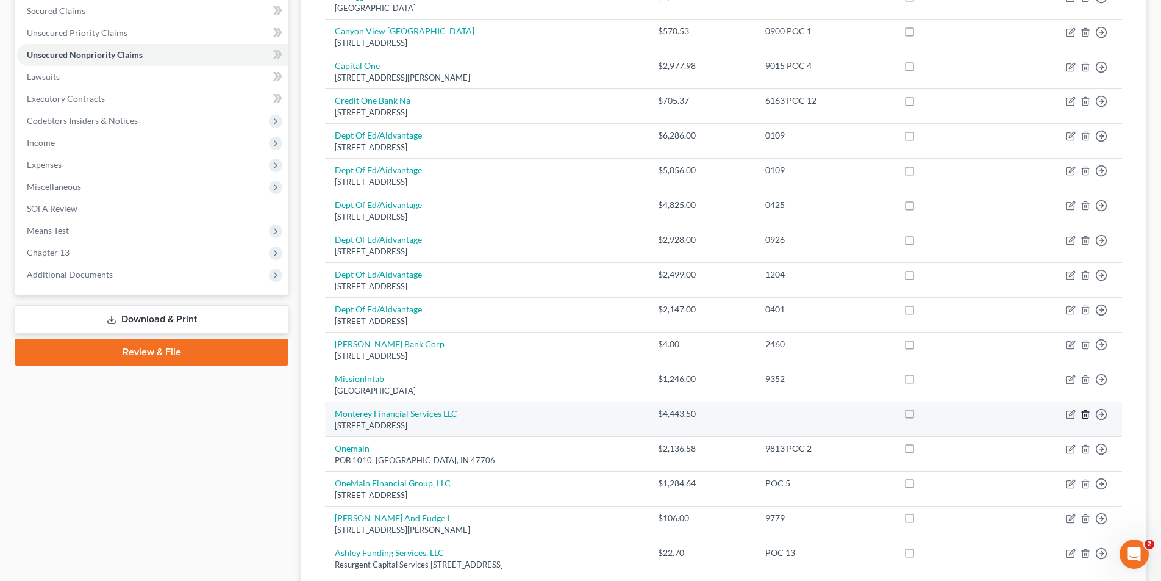
click at [1085, 412] on icon "button" at bounding box center [1086, 414] width 10 height 10
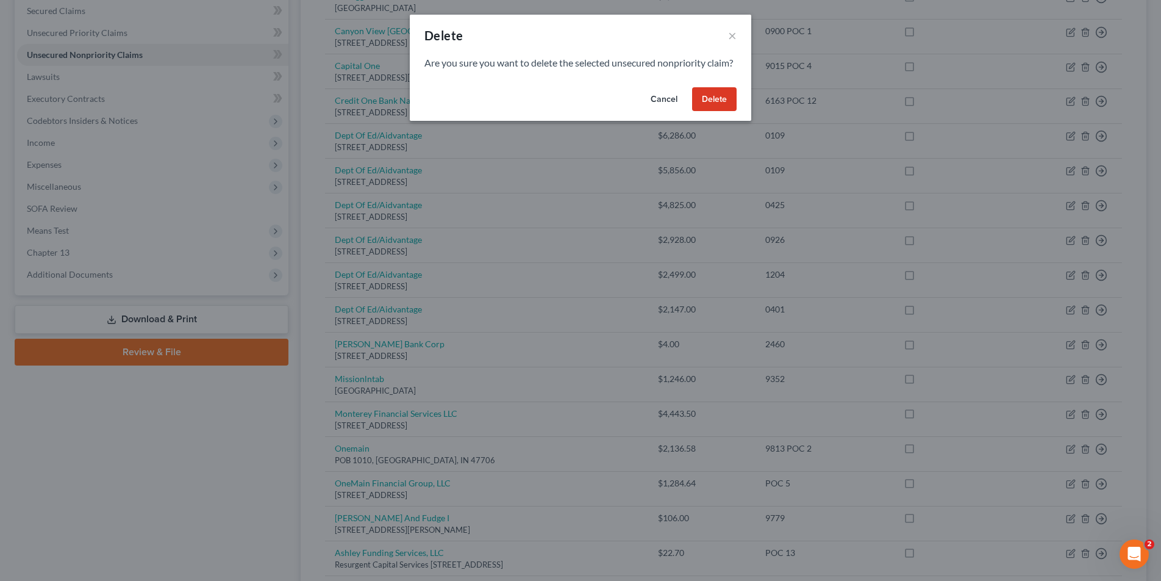
click at [711, 112] on button "Delete" at bounding box center [714, 99] width 45 height 24
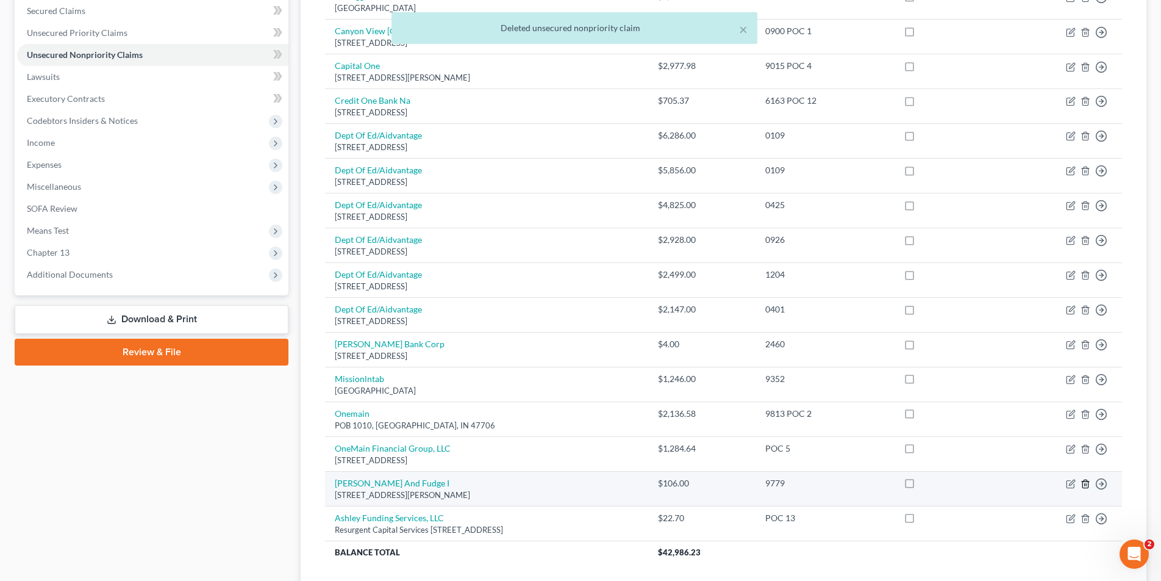
click at [1086, 483] on line "button" at bounding box center [1086, 484] width 0 height 2
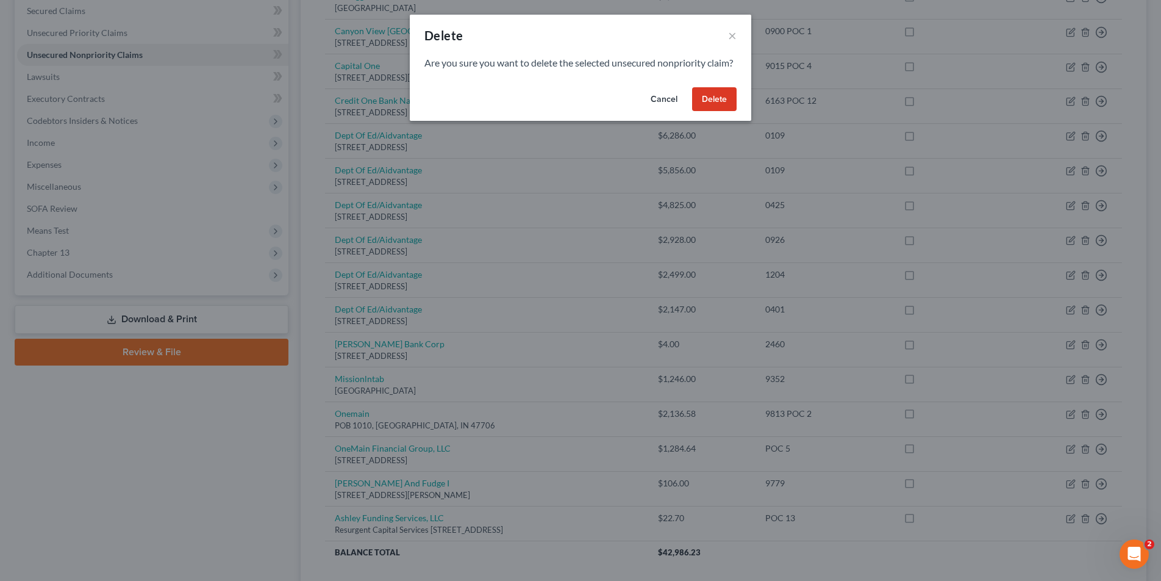
click at [726, 112] on button "Delete" at bounding box center [714, 99] width 45 height 24
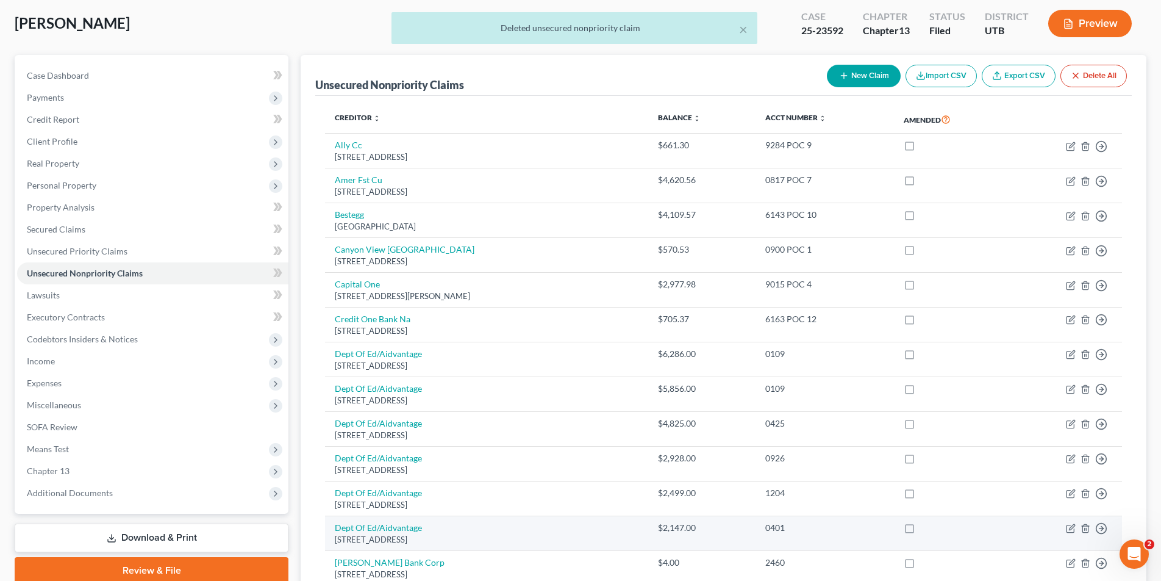
scroll to position [0, 0]
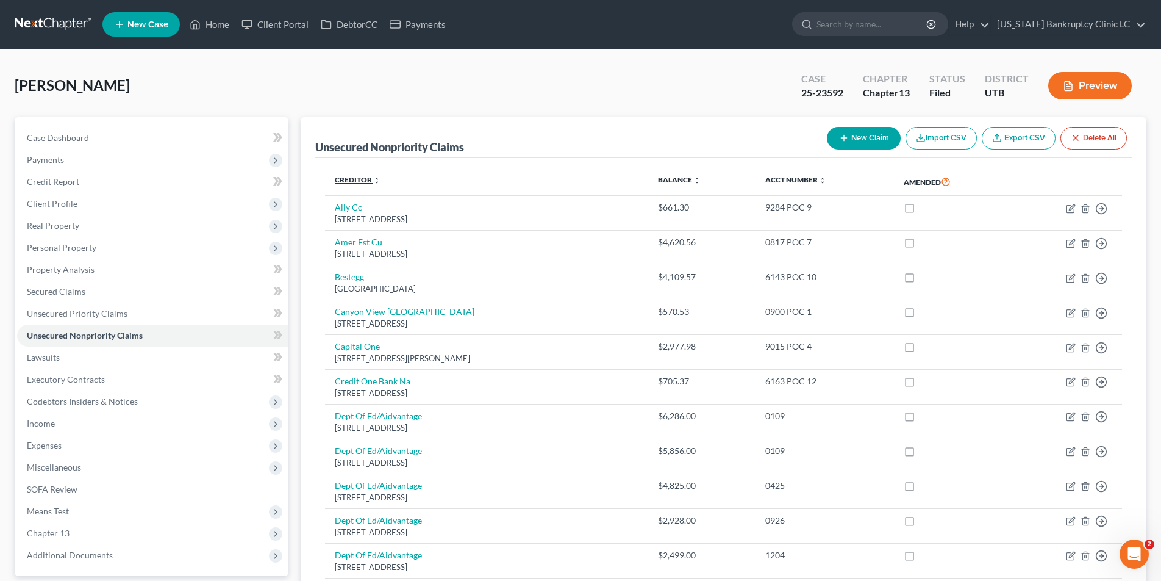
click at [355, 175] on link "Creditor expand_more expand_less unfold_more" at bounding box center [358, 179] width 46 height 9
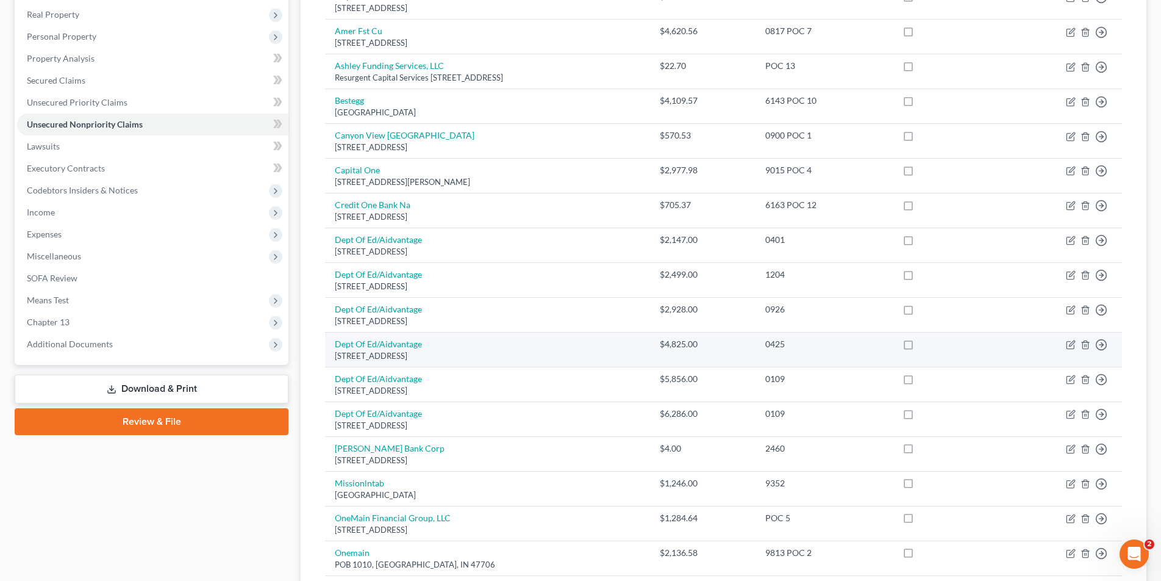
scroll to position [212, 0]
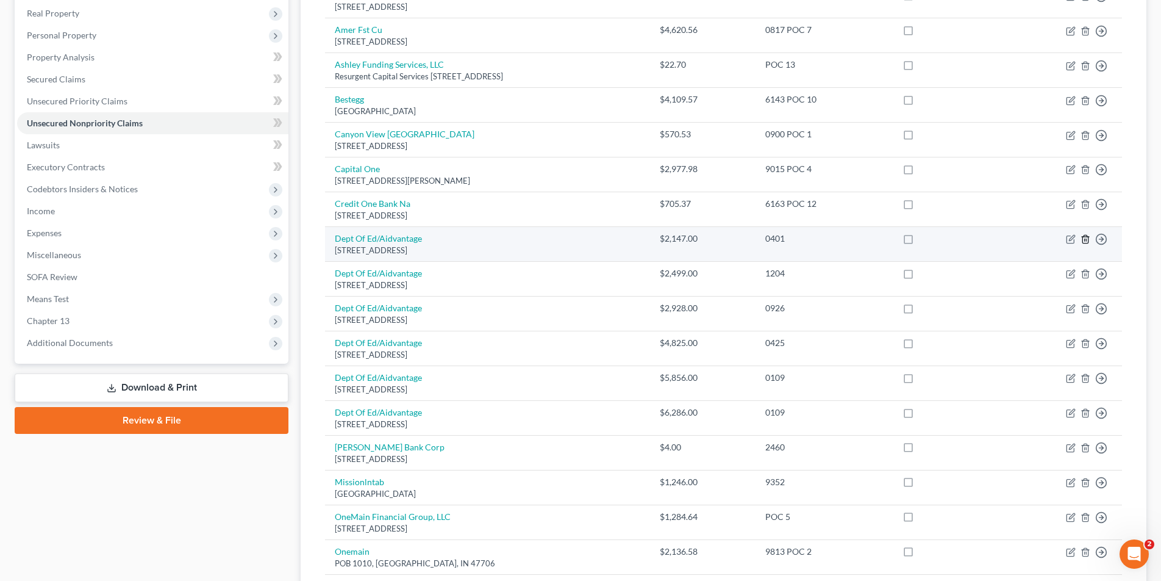
click at [1085, 241] on icon "button" at bounding box center [1086, 239] width 10 height 10
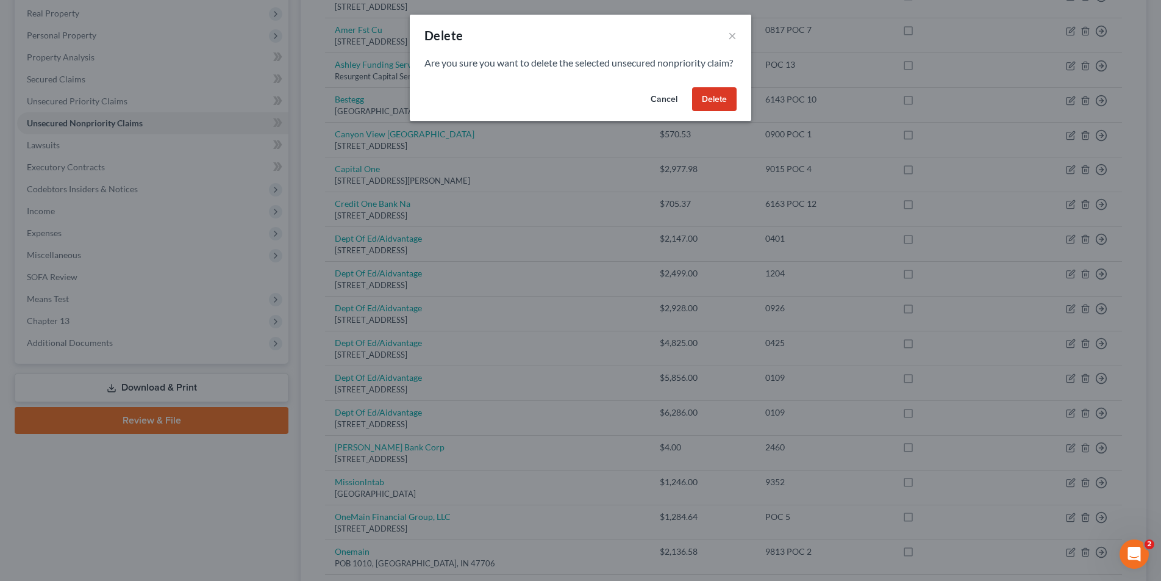
click at [720, 112] on button "Delete" at bounding box center [714, 99] width 45 height 24
